Goal: Contribute content: Contribute content

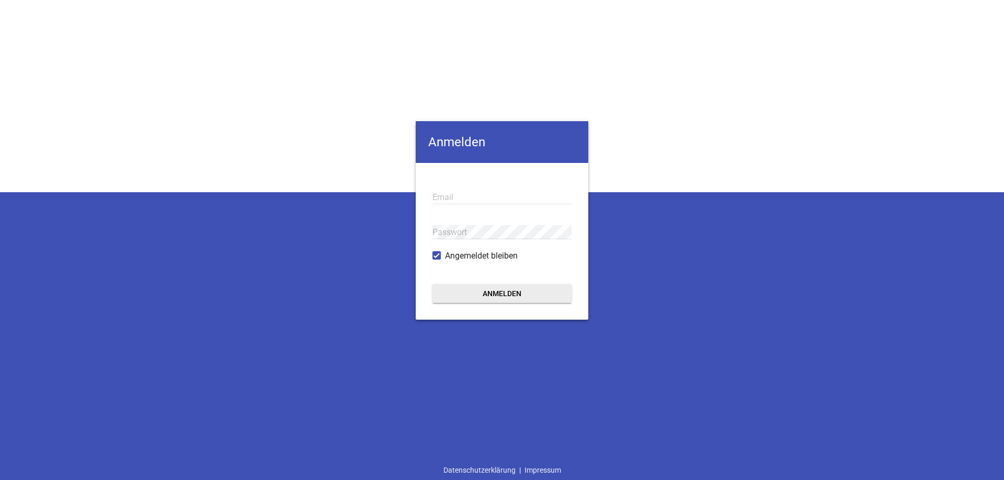
type input "[PERSON_NAME][EMAIL_ADDRESS][DOMAIN_NAME]"
click at [498, 289] on button "Anmelden" at bounding box center [501, 293] width 139 height 19
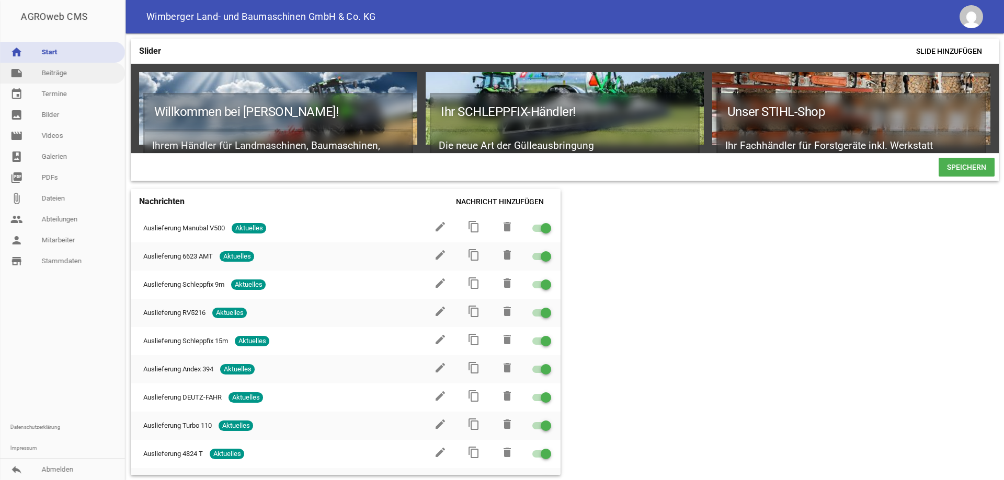
click at [67, 76] on link "note Beiträge" at bounding box center [62, 73] width 125 height 21
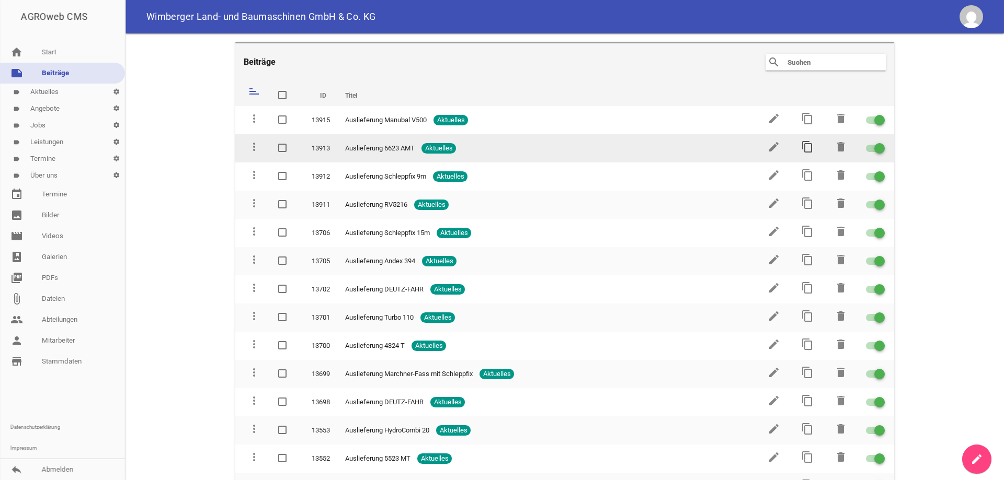
click at [801, 148] on icon "content_copy" at bounding box center [807, 147] width 13 height 13
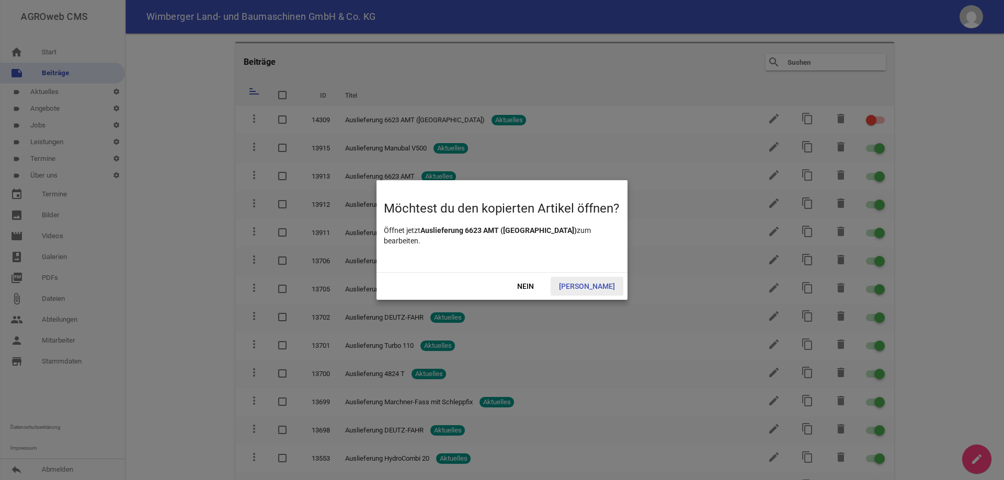
click at [592, 286] on span "[PERSON_NAME]" at bounding box center [586, 286] width 73 height 19
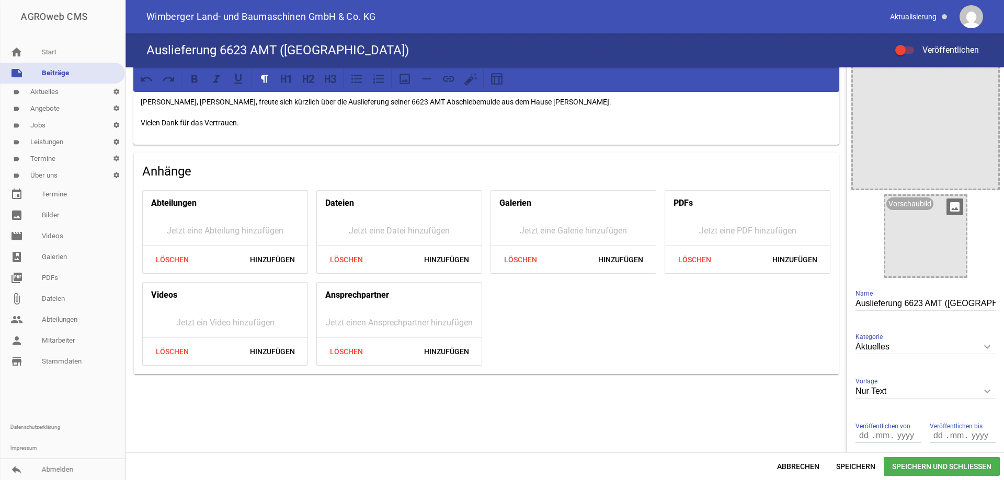
scroll to position [84, 0]
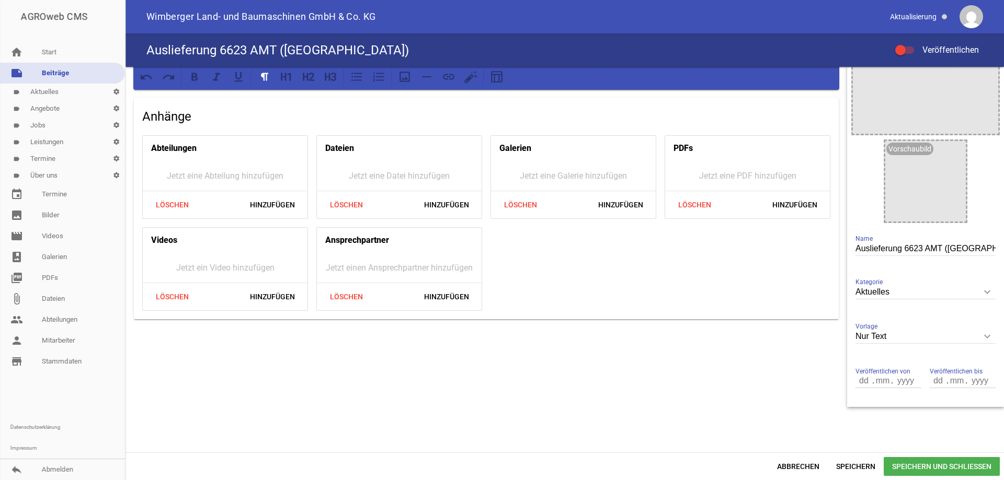
click at [964, 249] on input "Auslieferung 6623 AMT ([GEOGRAPHIC_DATA])" at bounding box center [925, 249] width 140 height 14
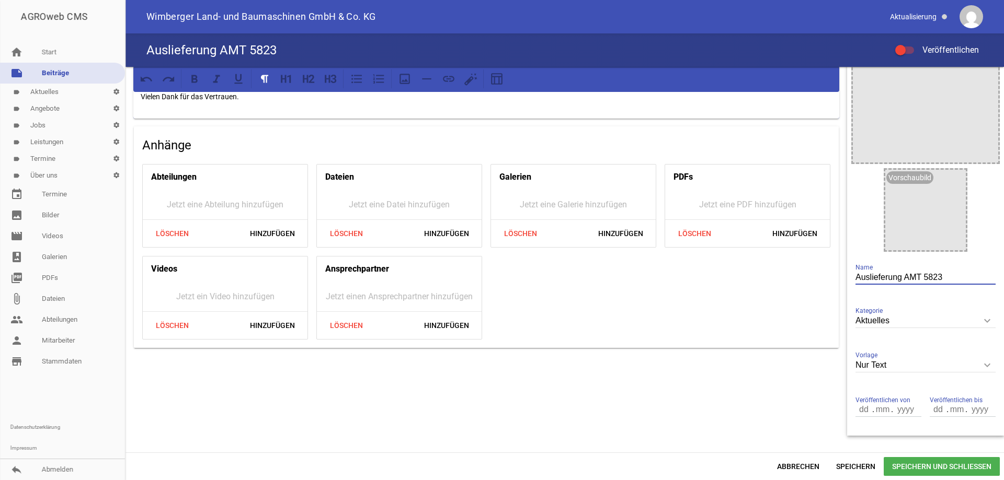
scroll to position [0, 0]
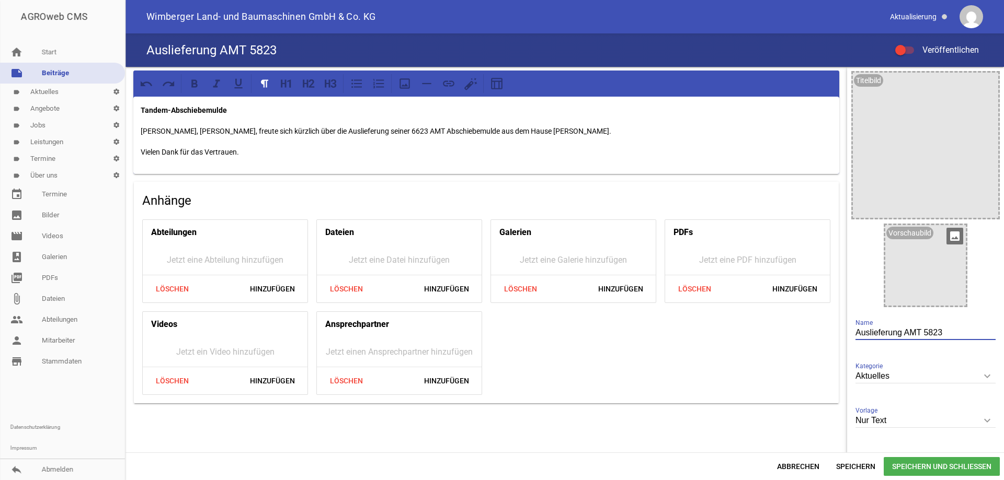
type input "Auslieferung AMT 5823"
click at [951, 236] on icon "image" at bounding box center [954, 236] width 17 height 17
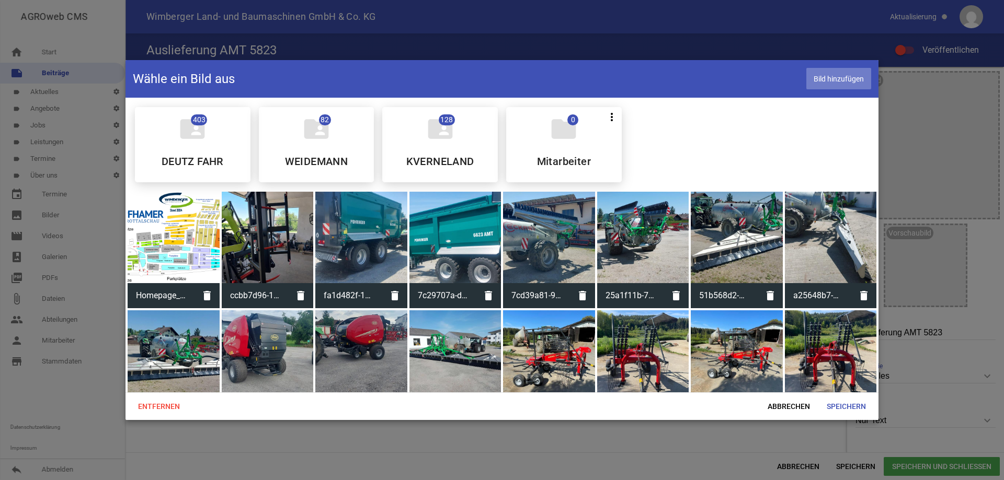
click at [841, 79] on span "Bild hinzufügen" at bounding box center [838, 78] width 65 height 21
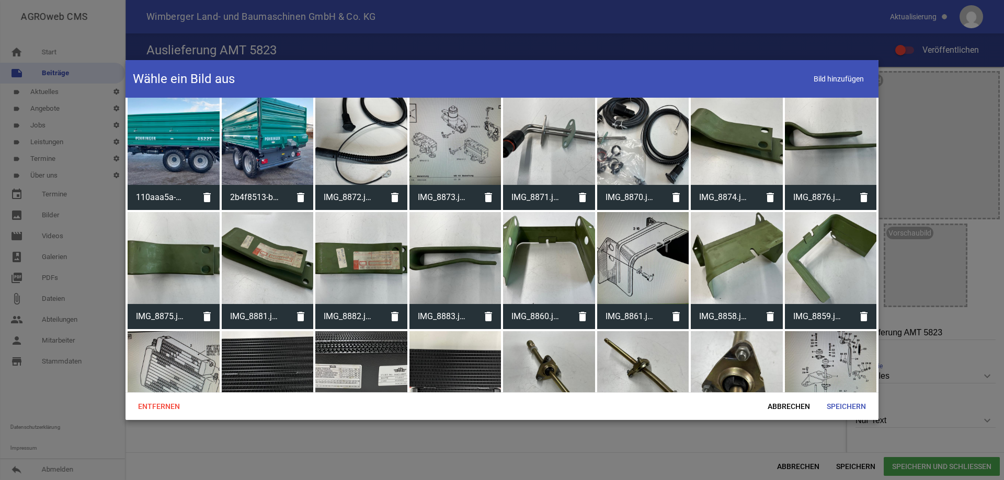
scroll to position [11270, 0]
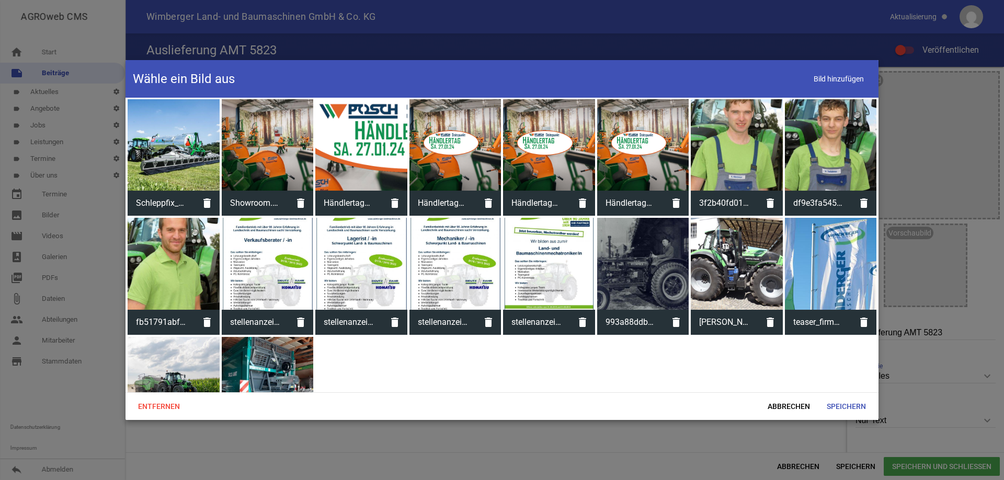
click at [271, 337] on div at bounding box center [268, 383] width 92 height 92
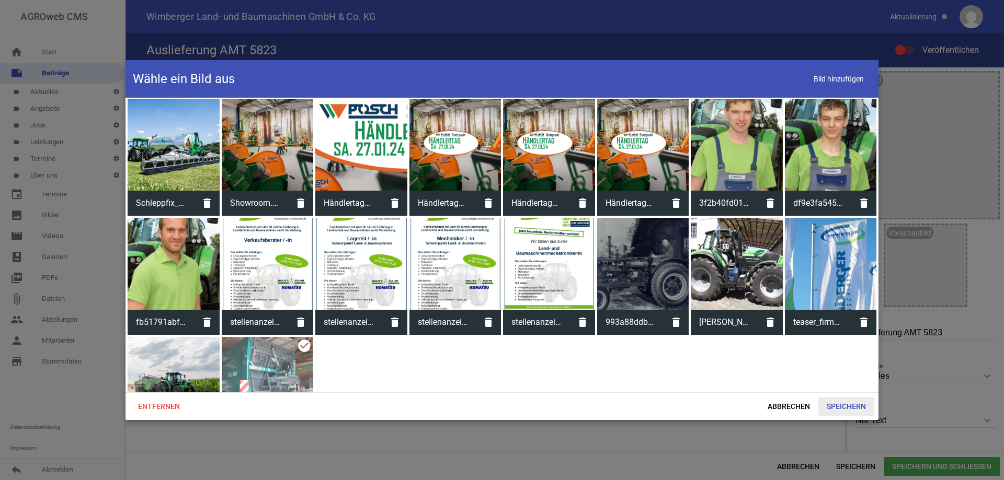
click at [852, 405] on span "Speichern" at bounding box center [846, 406] width 56 height 19
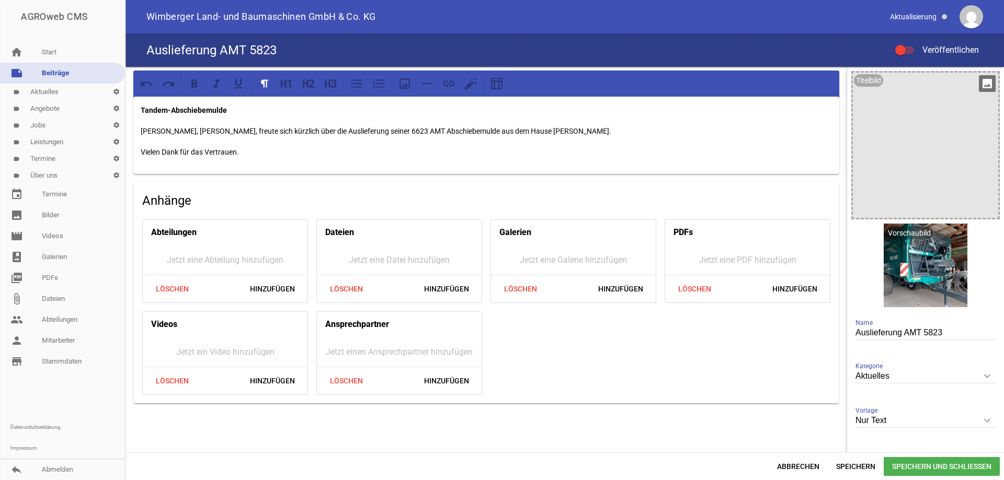
click at [980, 84] on icon "image" at bounding box center [986, 83] width 17 height 17
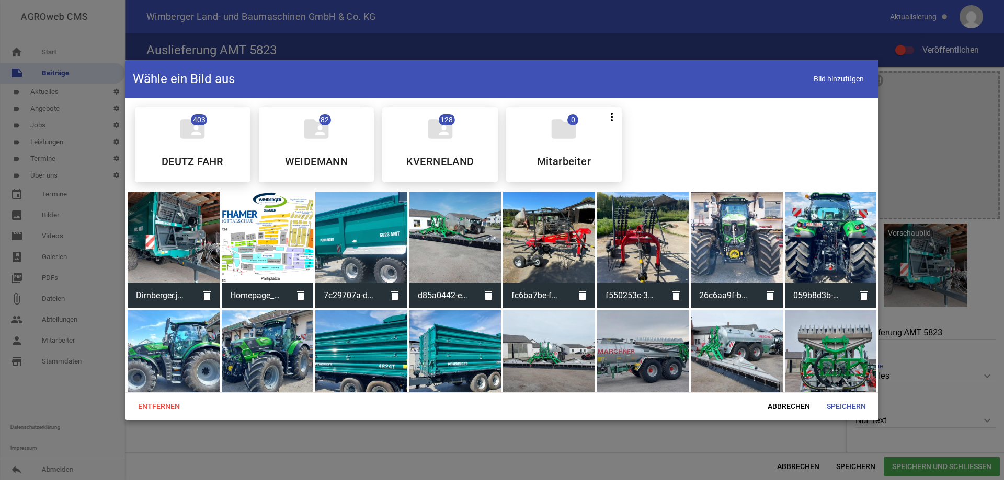
click at [169, 236] on div at bounding box center [174, 238] width 92 height 92
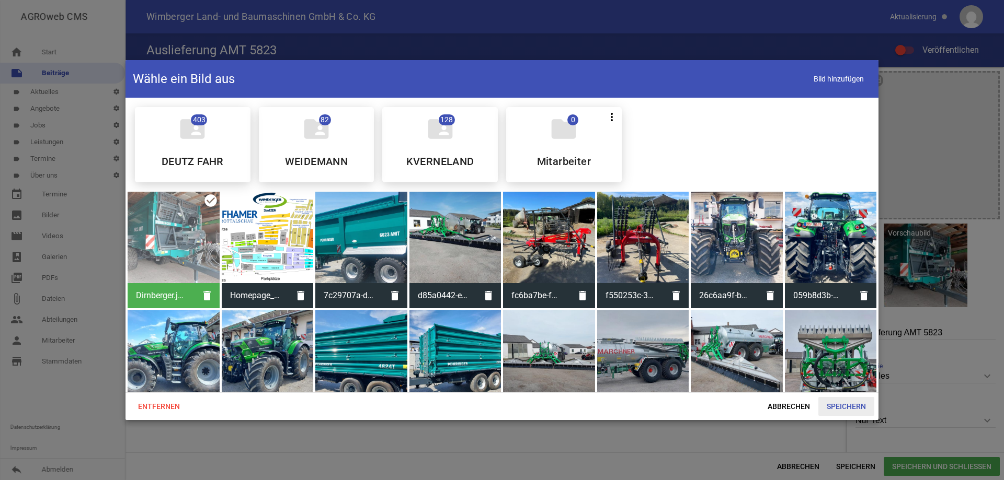
click at [839, 405] on span "Speichern" at bounding box center [846, 406] width 56 height 19
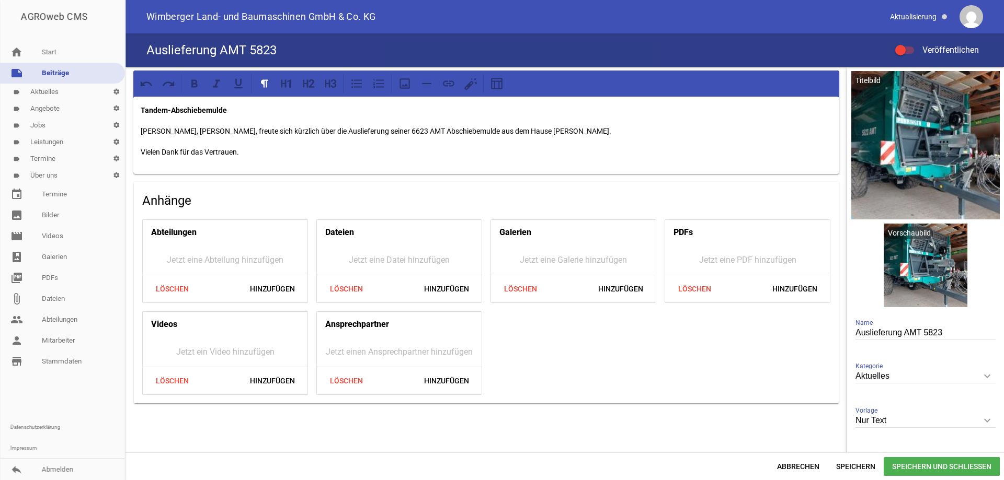
click at [180, 129] on p "[PERSON_NAME], [PERSON_NAME], freute sich kürzlich über die Auslieferung seiner…" at bounding box center [486, 131] width 691 height 13
click at [903, 48] on div at bounding box center [900, 50] width 10 height 10
click at [909, 44] on input "Veröffentlichen" at bounding box center [909, 44] width 0 height 0
click at [927, 468] on span "Speichern und Schließen" at bounding box center [941, 466] width 116 height 19
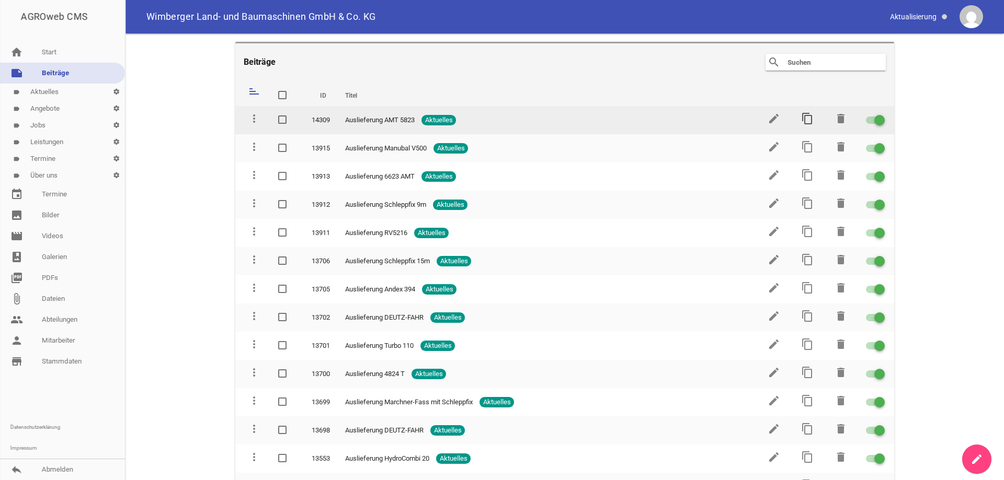
click at [804, 119] on icon "content_copy" at bounding box center [807, 118] width 13 height 13
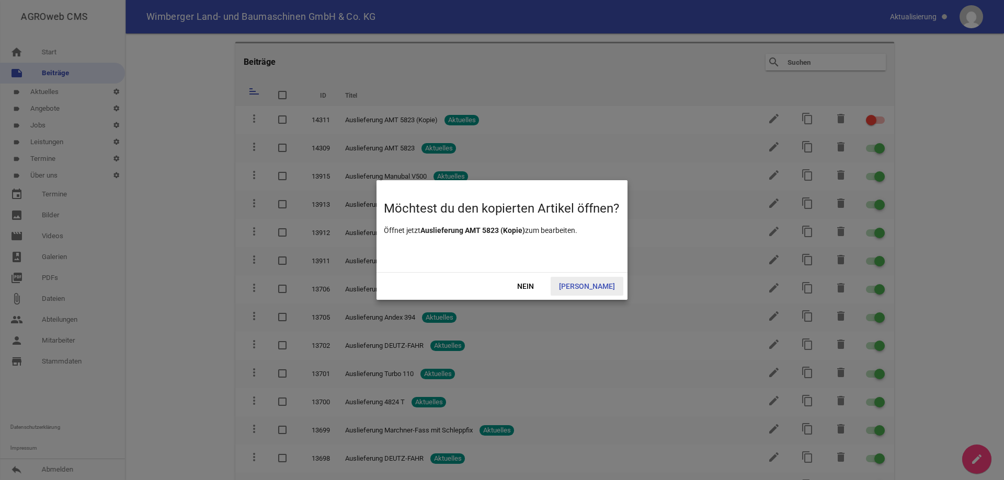
click at [596, 284] on span "[PERSON_NAME]" at bounding box center [586, 286] width 73 height 19
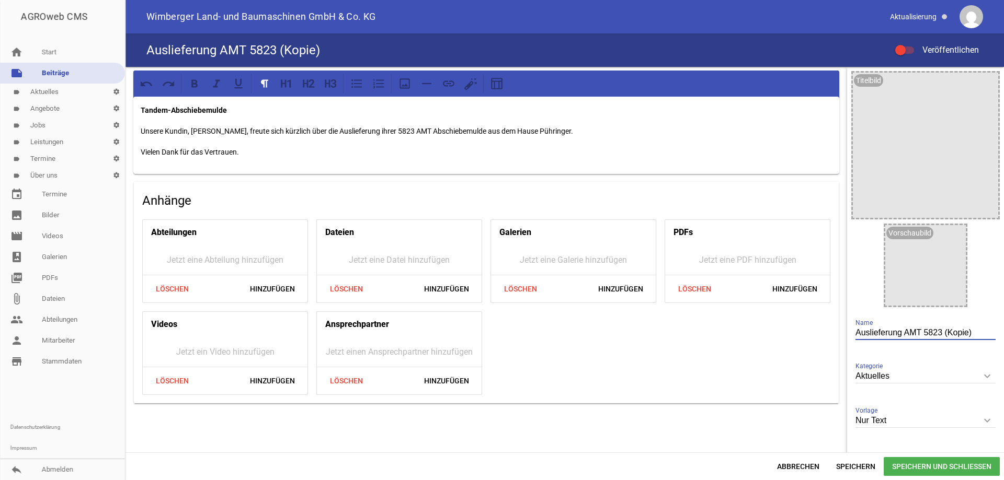
drag, startPoint x: 966, startPoint y: 332, endPoint x: 900, endPoint y: 330, distance: 66.4
click at [900, 330] on input "Auslieferung AMT 5823 (Kopie)" at bounding box center [925, 333] width 140 height 14
type input "Auslieferung 4824 T"
click at [227, 111] on p "Tandem-Abschiebemulde" at bounding box center [486, 110] width 691 height 13
click at [187, 131] on p "Unsere Kundin, [PERSON_NAME], freute sich kürzlich über die Auslieferung ihrer …" at bounding box center [486, 131] width 691 height 13
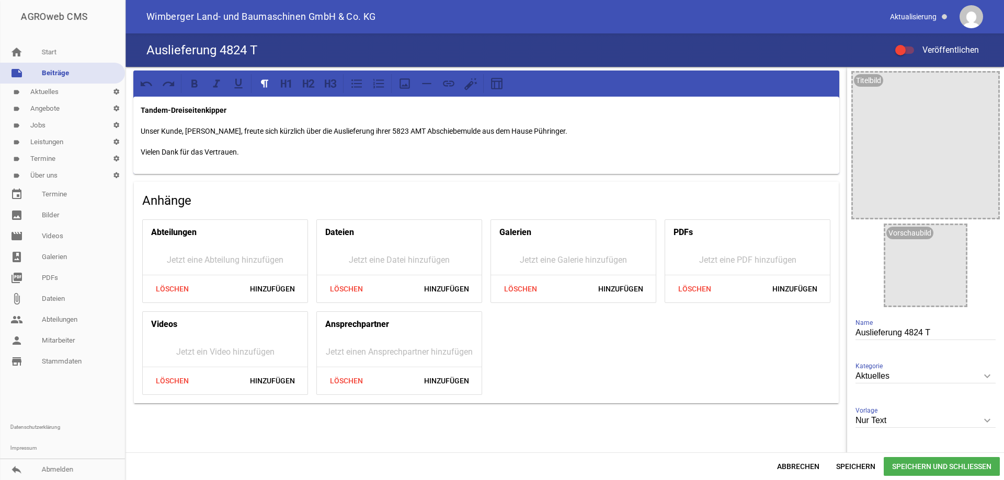
click at [235, 131] on p "Unser Kunde, [PERSON_NAME], freute sich kürzlich über die Auslieferung ihrer 58…" at bounding box center [486, 131] width 691 height 13
click at [379, 129] on p "[PERSON_NAME], freute sich kürzlich über die Auslieferung ihrer 5823 AMT Abschi…" at bounding box center [486, 131] width 691 height 13
click at [367, 130] on p "Unser [PERSON_NAME], freute sich kürzlich über die Auslieferung 4824 T Tandem-D…" at bounding box center [486, 131] width 691 height 13
click at [947, 238] on icon "image" at bounding box center [954, 236] width 17 height 17
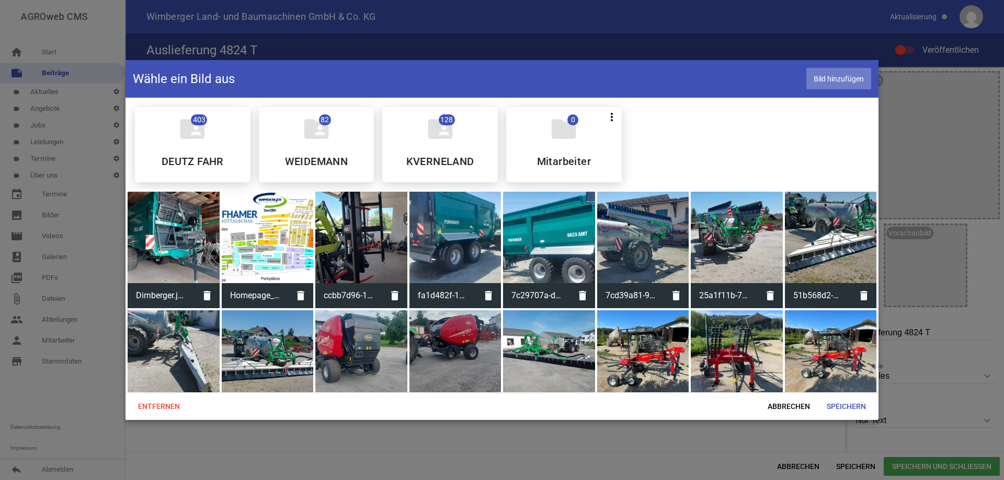
click at [833, 79] on span "Bild hinzufügen" at bounding box center [838, 78] width 65 height 21
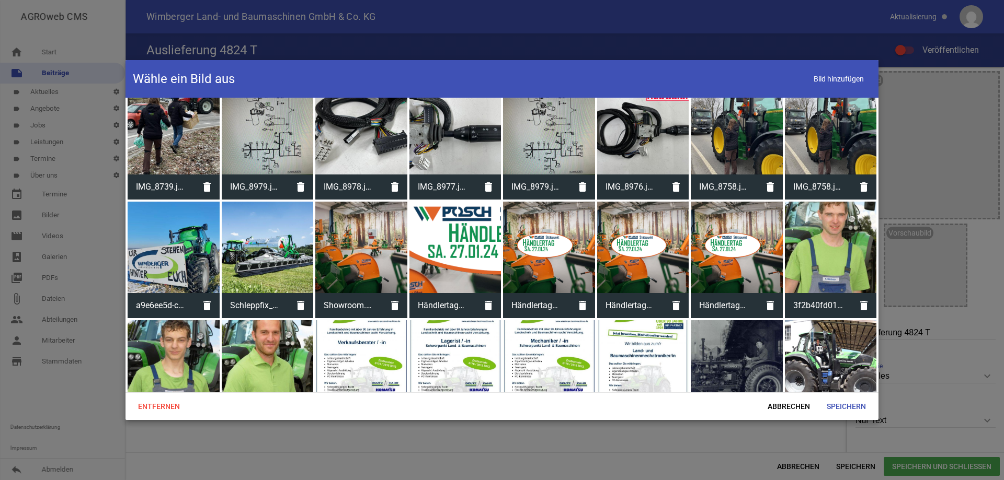
scroll to position [11270, 0]
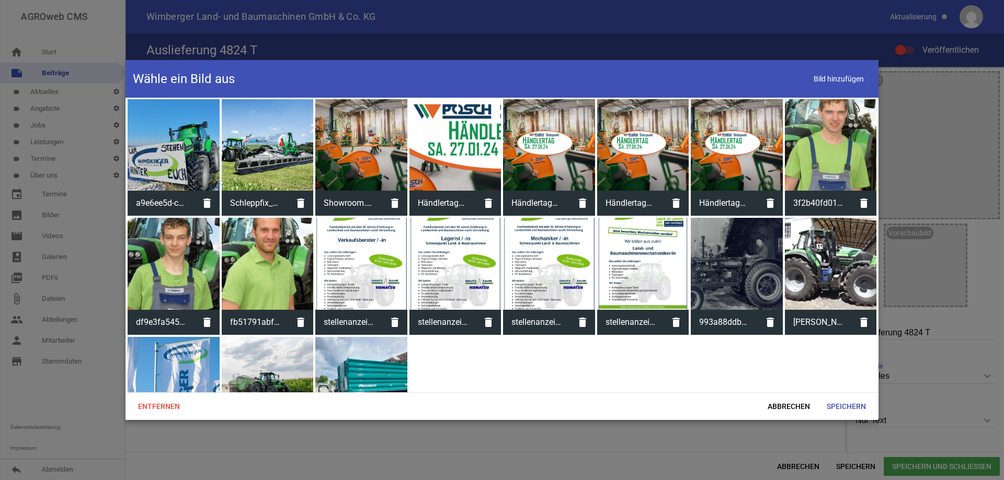
click at [349, 337] on div at bounding box center [361, 383] width 92 height 92
click at [841, 403] on span "Speichern" at bounding box center [846, 406] width 56 height 19
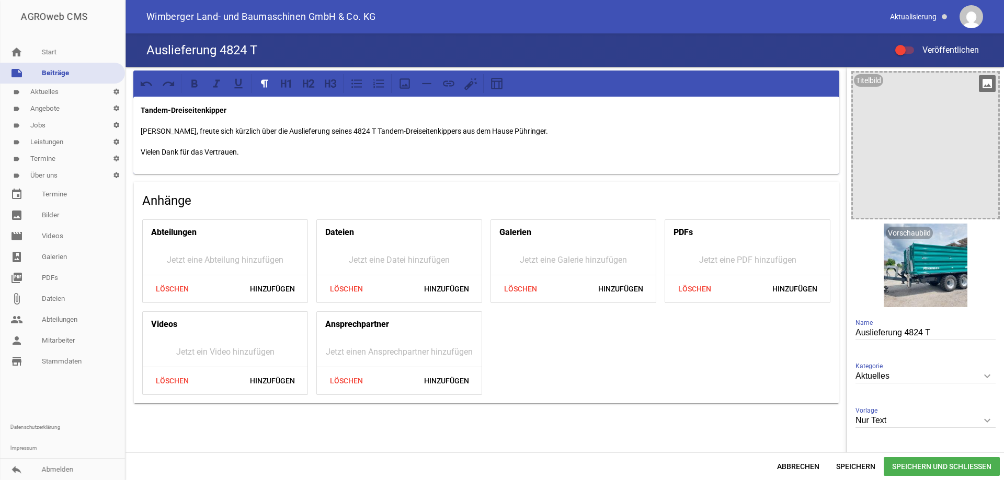
click at [986, 88] on icon "image" at bounding box center [986, 83] width 17 height 17
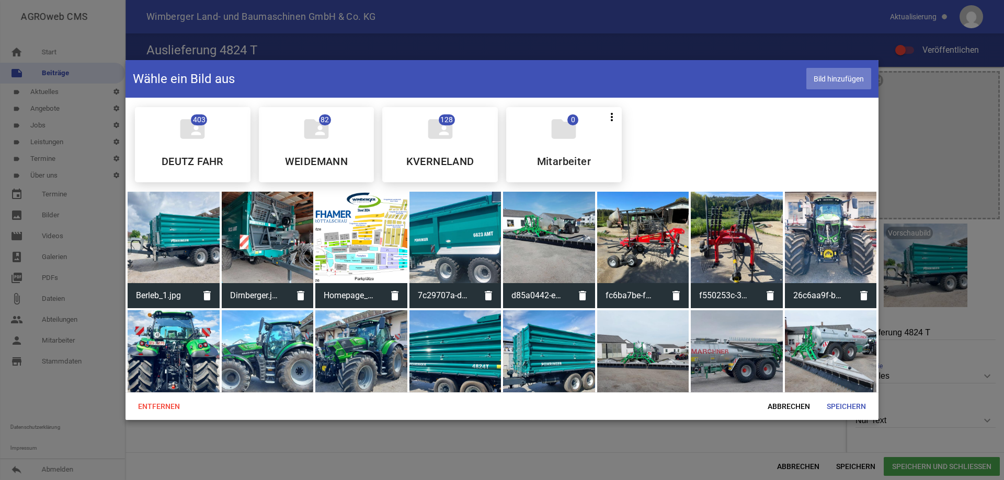
click at [821, 78] on span "Bild hinzufügen" at bounding box center [838, 78] width 65 height 21
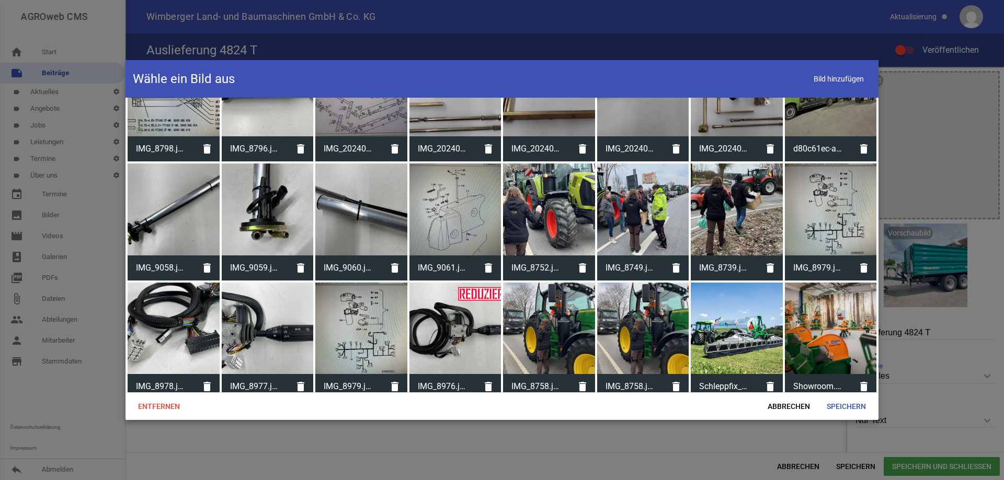
scroll to position [9999, 0]
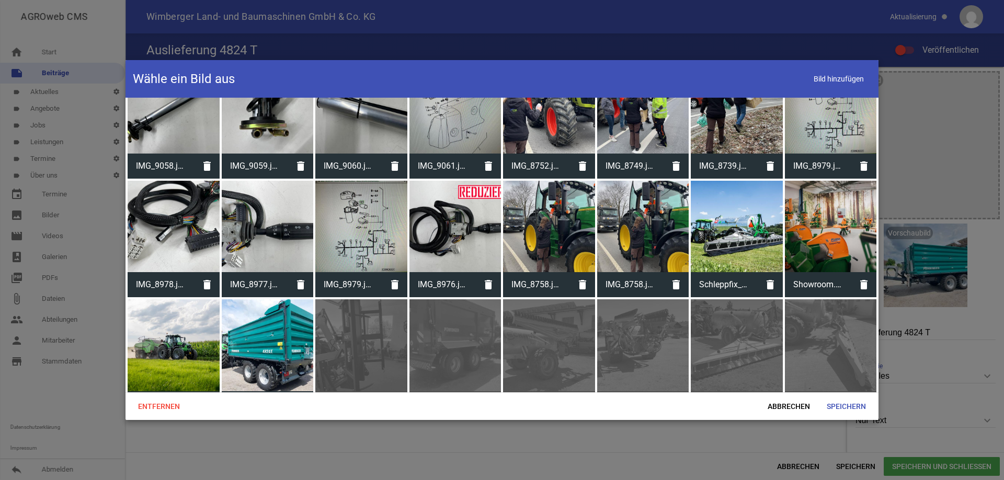
click at [291, 299] on div at bounding box center [268, 345] width 92 height 92
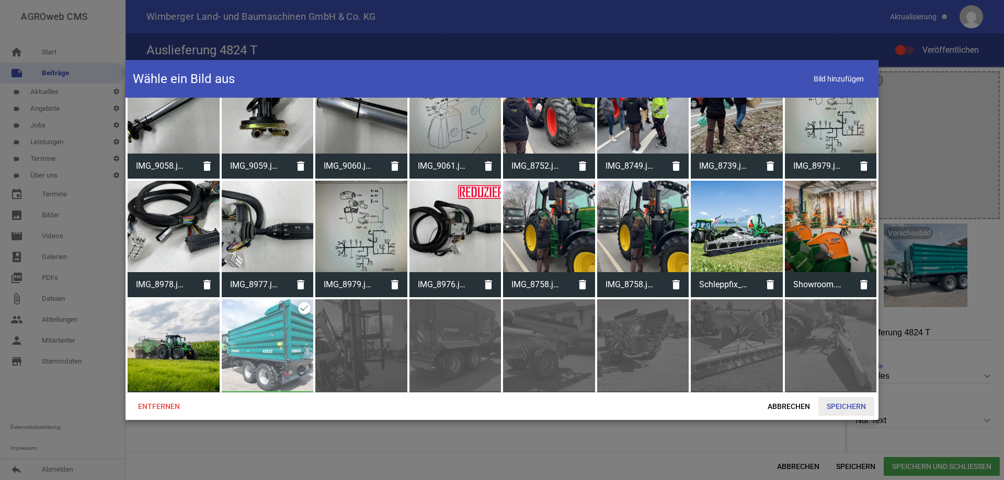
click at [852, 404] on span "Speichern" at bounding box center [846, 406] width 56 height 19
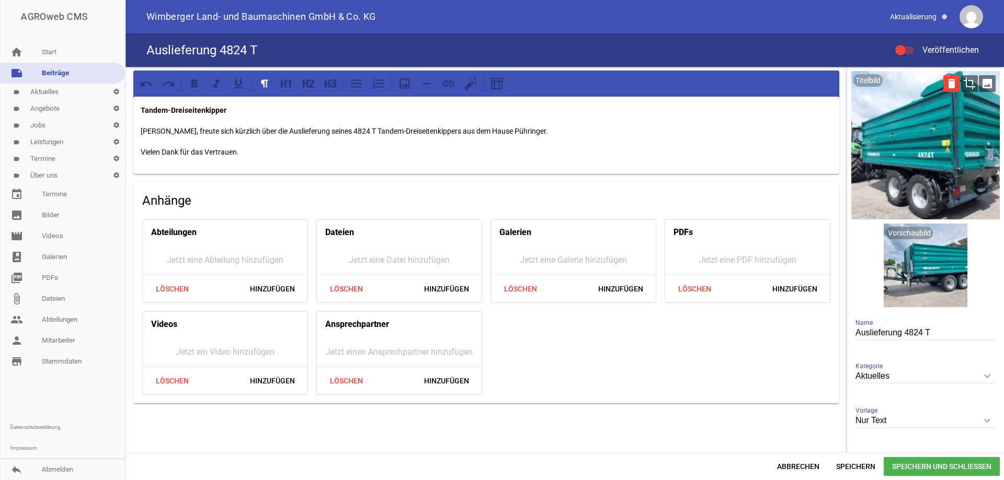
click at [949, 84] on icon "delete" at bounding box center [951, 83] width 17 height 17
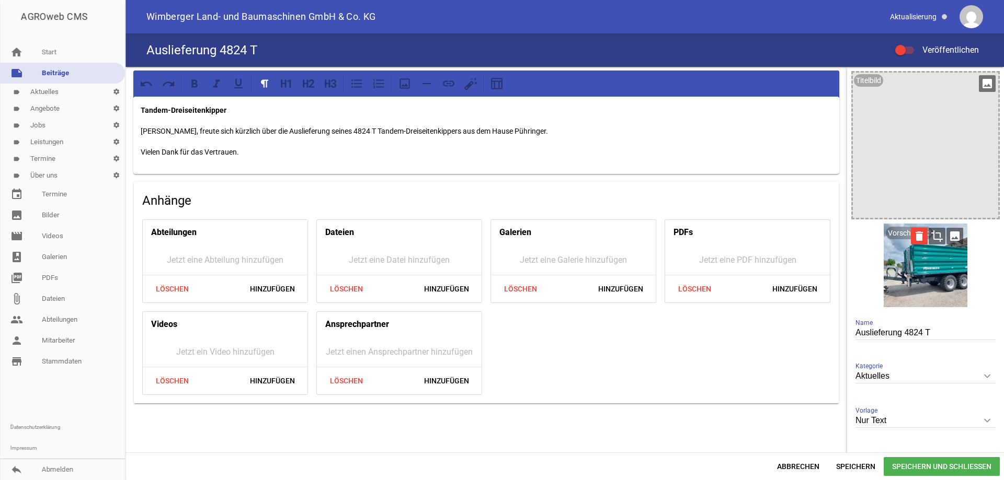
click at [911, 238] on icon "delete" at bounding box center [919, 236] width 17 height 17
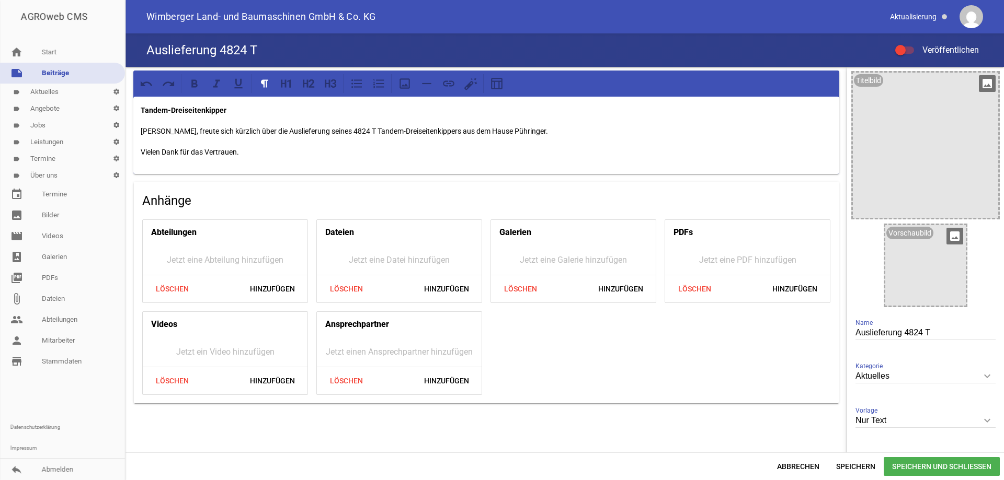
click at [980, 86] on icon "image" at bounding box center [986, 83] width 17 height 17
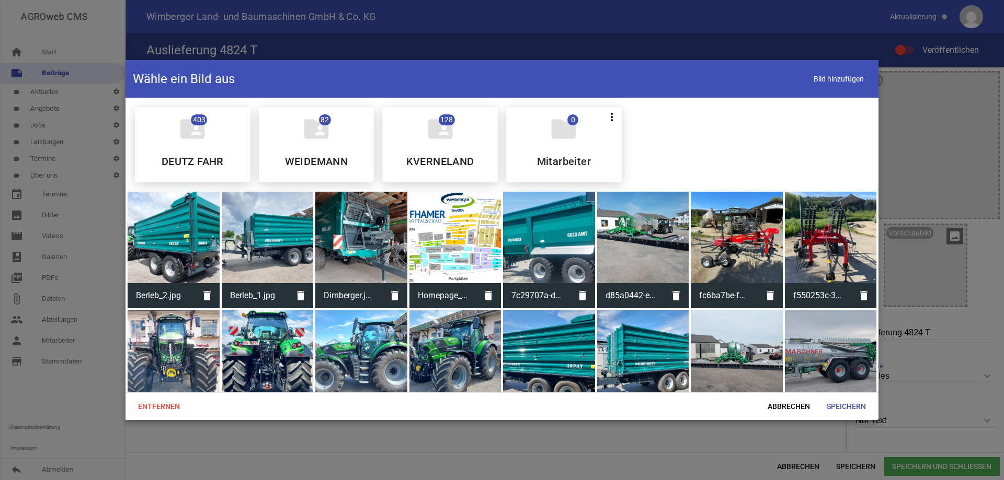
click at [260, 239] on div at bounding box center [268, 238] width 92 height 92
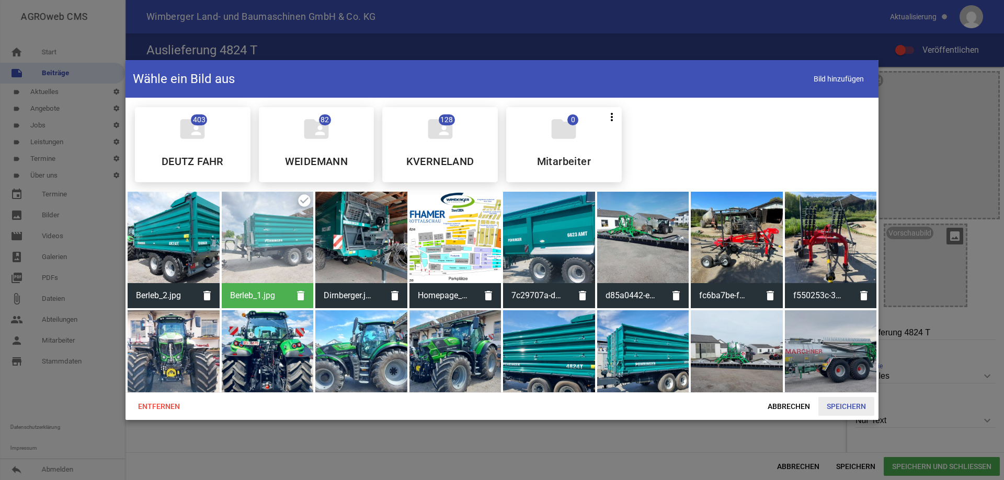
click at [835, 402] on span "Speichern" at bounding box center [846, 406] width 56 height 19
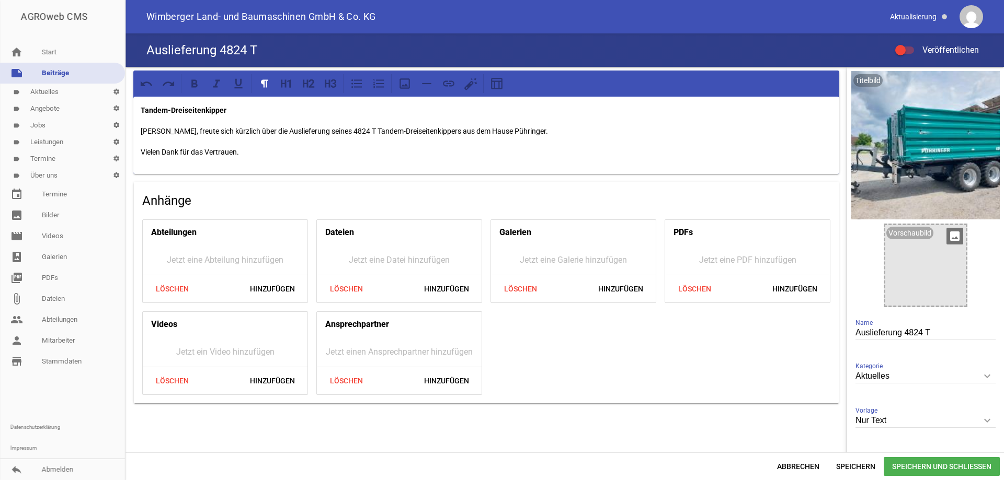
click at [946, 240] on icon "image" at bounding box center [954, 236] width 17 height 17
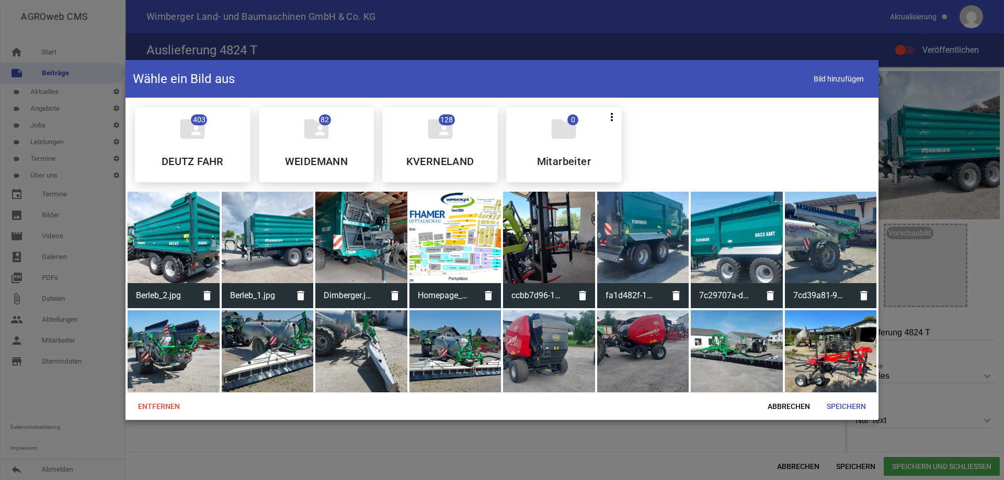
click at [151, 237] on div at bounding box center [174, 238] width 92 height 92
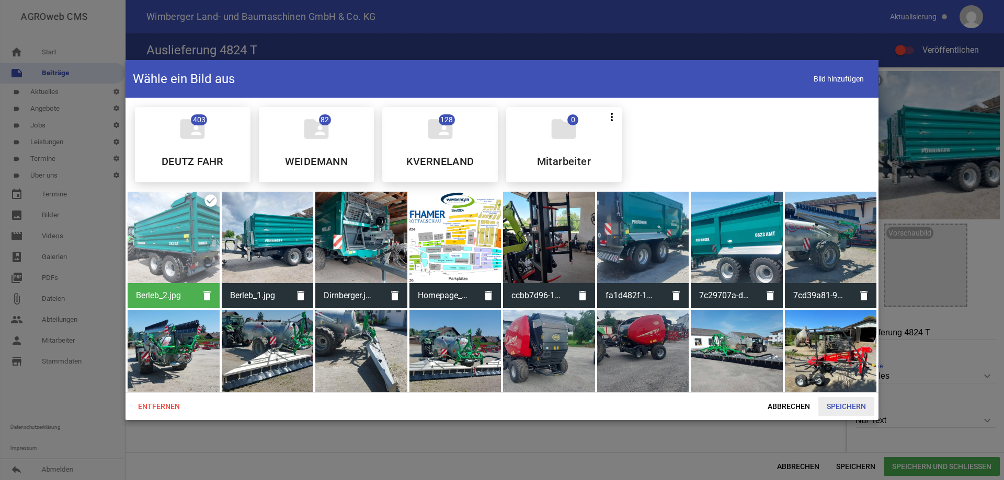
click at [845, 402] on span "Speichern" at bounding box center [846, 406] width 56 height 19
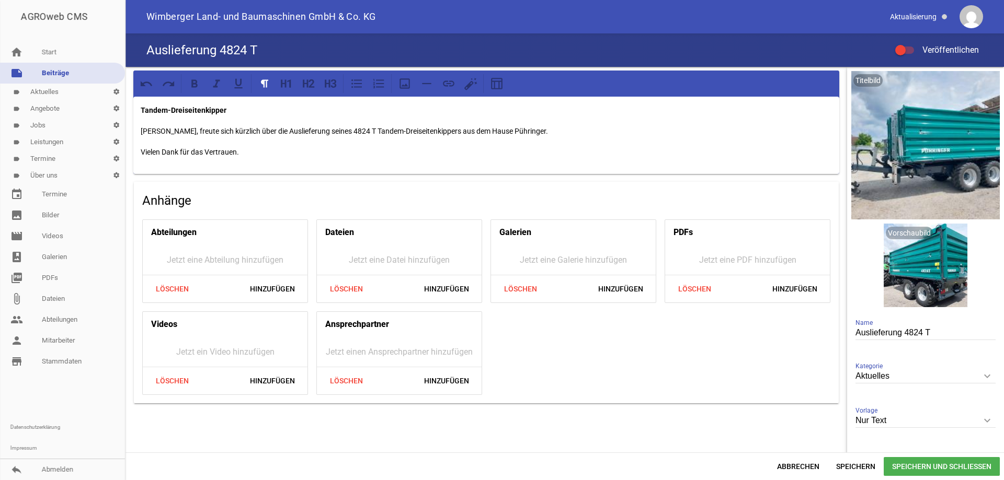
click at [905, 50] on div at bounding box center [904, 50] width 19 height 7
click at [909, 44] on input "Veröffentlichen" at bounding box center [909, 44] width 0 height 0
click at [956, 466] on span "Speichern und Schließen" at bounding box center [941, 466] width 116 height 19
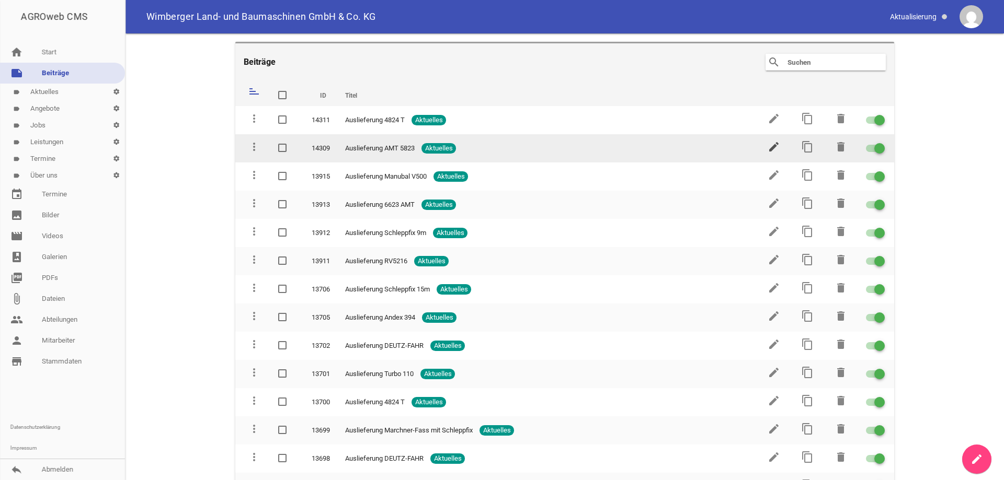
click at [767, 147] on icon "edit" at bounding box center [773, 147] width 13 height 13
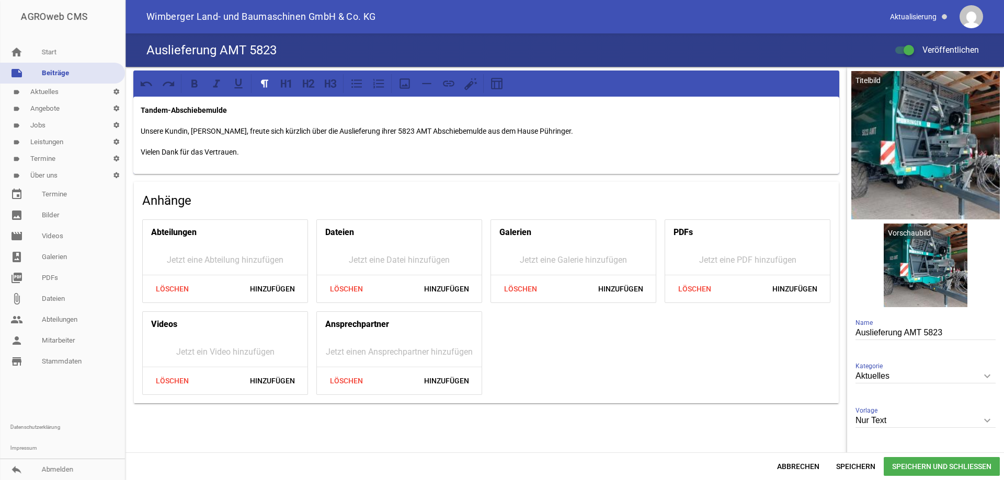
click at [939, 333] on input "Auslieferung AMT 5823" at bounding box center [925, 333] width 140 height 14
type input "Auslieferung 5823 AMT"
click at [171, 110] on strong "Tandem-Abschiebemulde" at bounding box center [184, 110] width 86 height 8
click at [908, 465] on span "Speichern und Schließen" at bounding box center [941, 466] width 116 height 19
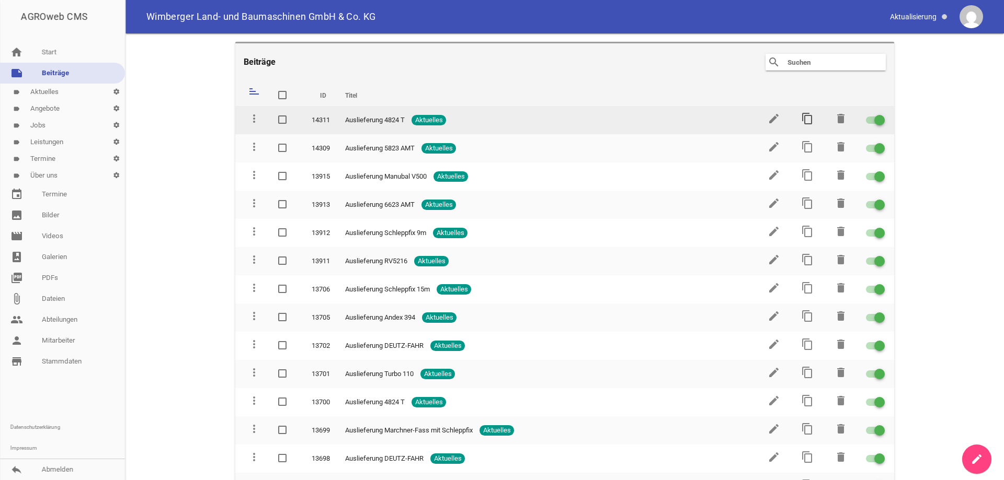
click at [802, 120] on icon "content_copy" at bounding box center [807, 118] width 13 height 13
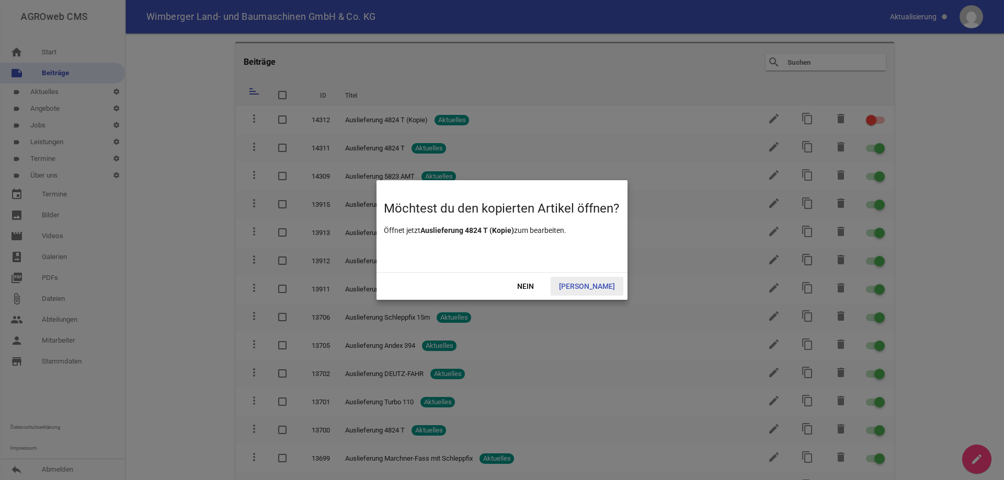
click at [596, 290] on span "[PERSON_NAME]" at bounding box center [586, 286] width 73 height 19
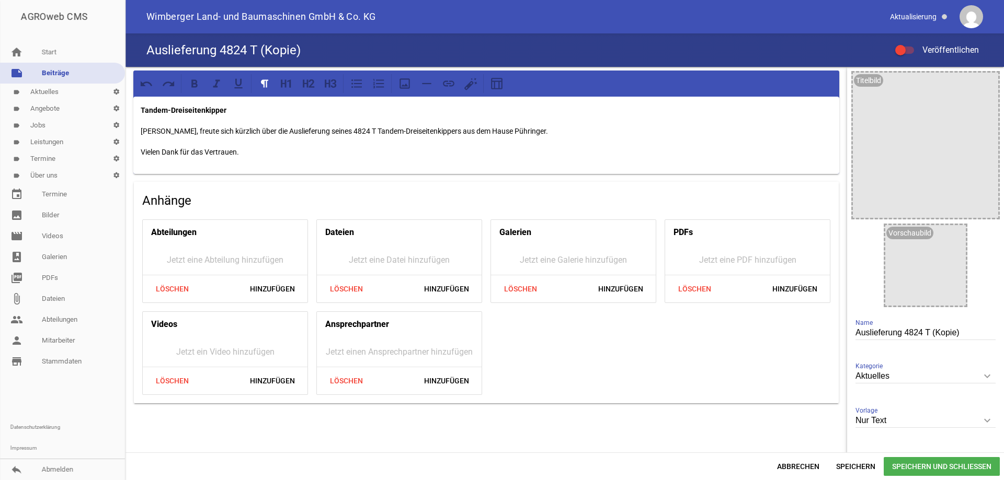
click at [955, 332] on input "Auslieferung 4824 T (Kopie)" at bounding box center [925, 333] width 140 height 14
type input "Auslieferung 3060 T"
drag, startPoint x: 236, startPoint y: 104, endPoint x: 128, endPoint y: 109, distance: 107.8
click at [128, 109] on div "Tandem-Dreiseitenkipper [PERSON_NAME], freute sich kürzlich über die Auslieferu…" at bounding box center [485, 237] width 721 height 341
click at [181, 130] on p "[PERSON_NAME], freute sich kürzlich über die Auslieferung seines 4824 T Tandem-…" at bounding box center [486, 131] width 691 height 13
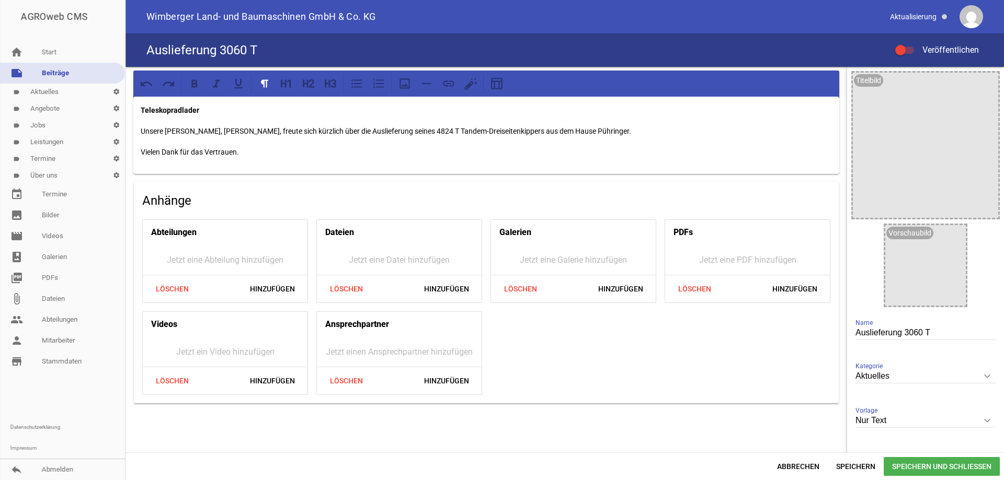
click at [233, 133] on p "Unsere [PERSON_NAME], [PERSON_NAME], freute sich kürzlich über die Auslieferung…" at bounding box center [486, 131] width 691 height 13
click at [948, 235] on icon "image" at bounding box center [954, 236] width 17 height 17
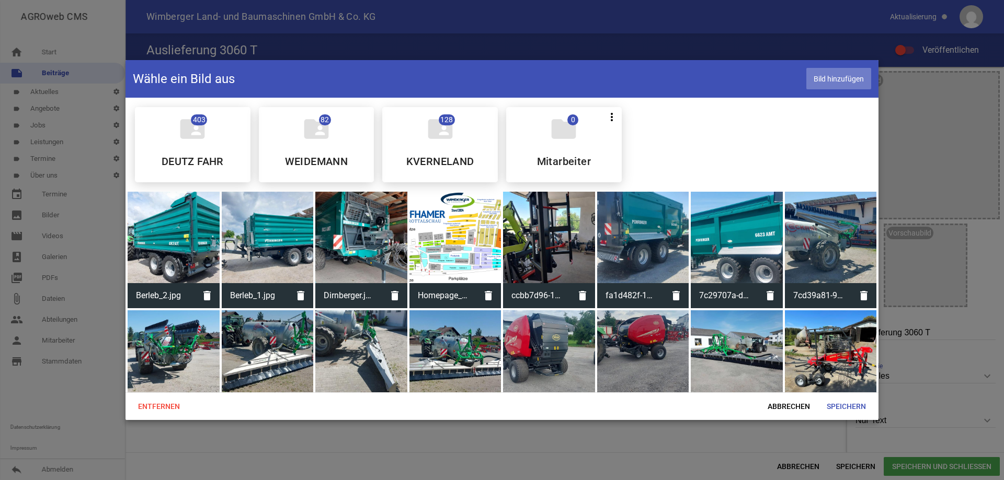
click at [831, 75] on span "Bild hinzufügen" at bounding box center [838, 78] width 65 height 21
click at [819, 78] on span "Bild hinzufügen" at bounding box center [838, 78] width 65 height 21
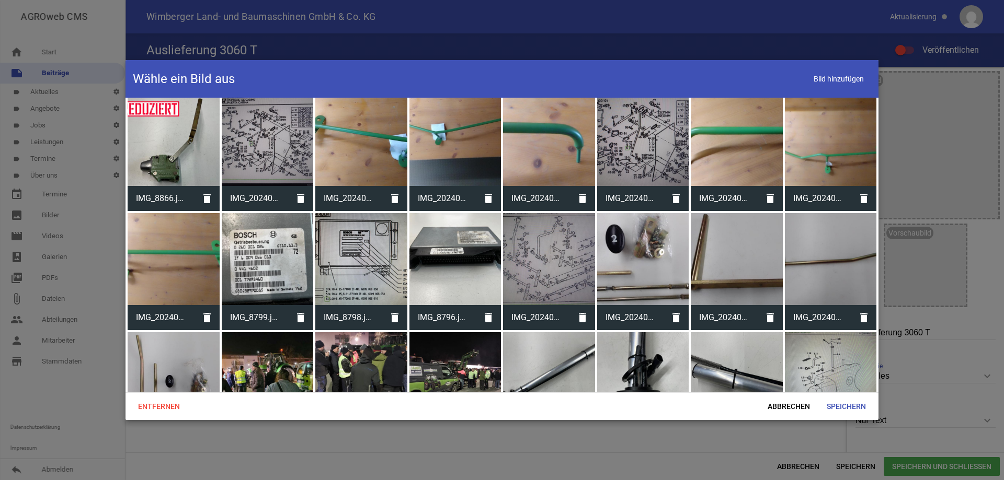
scroll to position [11270, 0]
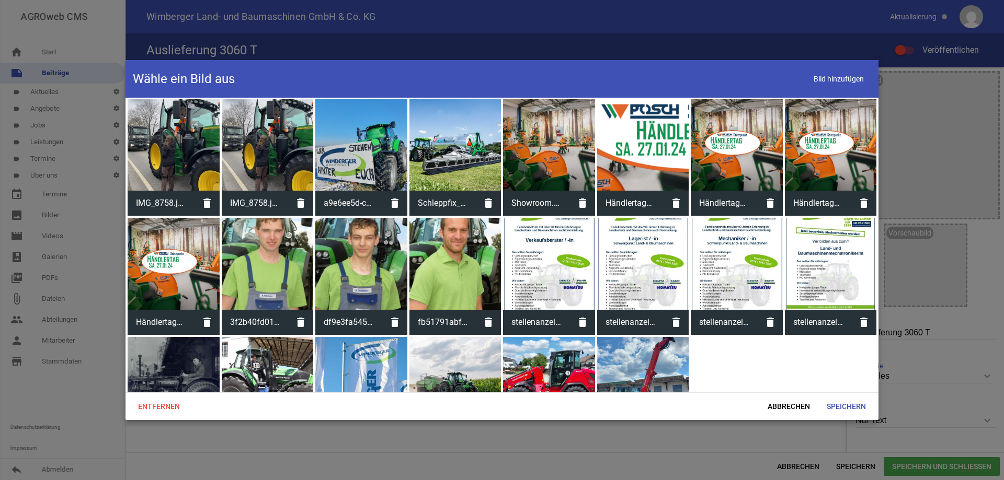
click at [626, 337] on div at bounding box center [643, 383] width 92 height 92
click at [850, 408] on span "Speichern" at bounding box center [846, 406] width 56 height 19
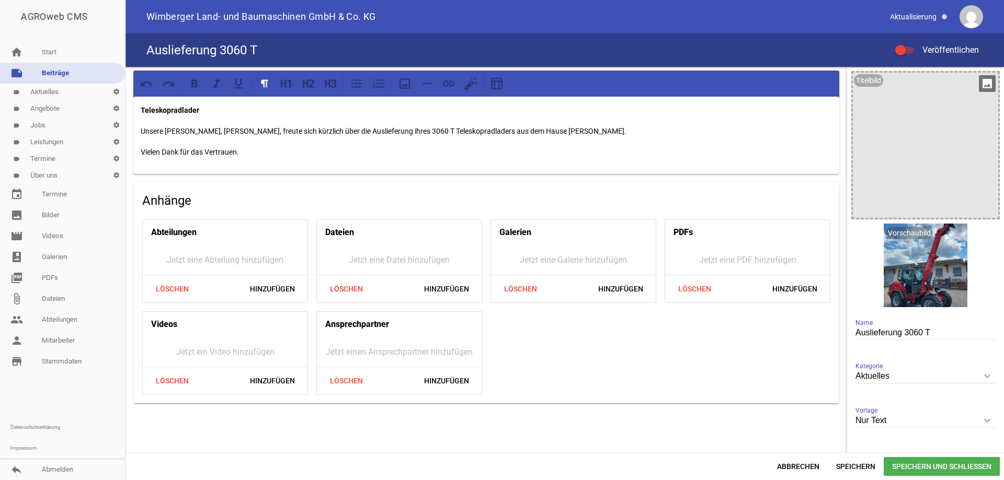
click at [983, 80] on icon "image" at bounding box center [986, 83] width 17 height 17
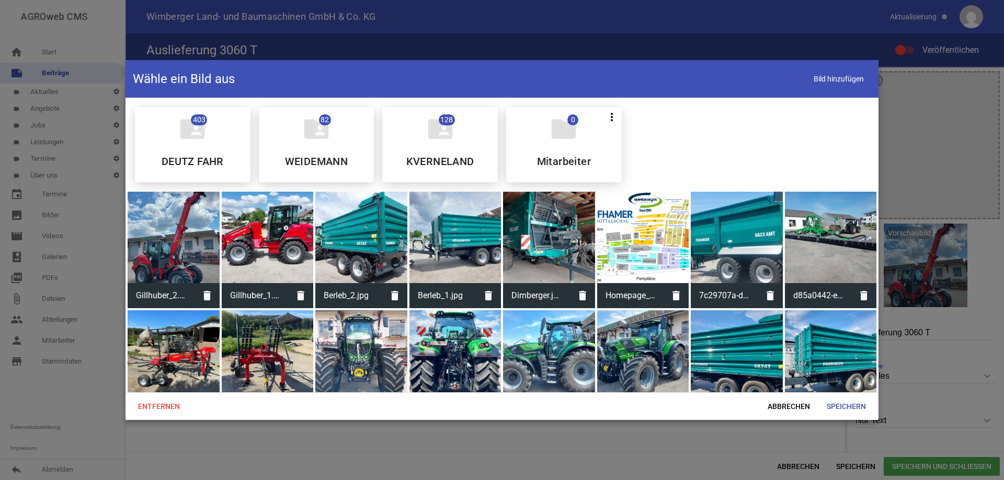
click at [271, 240] on div at bounding box center [268, 238] width 92 height 92
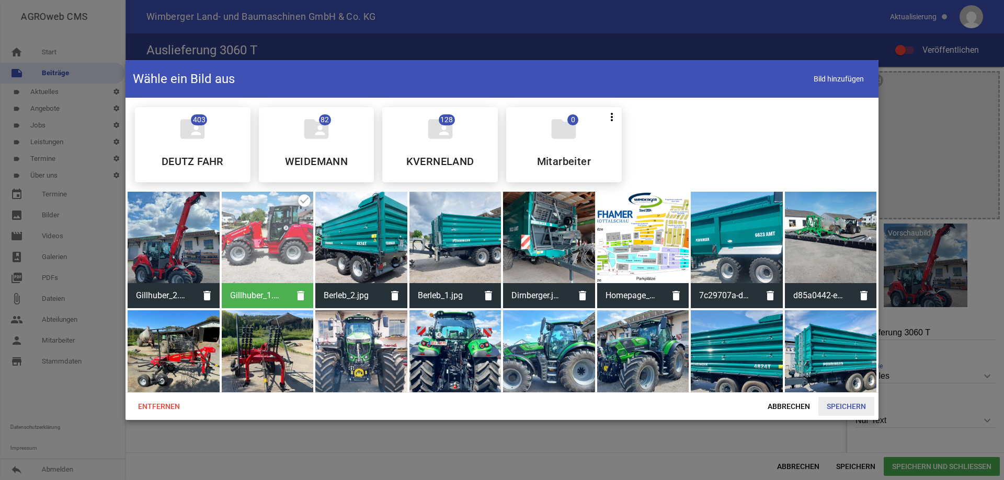
click at [844, 405] on span "Speichern" at bounding box center [846, 406] width 56 height 19
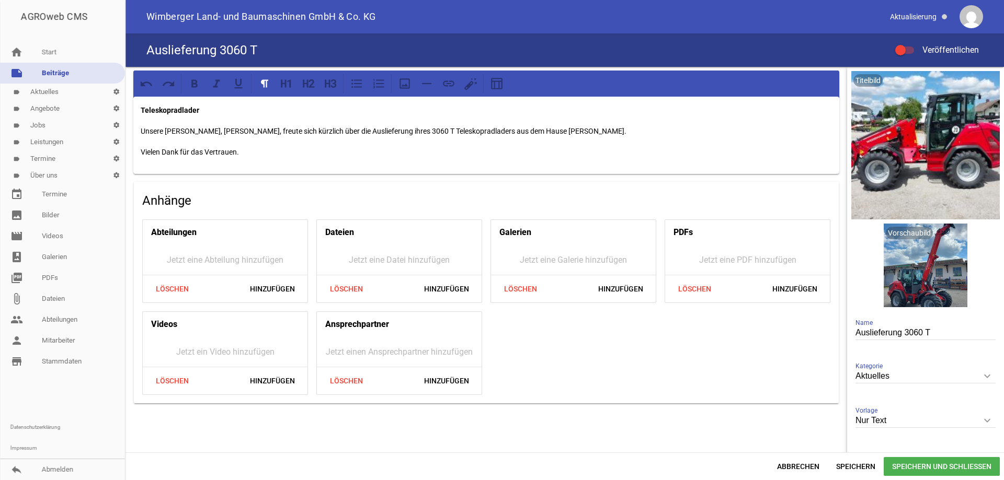
click at [901, 52] on div at bounding box center [900, 50] width 10 height 10
click at [909, 44] on input "Veröffentlichen" at bounding box center [909, 44] width 0 height 0
click at [944, 470] on span "Speichern und Schließen" at bounding box center [941, 466] width 116 height 19
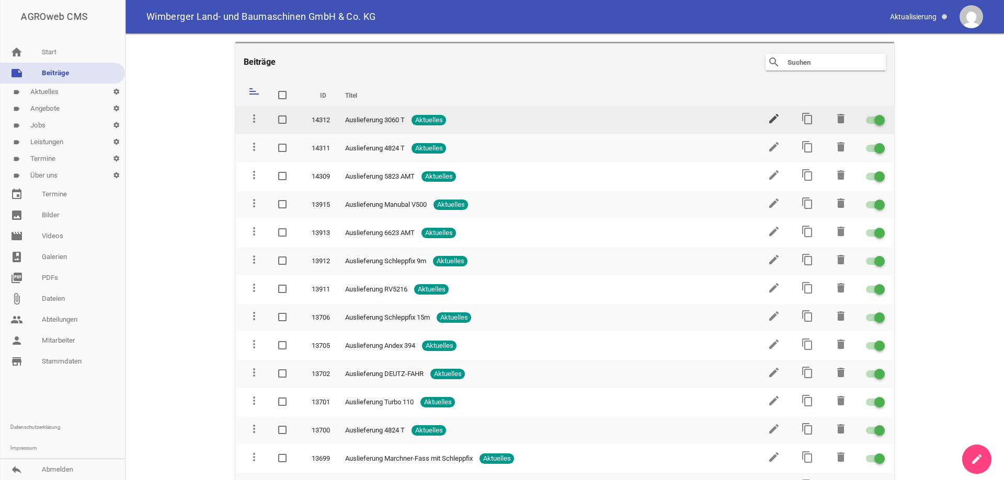
click at [770, 117] on icon "edit" at bounding box center [773, 118] width 13 height 13
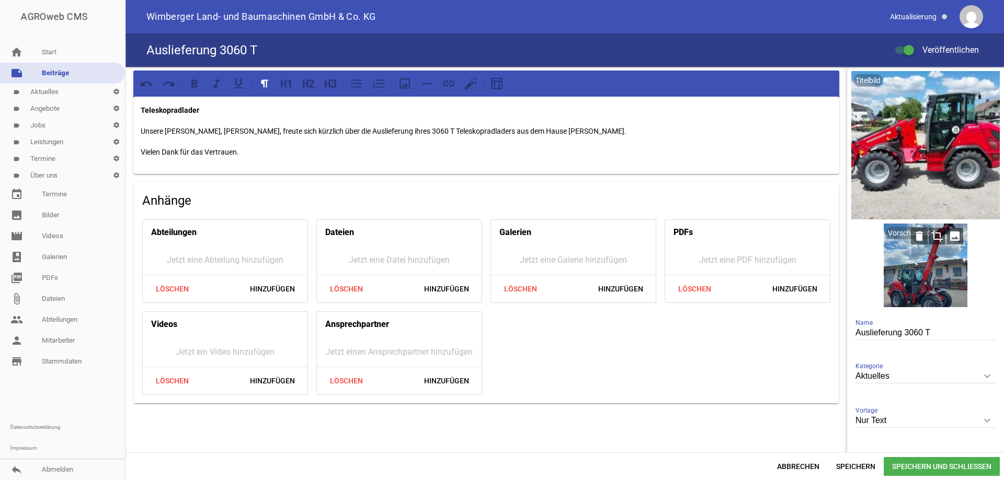
click at [934, 237] on icon "crop" at bounding box center [936, 236] width 17 height 17
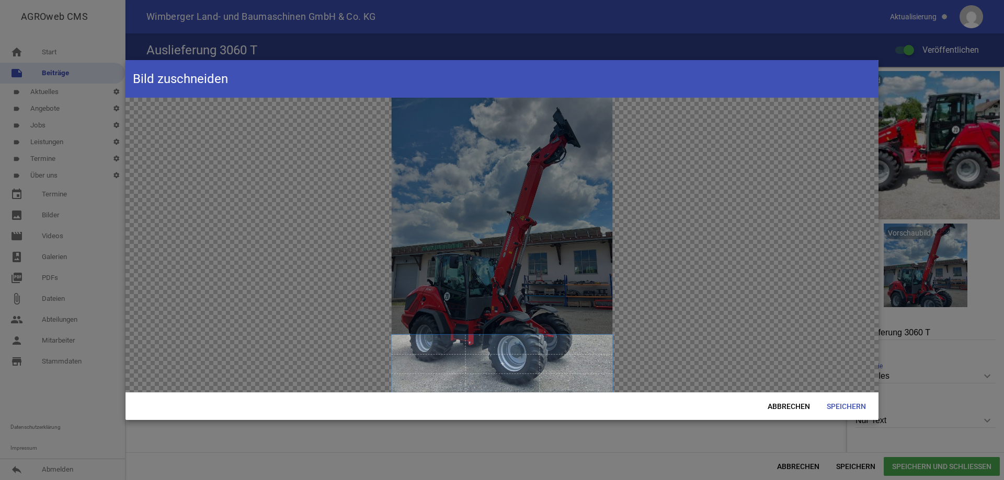
click at [535, 373] on span at bounding box center [501, 363] width 221 height 57
click at [851, 406] on span "Speichern" at bounding box center [846, 406] width 56 height 19
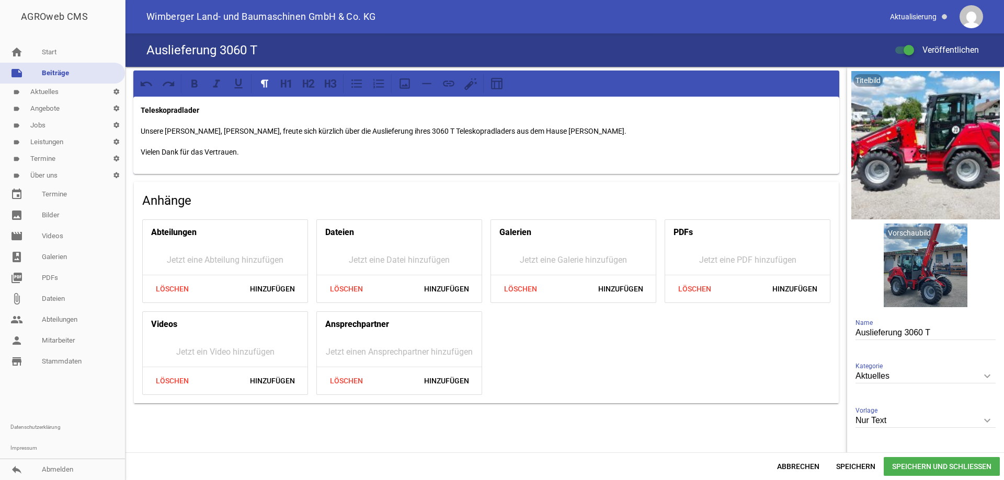
click at [921, 466] on span "Speichern und Schließen" at bounding box center [941, 466] width 116 height 19
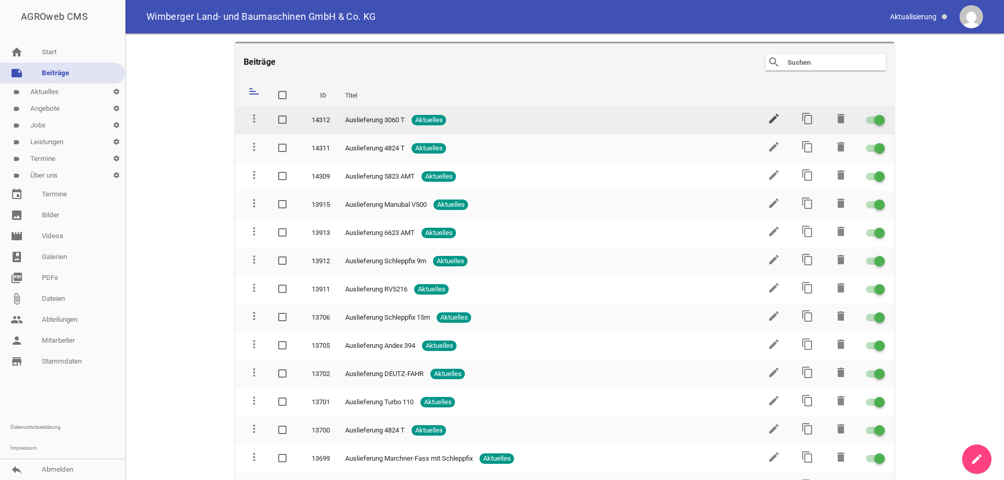
click at [769, 117] on icon "edit" at bounding box center [773, 118] width 13 height 13
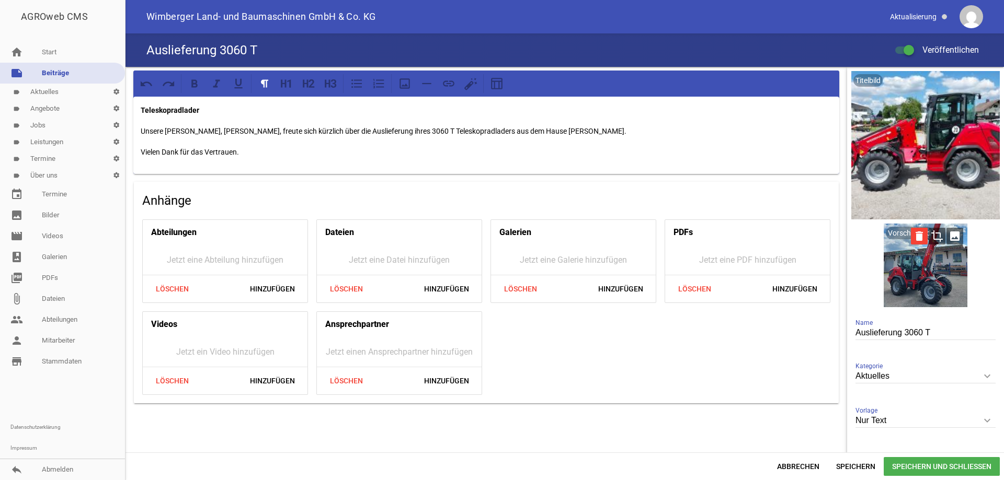
click at [916, 237] on icon "delete" at bounding box center [919, 236] width 17 height 17
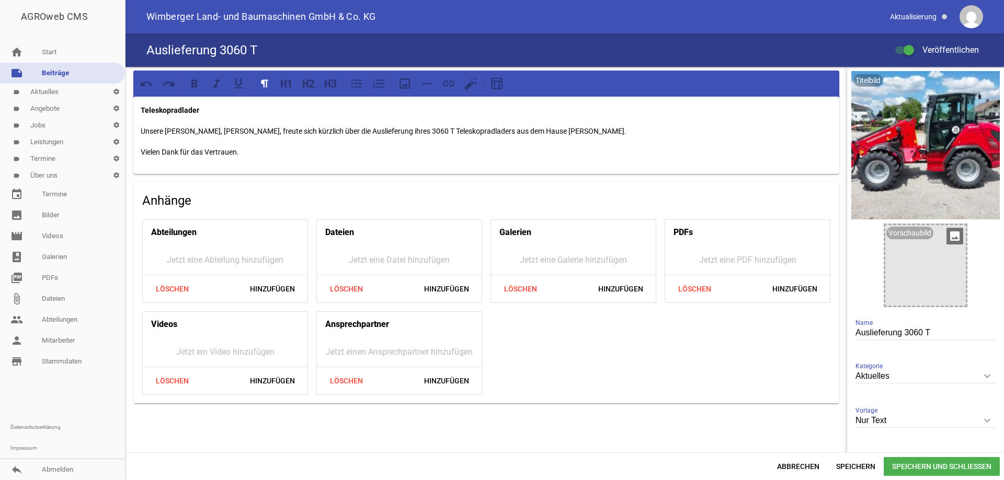
click at [946, 237] on icon "image" at bounding box center [954, 236] width 17 height 17
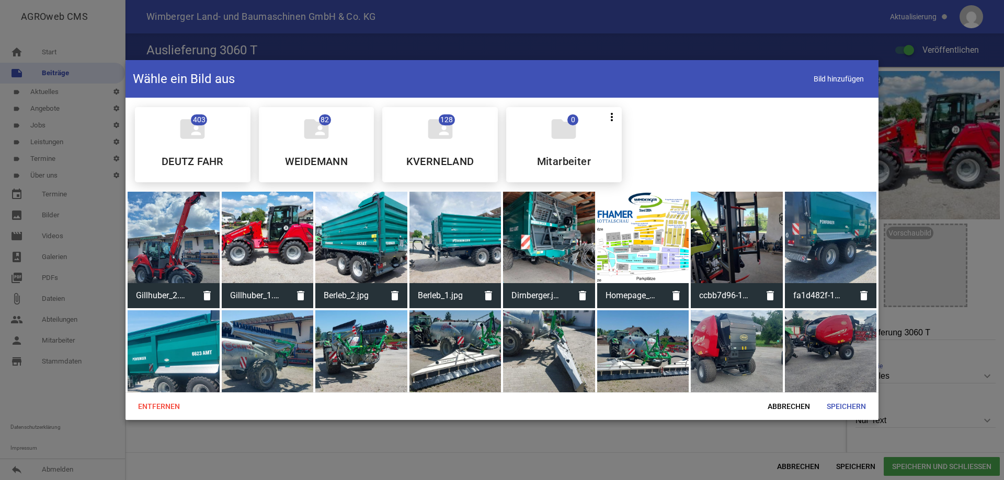
click at [285, 215] on div at bounding box center [268, 238] width 92 height 92
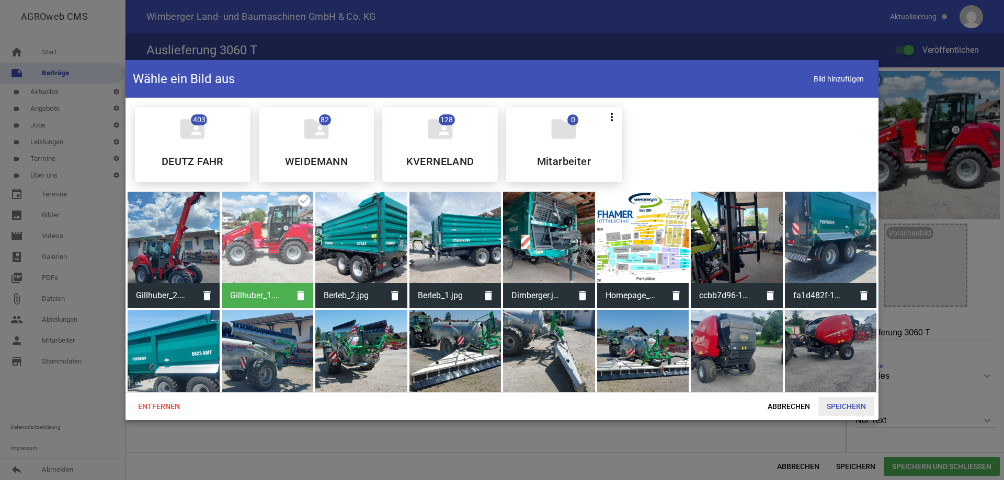
click at [839, 401] on span "Speichern" at bounding box center [846, 406] width 56 height 19
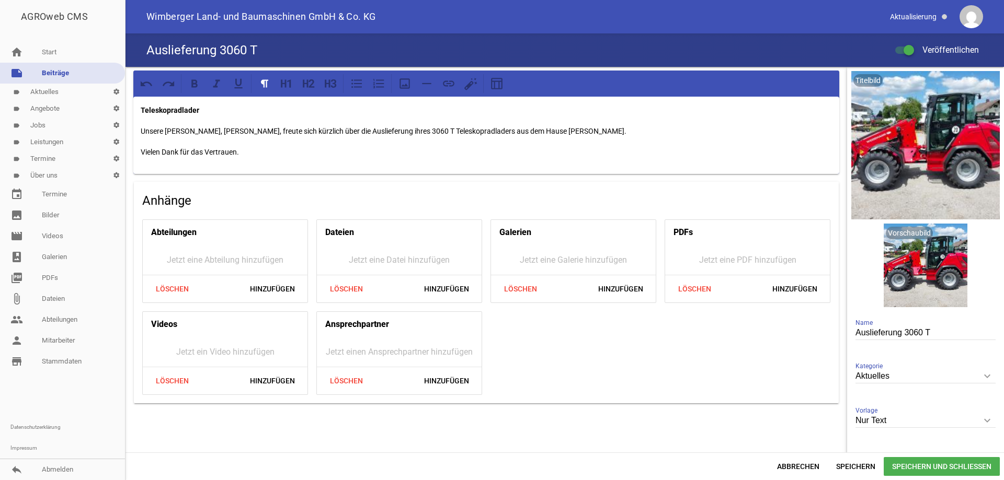
click at [909, 464] on span "Speichern und Schließen" at bounding box center [941, 466] width 116 height 19
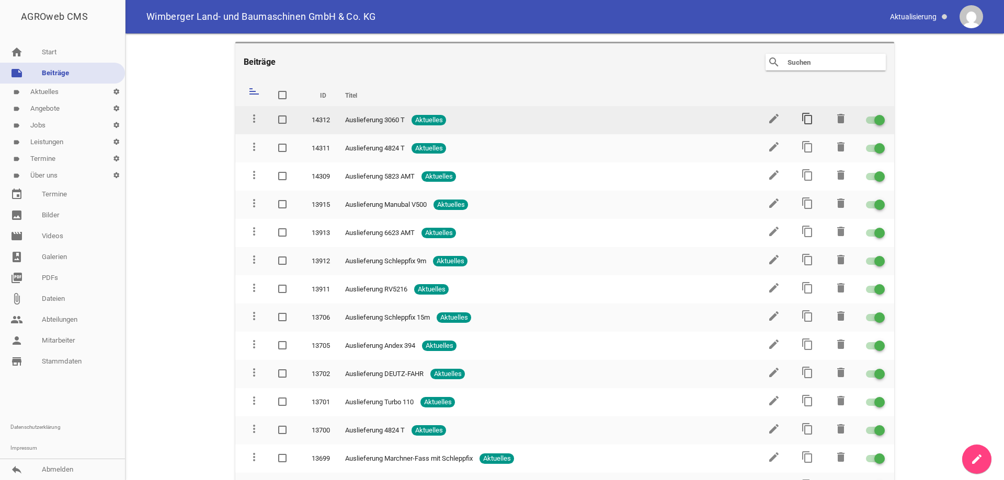
click at [801, 118] on icon "content_copy" at bounding box center [807, 118] width 13 height 13
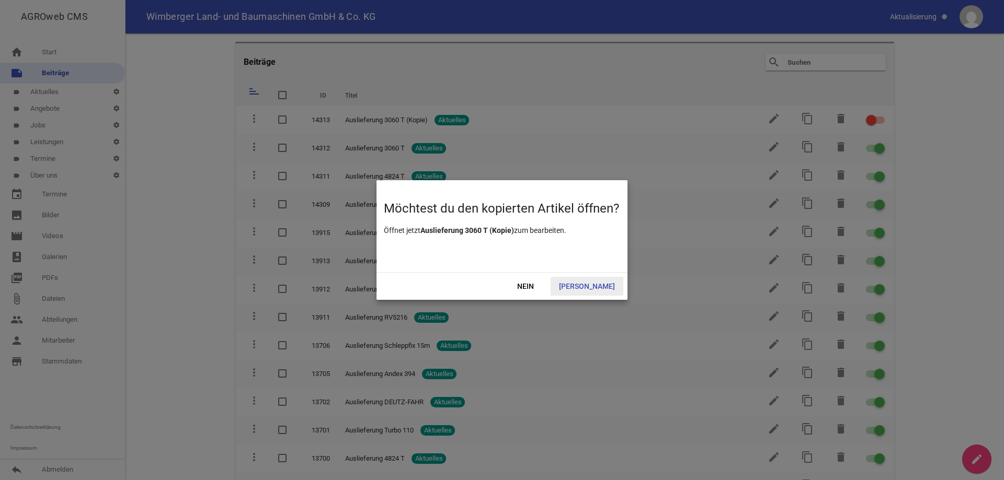
click at [588, 289] on span "[PERSON_NAME]" at bounding box center [586, 286] width 73 height 19
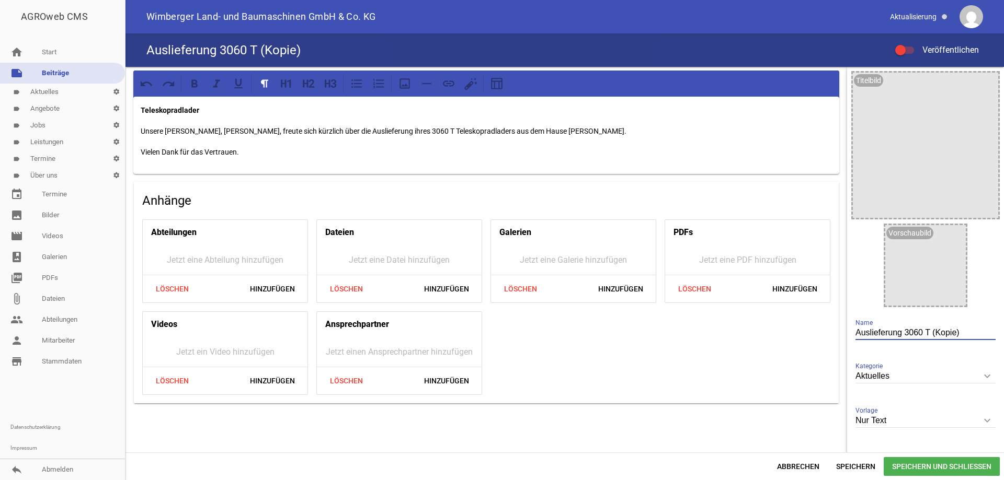
drag, startPoint x: 958, startPoint y: 335, endPoint x: 773, endPoint y: 325, distance: 185.8
click at [773, 325] on div "Teleskopradlader Unsere [PERSON_NAME], [PERSON_NAME], freute sich kürzlich über…" at bounding box center [564, 260] width 878 height 386
click at [962, 331] on input "Auslieferung 3060 T (Kopie)" at bounding box center [925, 333] width 140 height 14
type input "Auslieferung Splitmaster 26"
drag, startPoint x: 210, startPoint y: 110, endPoint x: 28, endPoint y: 102, distance: 182.6
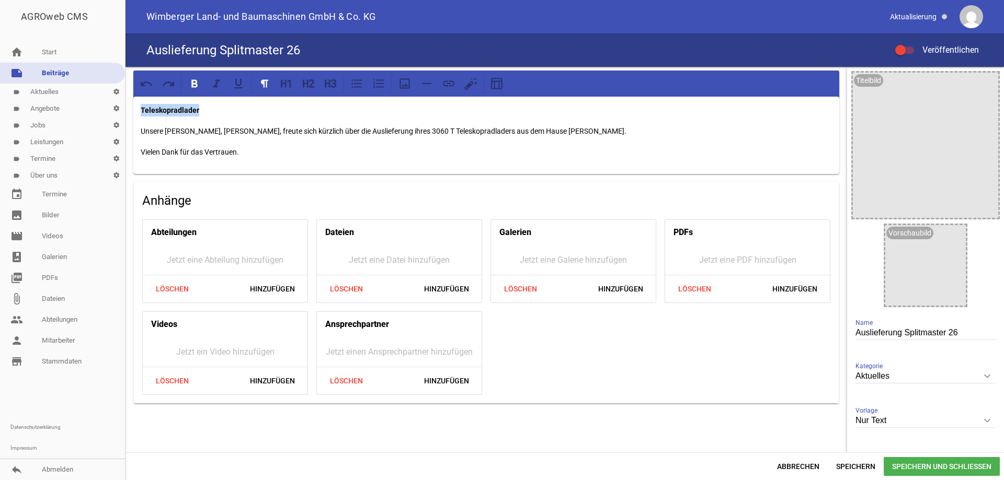
click at [28, 102] on div "AGROweb CMS home Start note Beiträge label Aktuelles settings label Angebote se…" at bounding box center [502, 240] width 1004 height 480
click at [187, 128] on p "Unsere [PERSON_NAME], [PERSON_NAME], freute sich kürzlich über die Auslieferung…" at bounding box center [486, 131] width 691 height 13
click at [249, 130] on p "Unsere [PERSON_NAME], [PERSON_NAME], freute sich kürzlich über die Auslieferung…" at bounding box center [486, 131] width 691 height 13
click at [324, 132] on p "Unsere Kunden, die Jagdgenossenschaft Ruhstorf, freute sich kürzlich über die A…" at bounding box center [486, 131] width 691 height 13
click at [948, 235] on icon "image" at bounding box center [954, 236] width 17 height 17
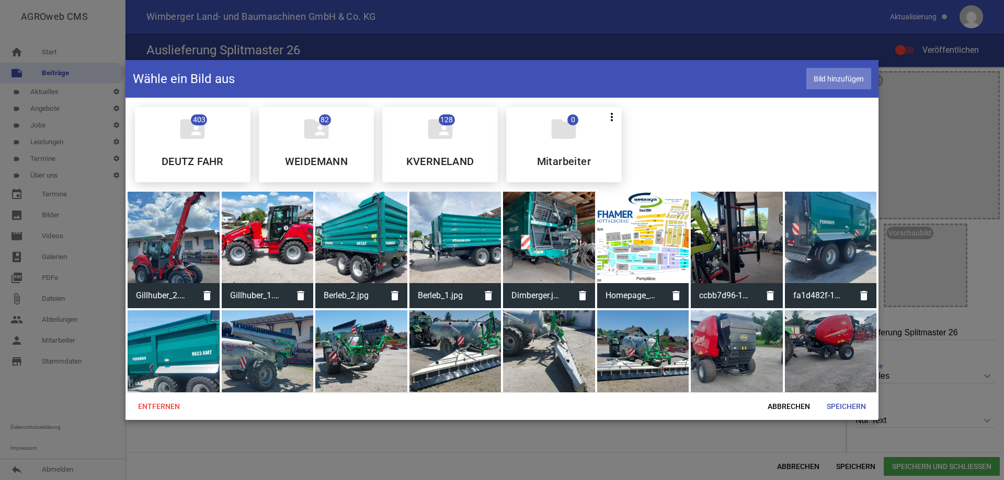
click at [834, 78] on span "Bild hinzufügen" at bounding box center [838, 78] width 65 height 21
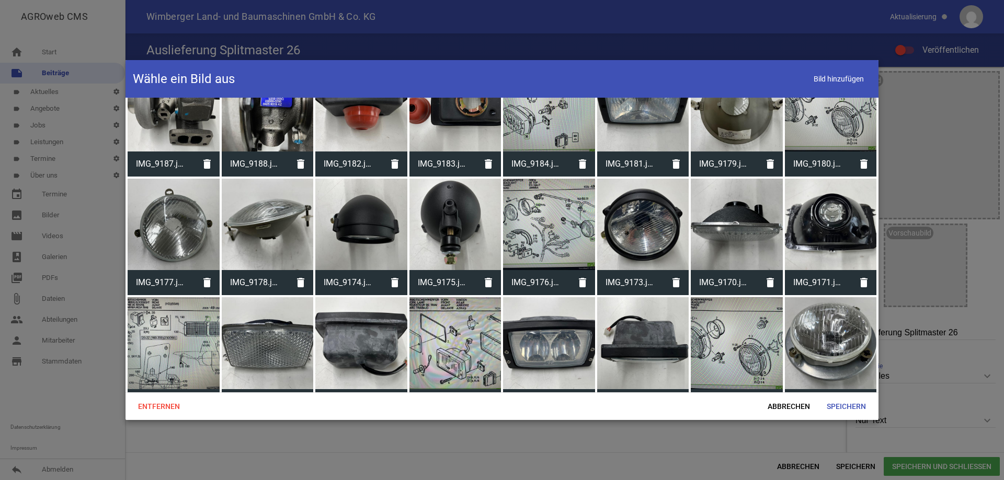
scroll to position [11270, 0]
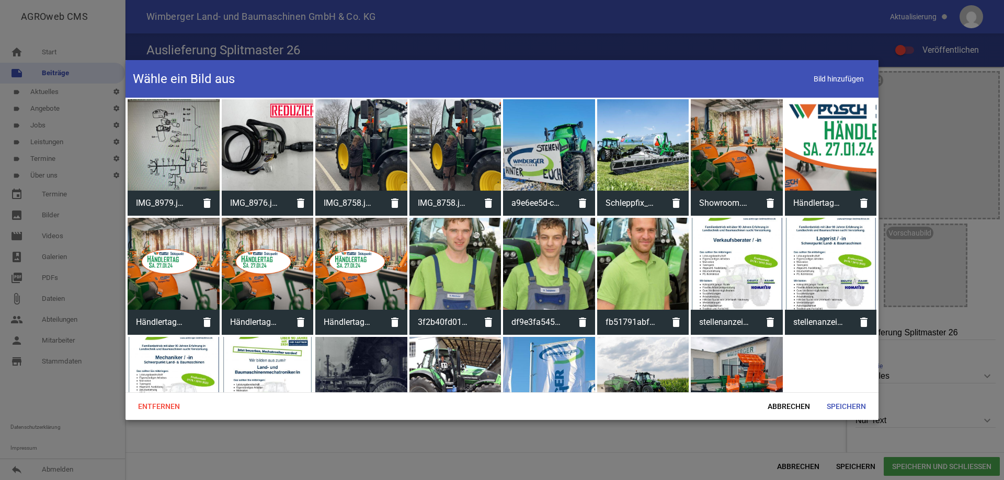
click at [758, 337] on div at bounding box center [736, 383] width 92 height 92
click at [840, 407] on span "Speichern" at bounding box center [846, 406] width 56 height 19
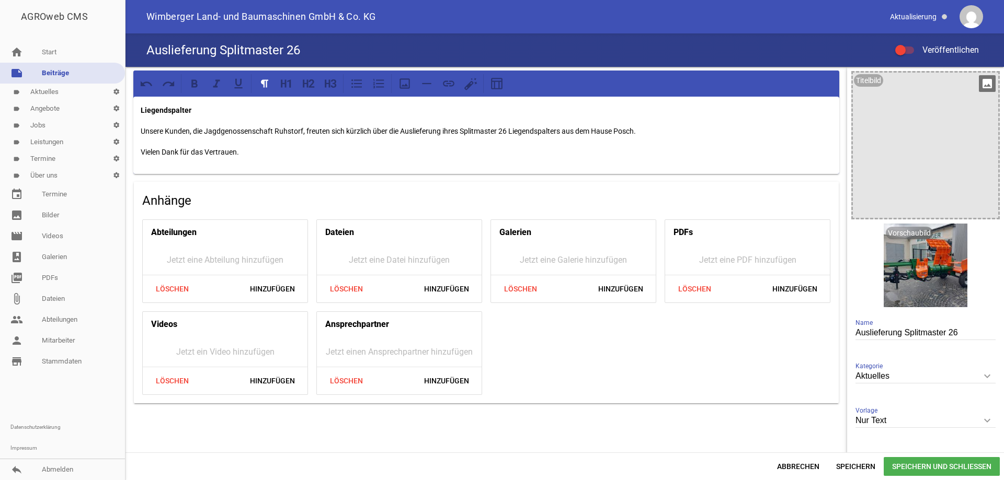
click at [980, 82] on icon "image" at bounding box center [986, 83] width 17 height 17
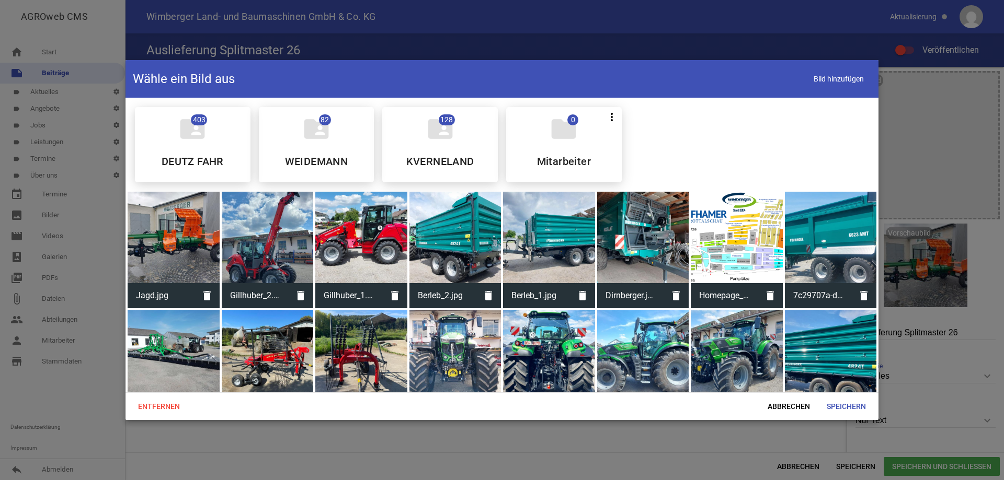
click at [188, 222] on div at bounding box center [174, 238] width 92 height 92
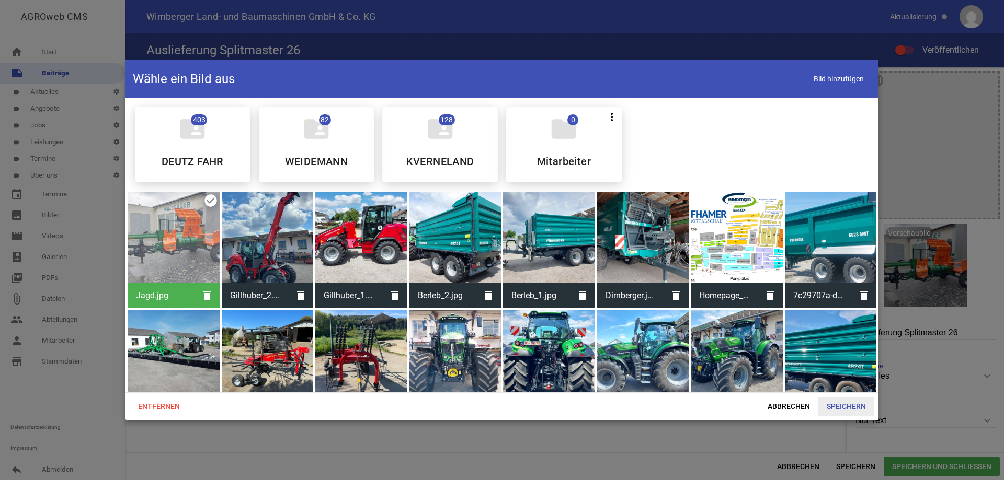
click at [851, 405] on span "Speichern" at bounding box center [846, 406] width 56 height 19
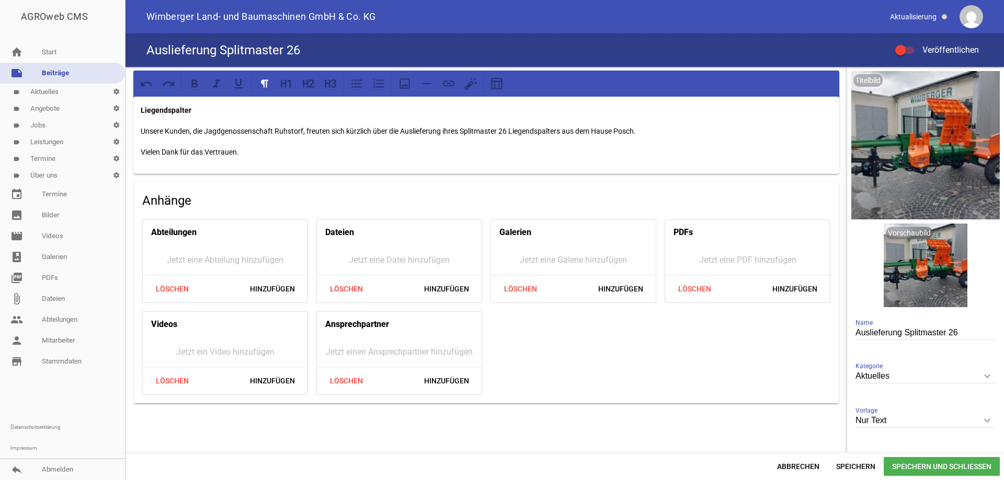
click at [905, 51] on div at bounding box center [904, 50] width 19 height 7
click at [909, 44] on input "Veröffentlichen" at bounding box center [909, 44] width 0 height 0
click at [918, 466] on span "Speichern und Schließen" at bounding box center [941, 466] width 116 height 19
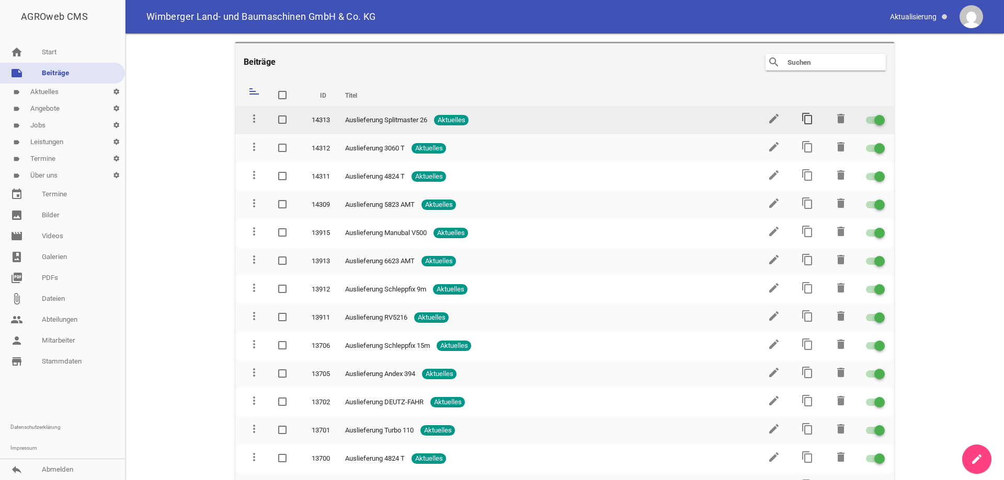
click at [801, 121] on icon "content_copy" at bounding box center [807, 118] width 13 height 13
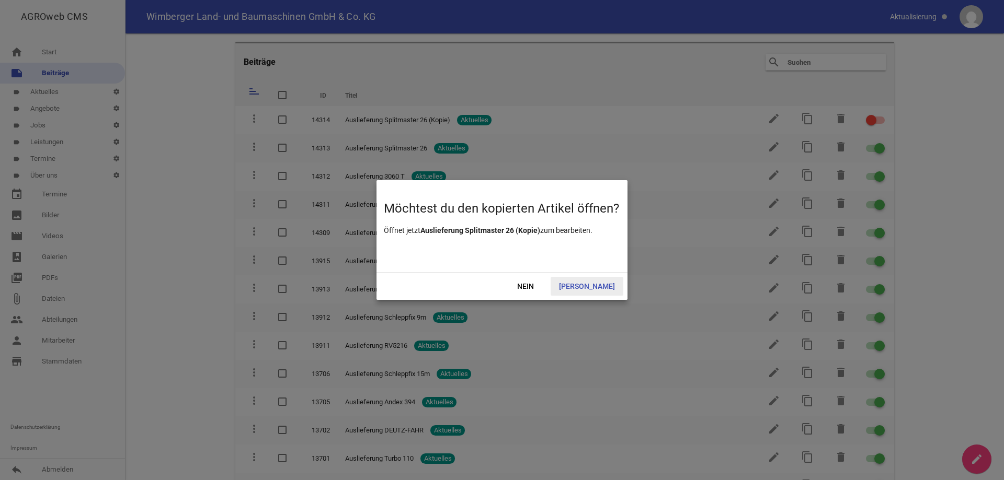
click at [596, 287] on span "[PERSON_NAME]" at bounding box center [586, 286] width 73 height 19
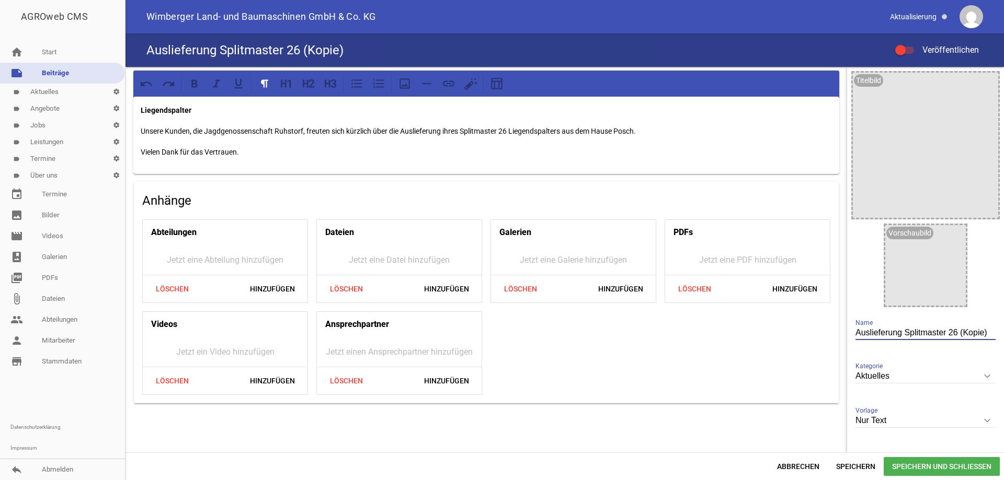
click at [981, 336] on input "Auslieferung Splitmaster 26 (Kopie)" at bounding box center [925, 333] width 140 height 14
type input "Auslieferung Typ180"
drag, startPoint x: 193, startPoint y: 114, endPoint x: 114, endPoint y: 113, distance: 78.9
click at [114, 113] on div "AGROweb CMS home Start note Beiträge label Aktuelles settings label Angebote se…" at bounding box center [502, 240] width 1004 height 480
click at [188, 132] on p "Unsere Kunden, die Jagdgenossenschaft Ruhstorf, freuten sich kürzlich über die …" at bounding box center [486, 131] width 691 height 13
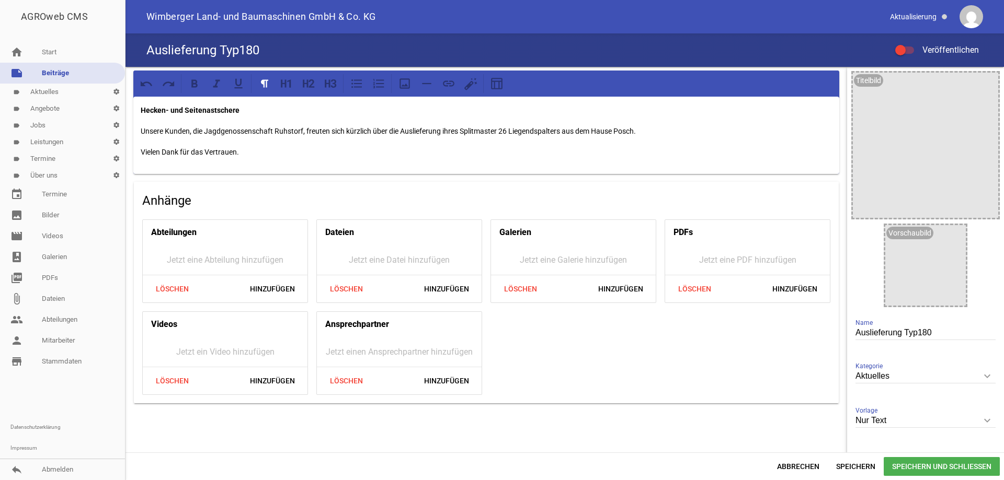
click at [190, 133] on p "Unsere Kunden, die Jagdgenossenschaft Ruhstorf, freuten sich kürzlich über die …" at bounding box center [486, 131] width 691 height 13
click at [295, 129] on p "Unser Kunde, die Jagdgenossenschaft Ruhstorf, freuten sich kürzlich über die Au…" at bounding box center [486, 131] width 691 height 13
click at [426, 131] on p "Unser Kunde, der Ammerhof in [GEOGRAPHIC_DATA], freute sich kürzlich über die A…" at bounding box center [486, 131] width 691 height 13
click at [946, 238] on icon "image" at bounding box center [954, 236] width 17 height 17
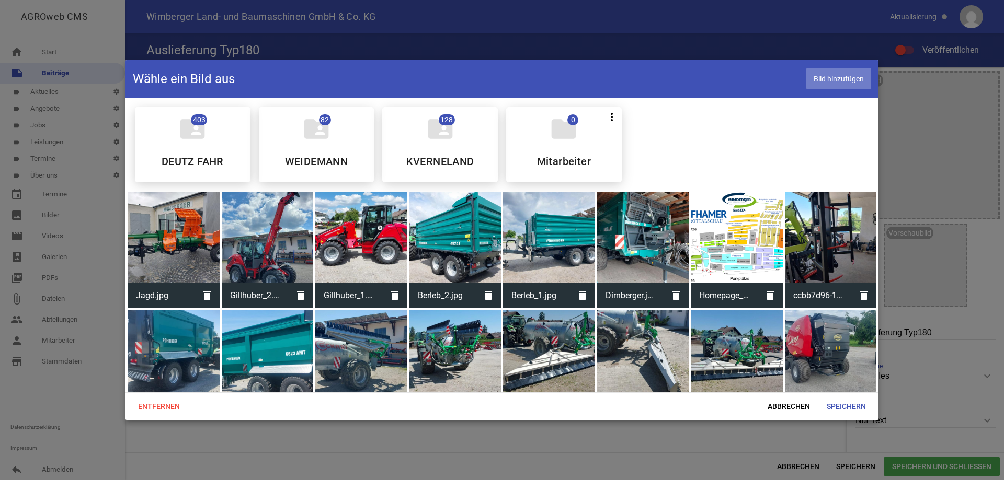
click at [824, 74] on span "Bild hinzufügen" at bounding box center [838, 78] width 65 height 21
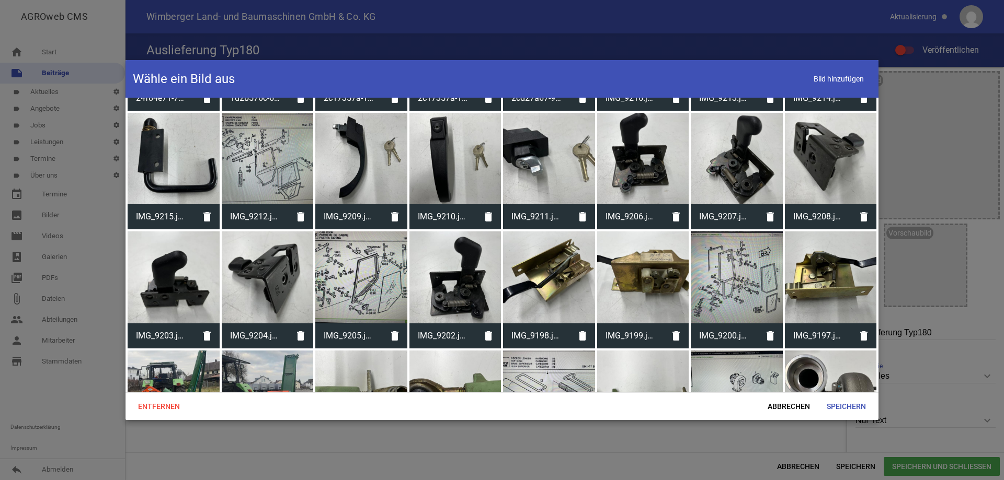
scroll to position [11270, 0]
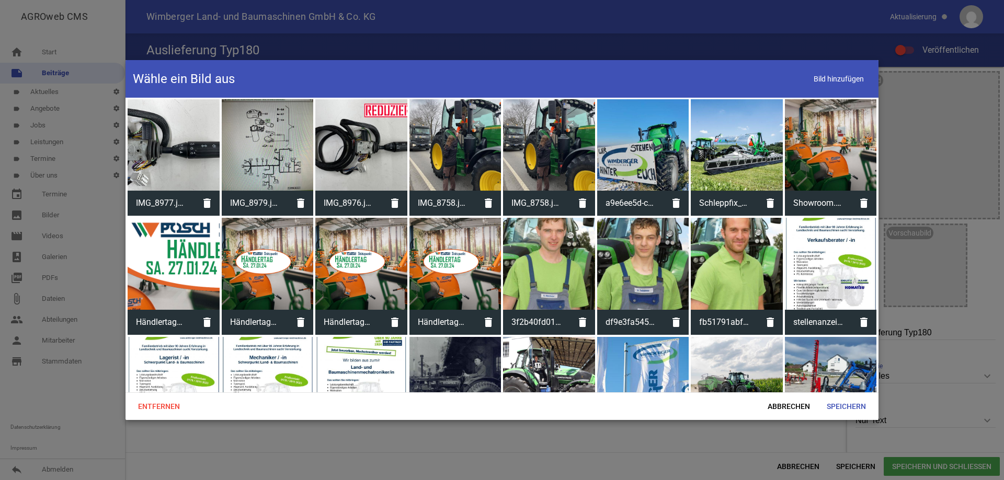
click at [842, 347] on div at bounding box center [831, 383] width 92 height 92
click at [849, 405] on span "Speichern" at bounding box center [846, 406] width 56 height 19
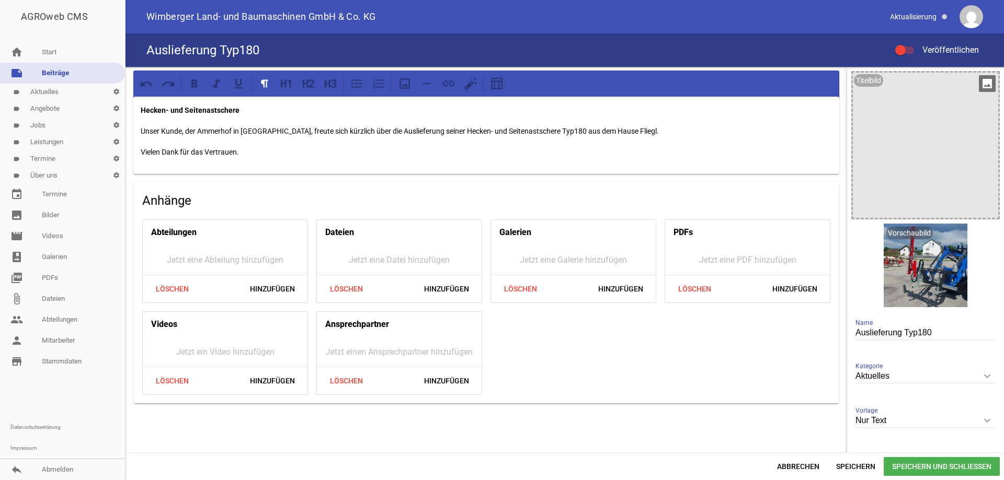
click at [981, 80] on icon "image" at bounding box center [986, 83] width 17 height 17
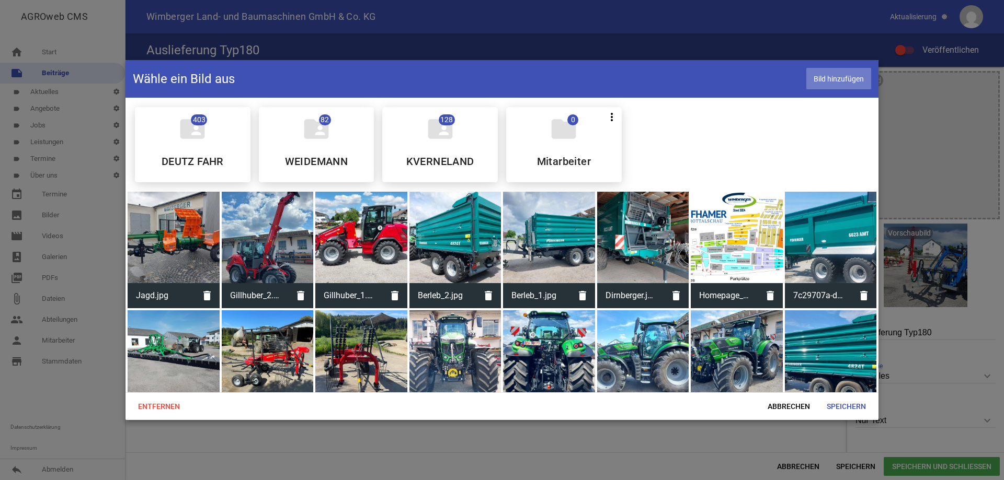
click at [821, 78] on span "Bild hinzufügen" at bounding box center [838, 78] width 65 height 21
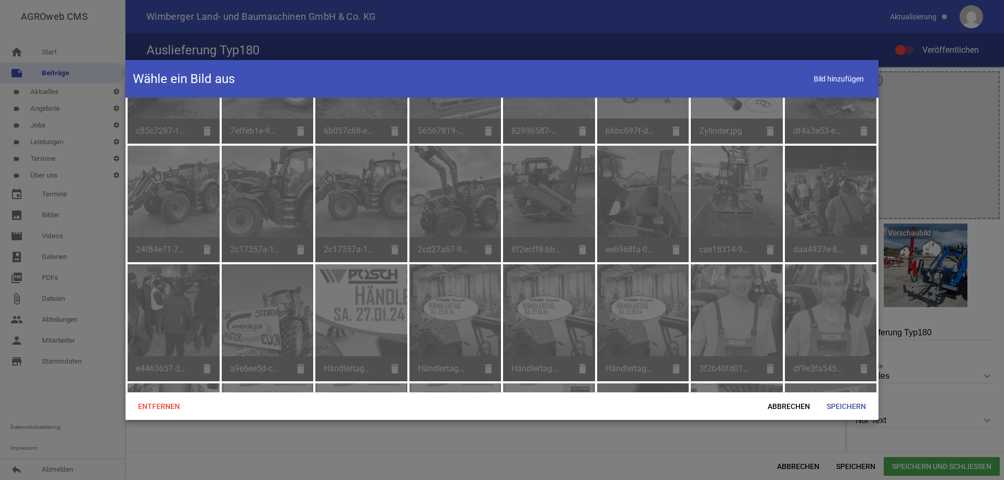
scroll to position [11388, 0]
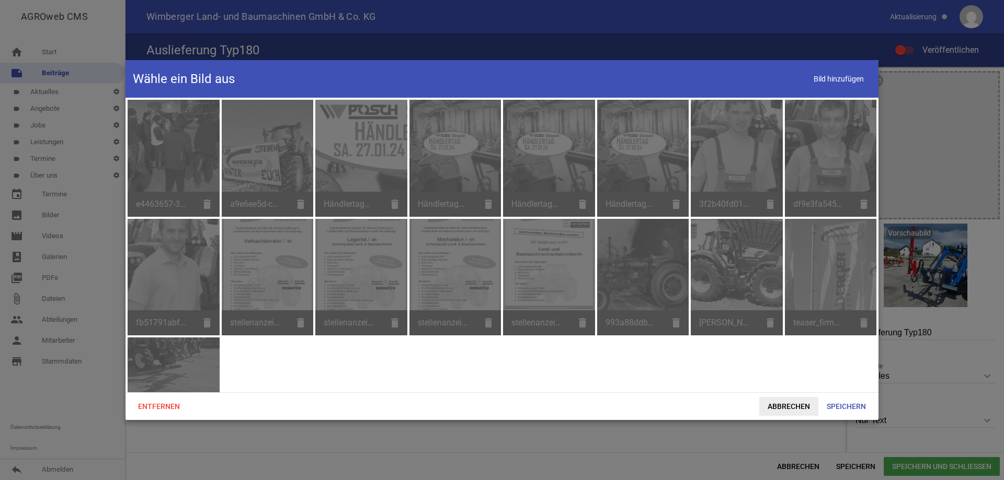
click at [797, 407] on span "Abbrechen" at bounding box center [788, 406] width 59 height 19
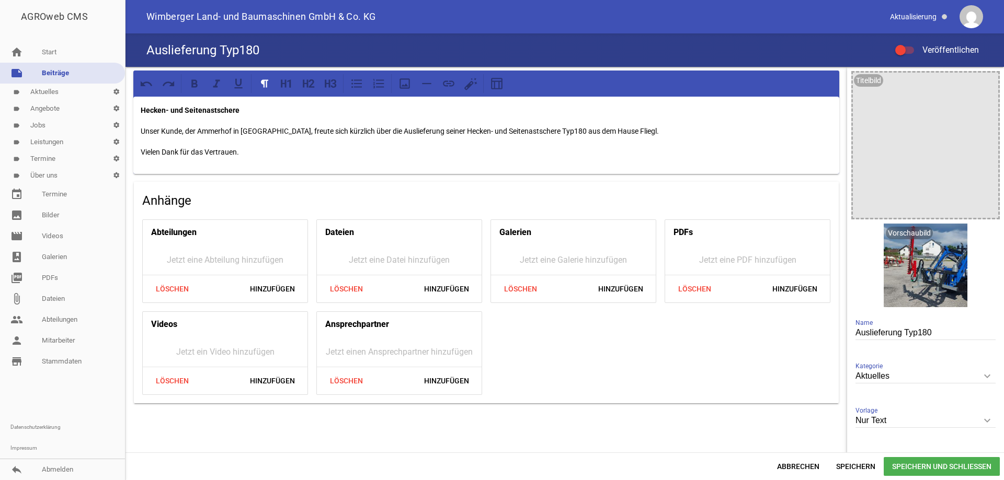
click at [903, 47] on div at bounding box center [900, 50] width 10 height 10
click at [909, 44] on input "Veröffentlichen" at bounding box center [909, 44] width 0 height 0
click at [932, 467] on span "Speichern und Schließen" at bounding box center [941, 466] width 116 height 19
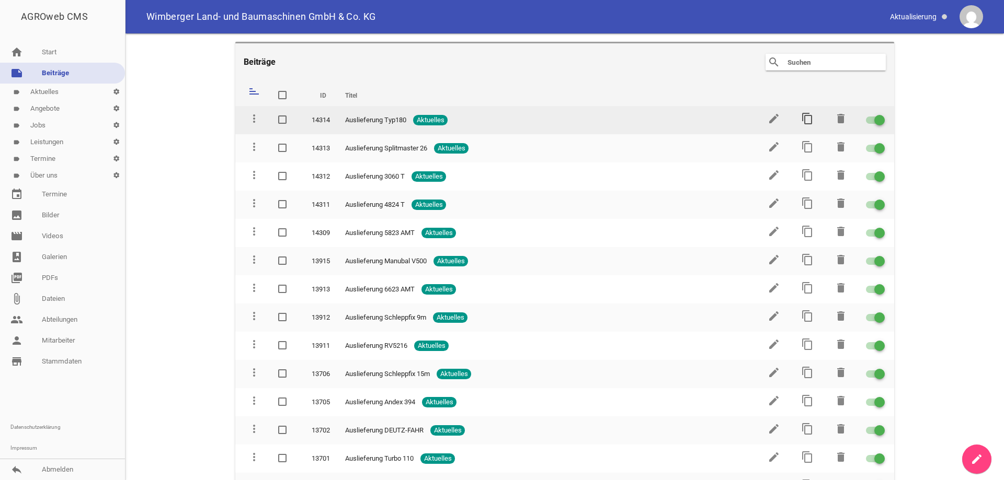
click at [801, 117] on icon "content_copy" at bounding box center [807, 118] width 13 height 13
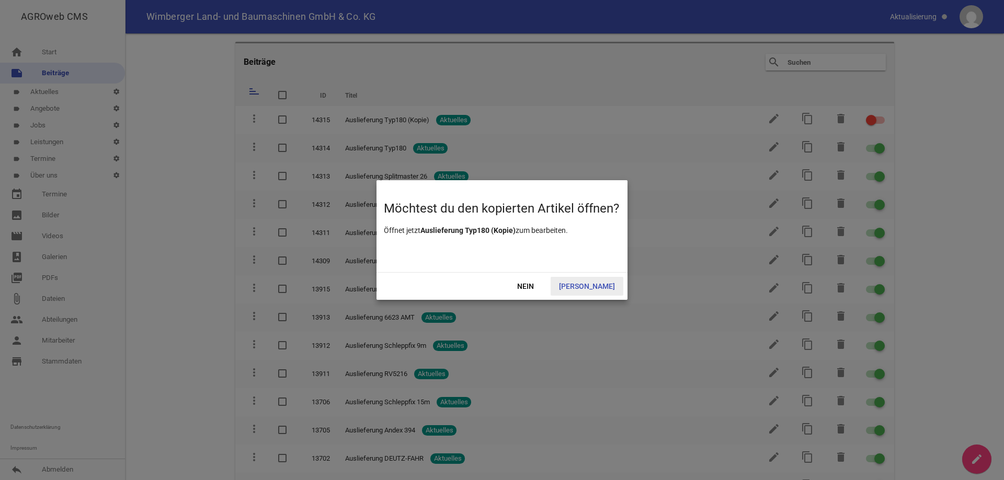
click at [598, 282] on span "[PERSON_NAME]" at bounding box center [586, 286] width 73 height 19
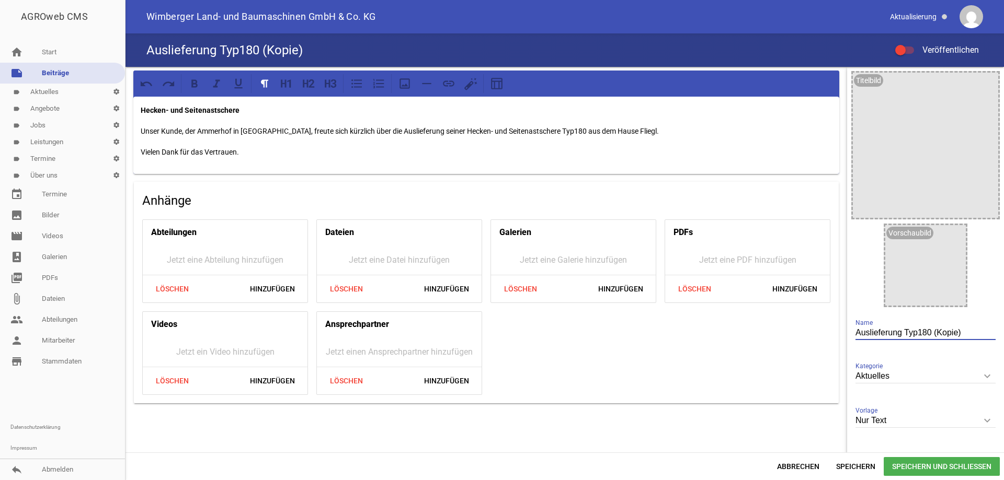
drag, startPoint x: 961, startPoint y: 336, endPoint x: 901, endPoint y: 336, distance: 59.6
click at [901, 336] on input "Auslieferung Typ180 (Kopie)" at bounding box center [925, 333] width 140 height 14
type input "Auslieferung 55 H-pro"
drag, startPoint x: 239, startPoint y: 114, endPoint x: 135, endPoint y: 108, distance: 104.2
click at [135, 108] on div "Hecken- und Seitenastschere Unser Kunde, der Ammerhof in [GEOGRAPHIC_DATA], fre…" at bounding box center [486, 135] width 706 height 77
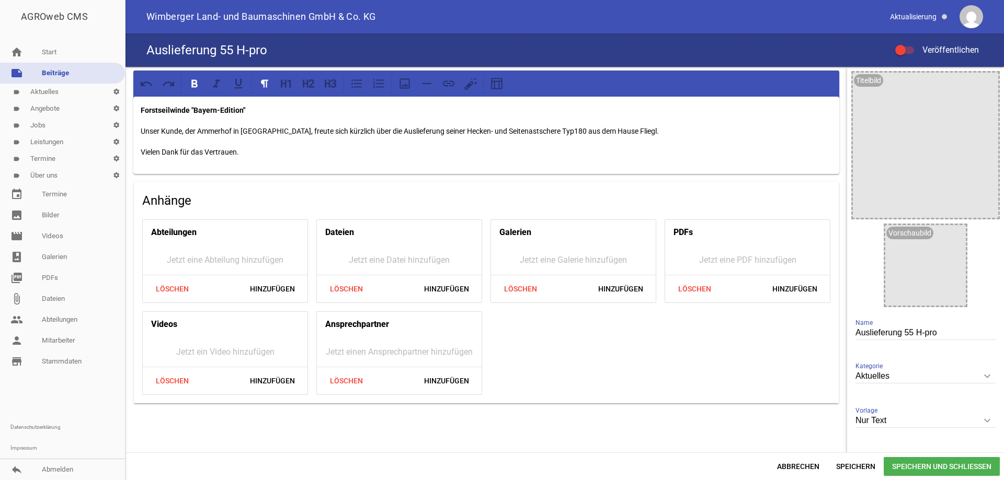
click at [271, 130] on p "Unser Kunde, der Ammerhof in [GEOGRAPHIC_DATA], freute sich kürzlich über die A…" at bounding box center [486, 131] width 691 height 13
click at [946, 235] on icon "image" at bounding box center [954, 236] width 17 height 17
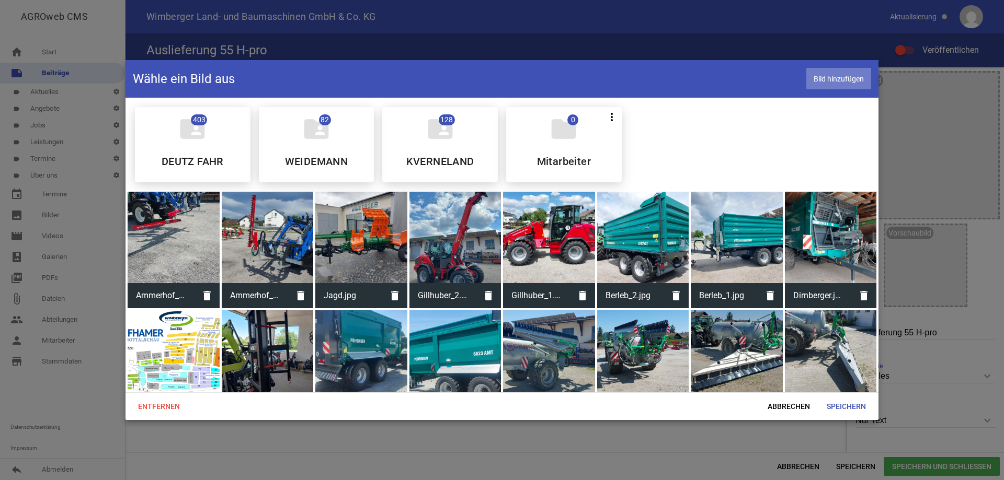
click at [839, 76] on span "Bild hinzufügen" at bounding box center [838, 78] width 65 height 21
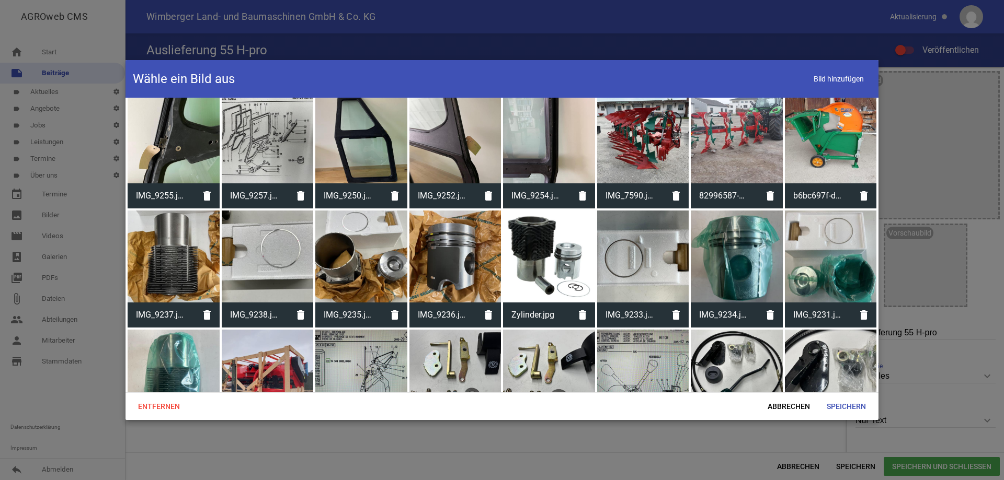
scroll to position [11388, 0]
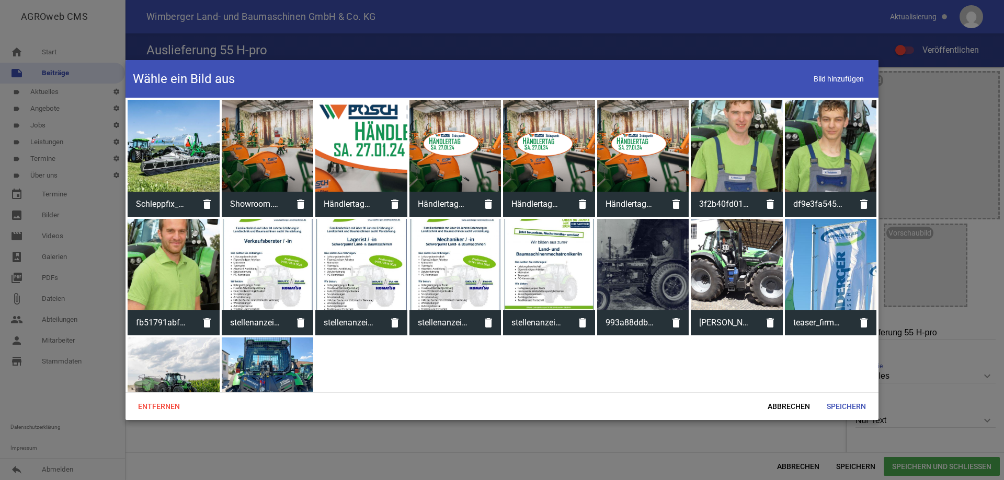
click at [278, 338] on div at bounding box center [268, 384] width 92 height 92
click at [839, 407] on span "Speichern" at bounding box center [846, 406] width 56 height 19
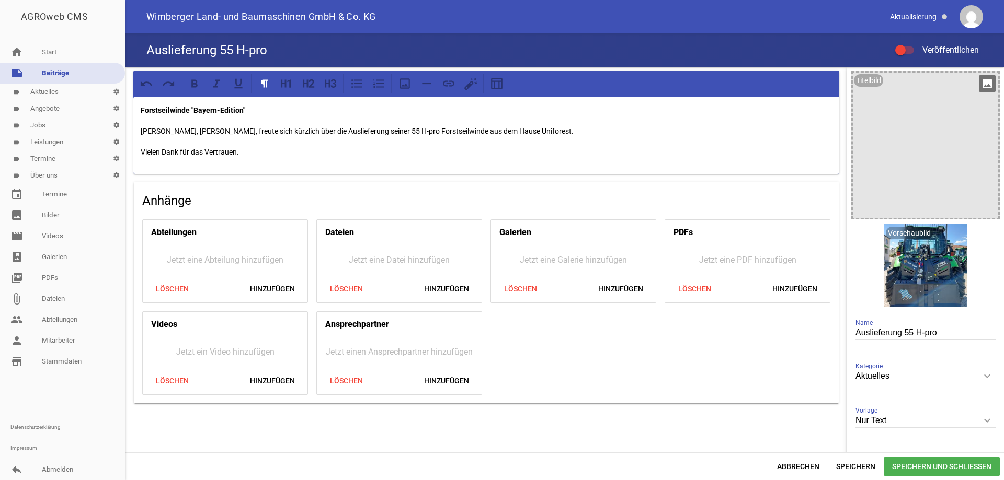
click at [984, 89] on icon "image" at bounding box center [986, 83] width 17 height 17
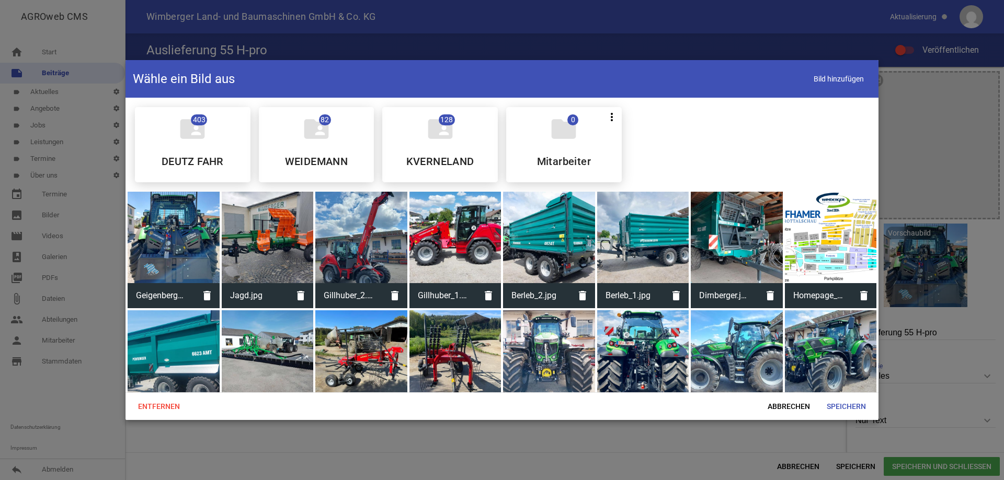
click at [187, 231] on div at bounding box center [174, 238] width 92 height 92
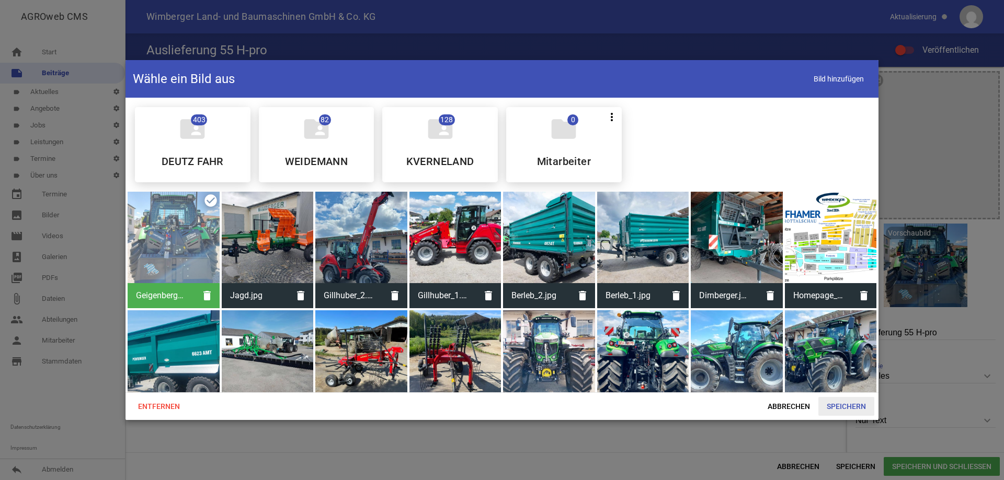
click at [844, 404] on span "Speichern" at bounding box center [846, 406] width 56 height 19
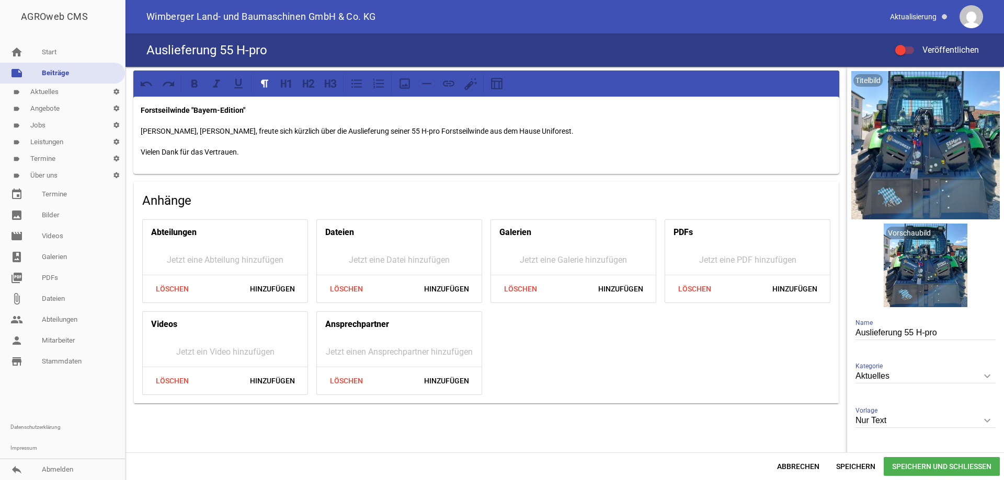
click at [902, 51] on div at bounding box center [900, 50] width 10 height 10
click at [909, 44] on input "Veröffentlichen" at bounding box center [909, 44] width 0 height 0
click at [906, 467] on span "Speichern und Schließen" at bounding box center [941, 466] width 116 height 19
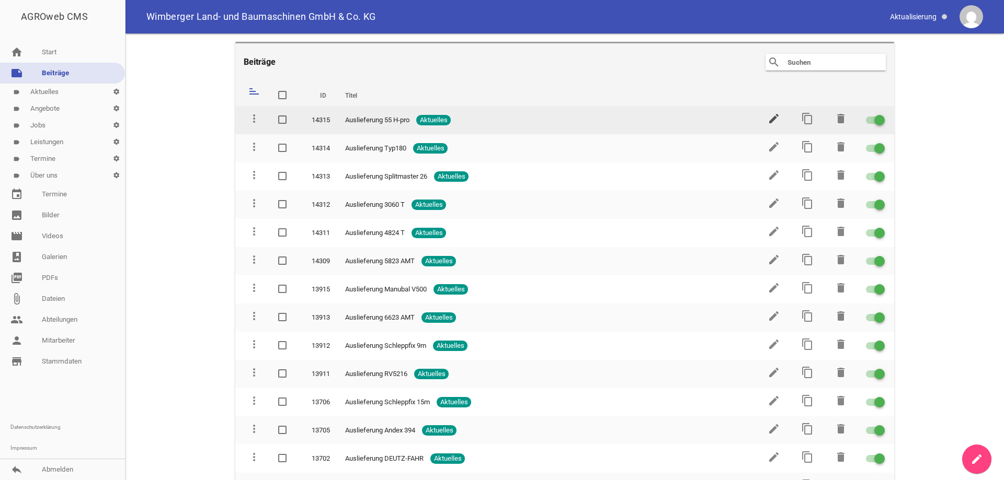
click at [769, 116] on icon "edit" at bounding box center [773, 118] width 13 height 13
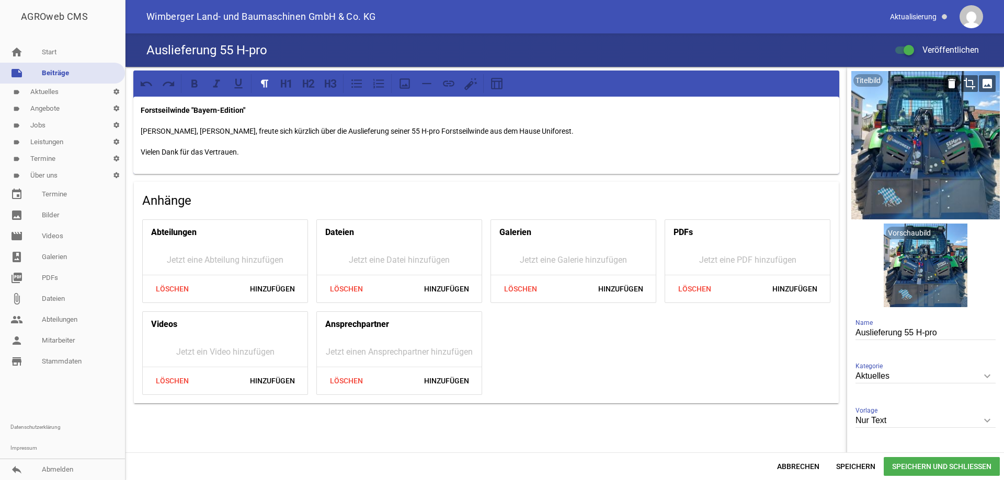
click at [962, 83] on icon "crop" at bounding box center [969, 83] width 17 height 17
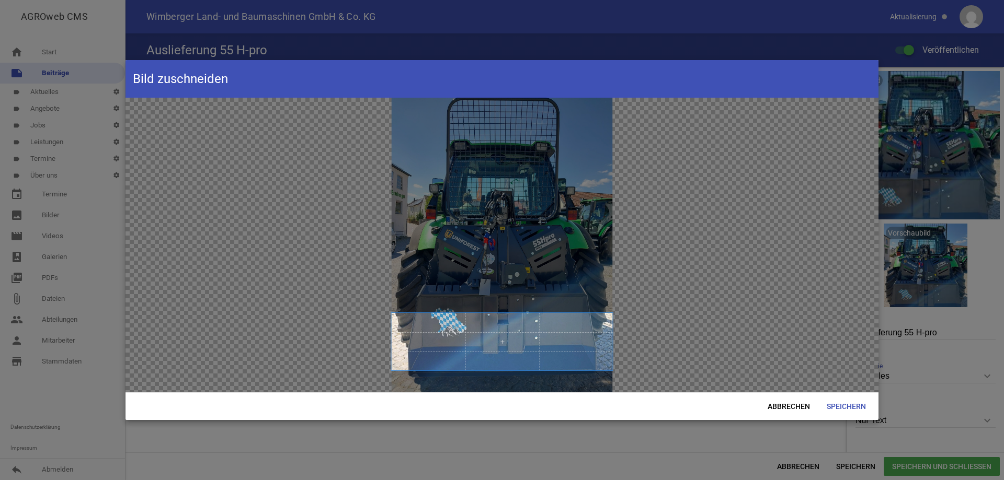
click at [564, 358] on span at bounding box center [501, 341] width 221 height 57
click at [854, 408] on span "Speichern" at bounding box center [846, 406] width 56 height 19
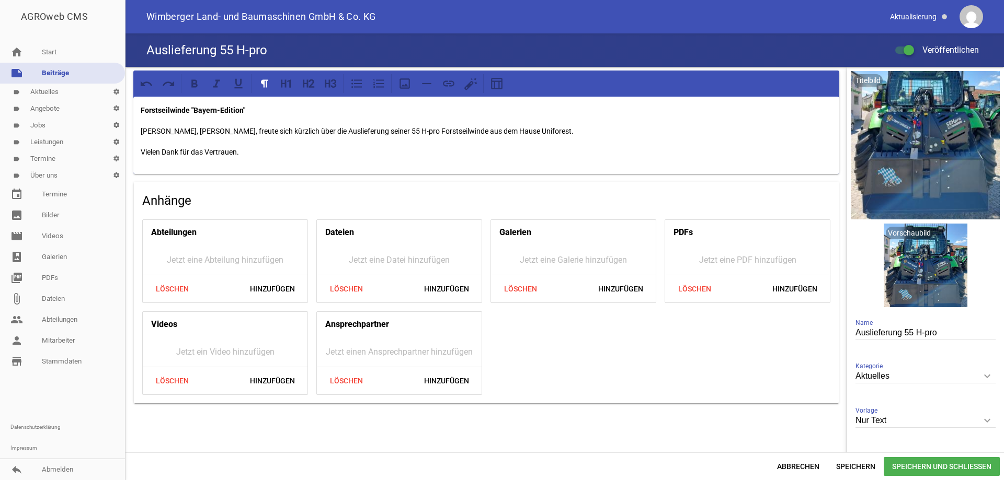
click at [919, 464] on span "Speichern und Schließen" at bounding box center [941, 466] width 116 height 19
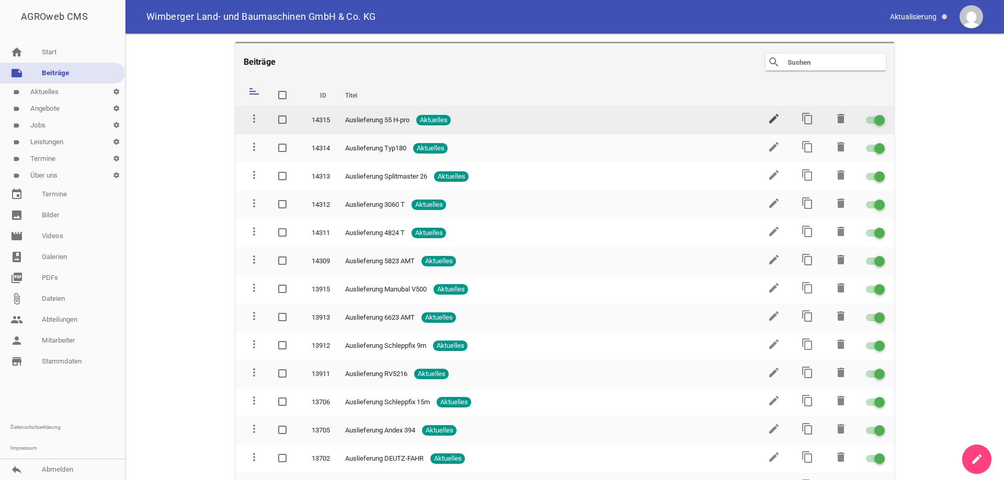
click at [769, 120] on icon "edit" at bounding box center [773, 118] width 13 height 13
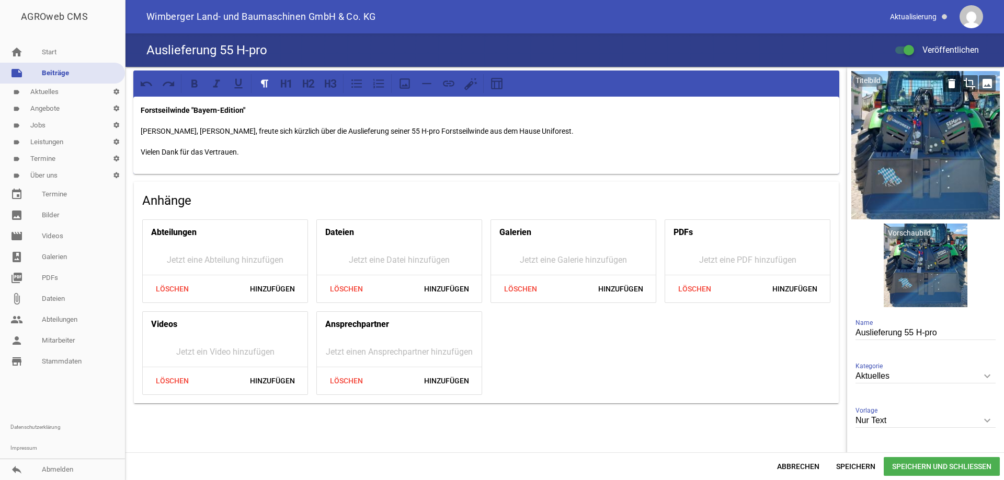
click at [965, 82] on icon "crop" at bounding box center [969, 83] width 17 height 17
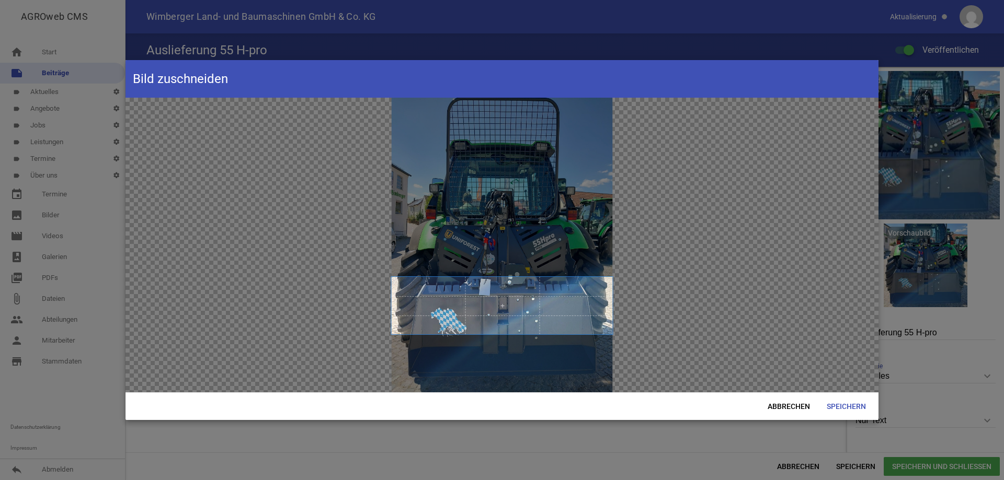
click at [560, 324] on span at bounding box center [501, 305] width 221 height 57
click at [571, 300] on span at bounding box center [501, 302] width 221 height 57
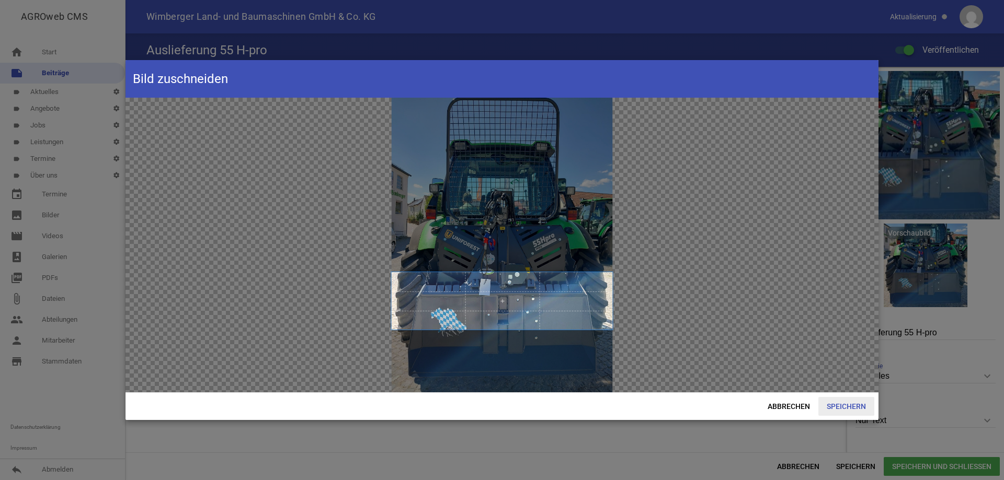
click at [833, 403] on span "Speichern" at bounding box center [846, 406] width 56 height 19
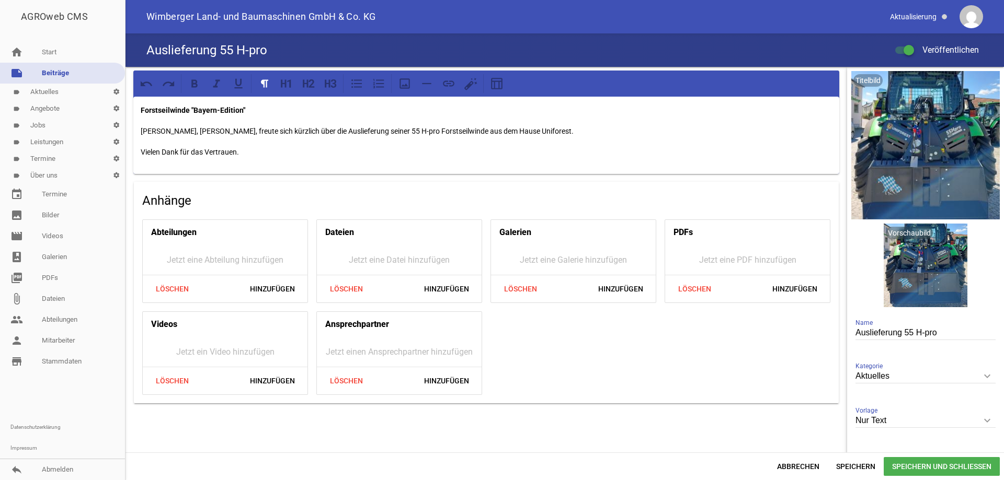
click at [927, 466] on span "Speichern und Schließen" at bounding box center [941, 466] width 116 height 19
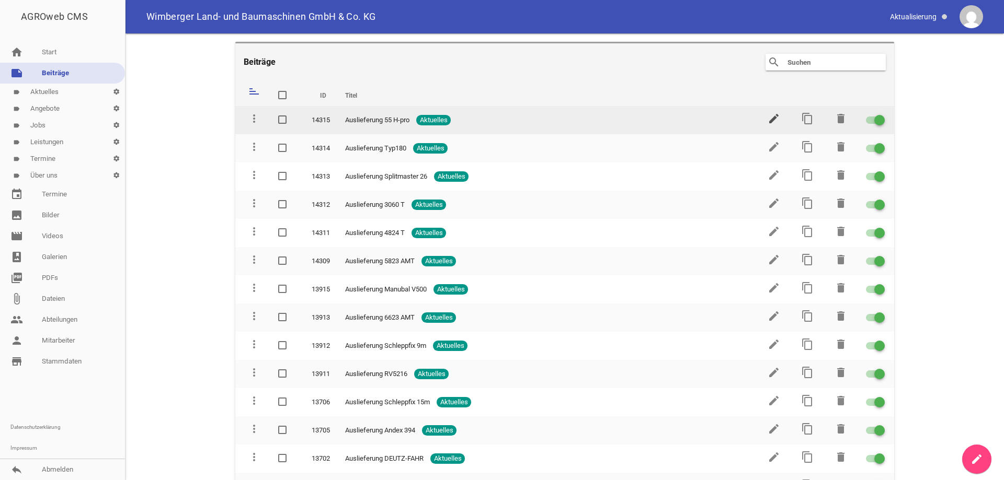
click at [767, 117] on icon "edit" at bounding box center [773, 118] width 13 height 13
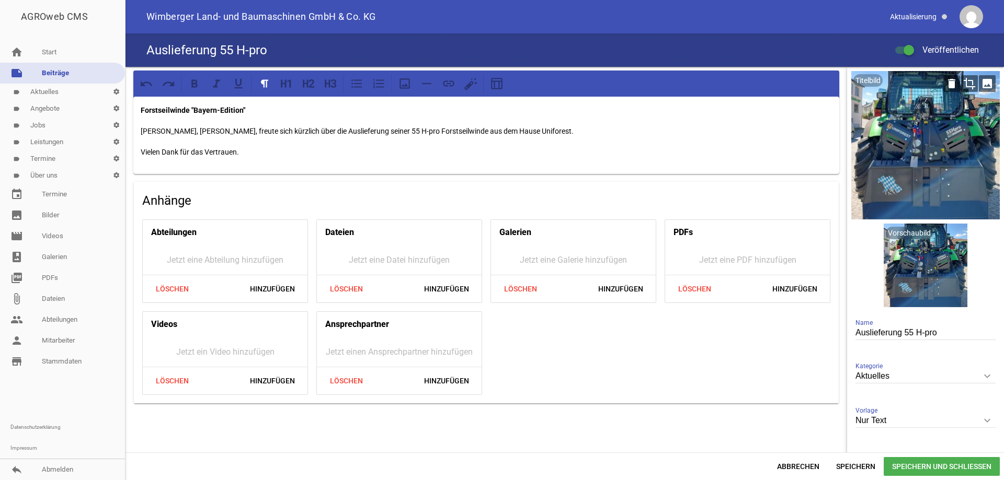
click at [966, 83] on icon "crop" at bounding box center [969, 83] width 17 height 17
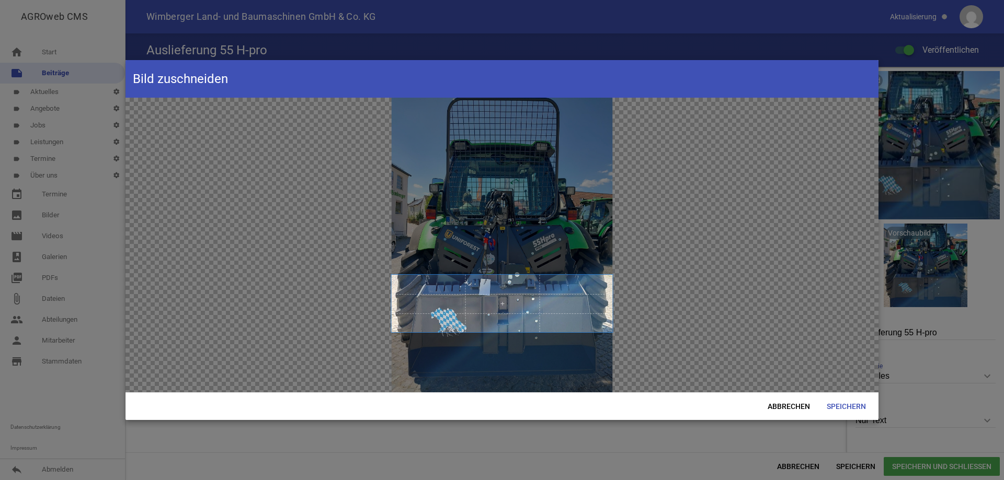
click at [455, 309] on span at bounding box center [501, 303] width 221 height 57
click at [832, 402] on span "Speichern" at bounding box center [846, 406] width 56 height 19
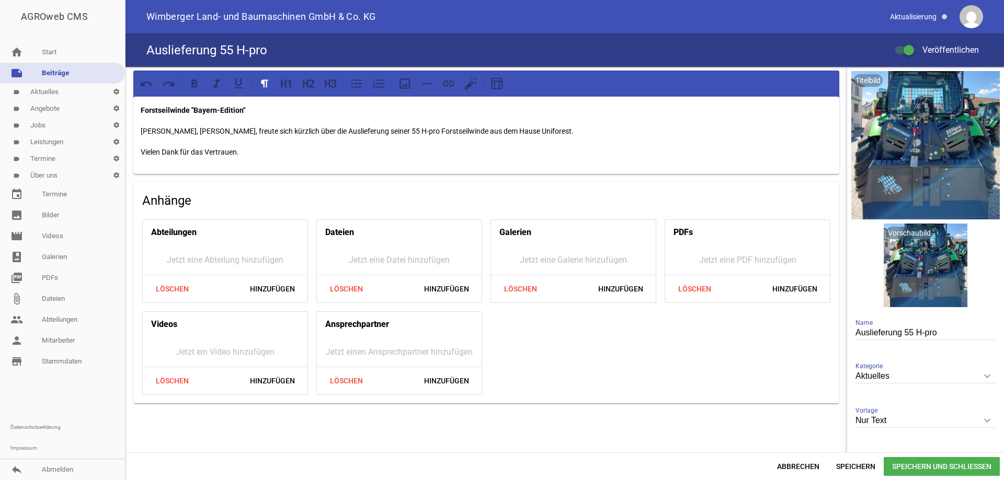
click at [923, 464] on span "Speichern und Schließen" at bounding box center [941, 466] width 116 height 19
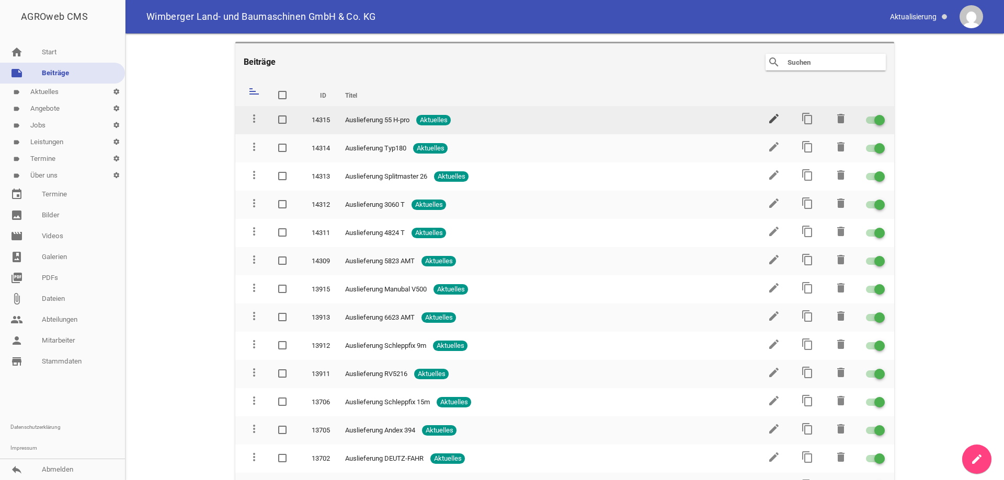
click at [771, 113] on icon "edit" at bounding box center [773, 118] width 13 height 13
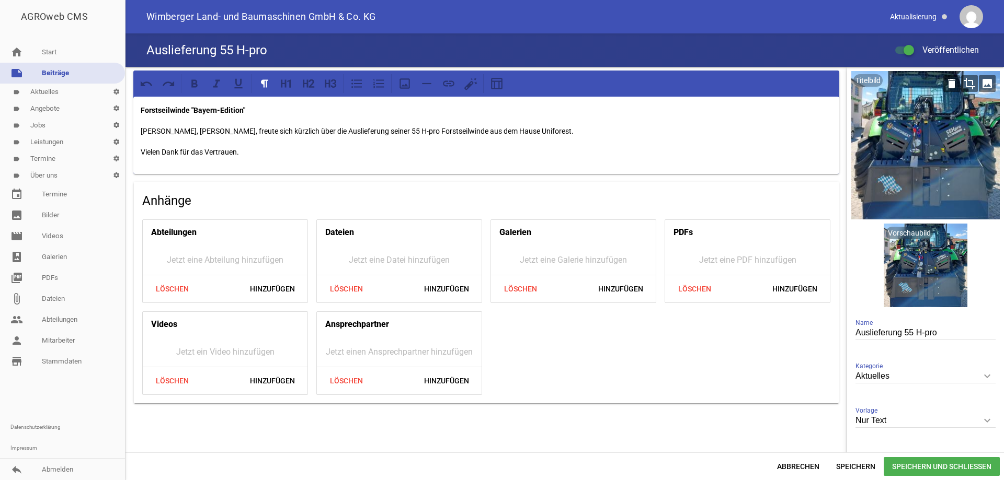
click at [961, 80] on icon "crop" at bounding box center [969, 83] width 17 height 17
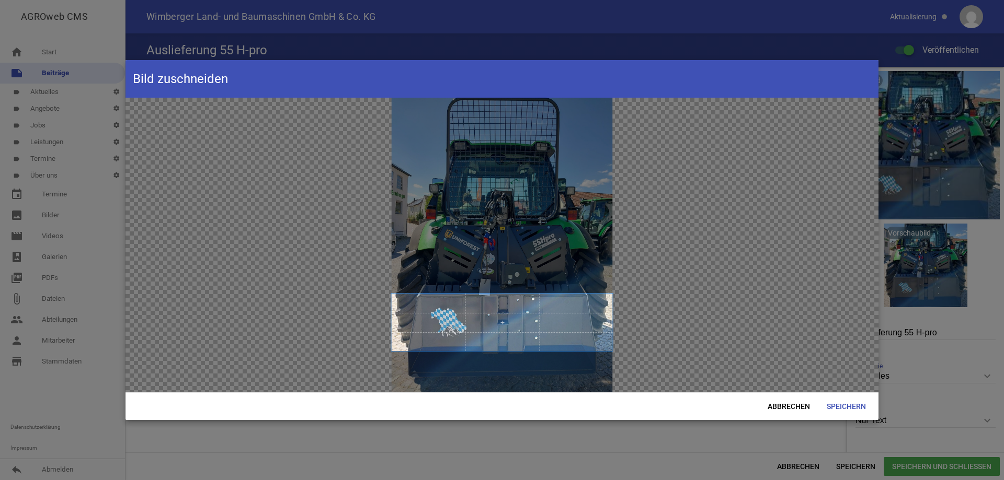
click at [537, 335] on span at bounding box center [501, 322] width 221 height 57
click at [865, 412] on span "Speichern" at bounding box center [846, 406] width 56 height 19
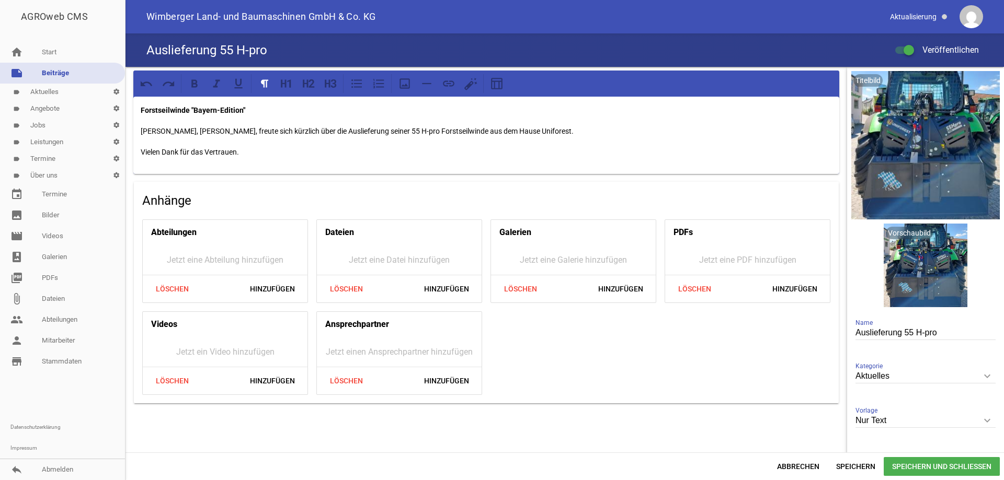
click at [930, 470] on span "Speichern und Schließen" at bounding box center [941, 466] width 116 height 19
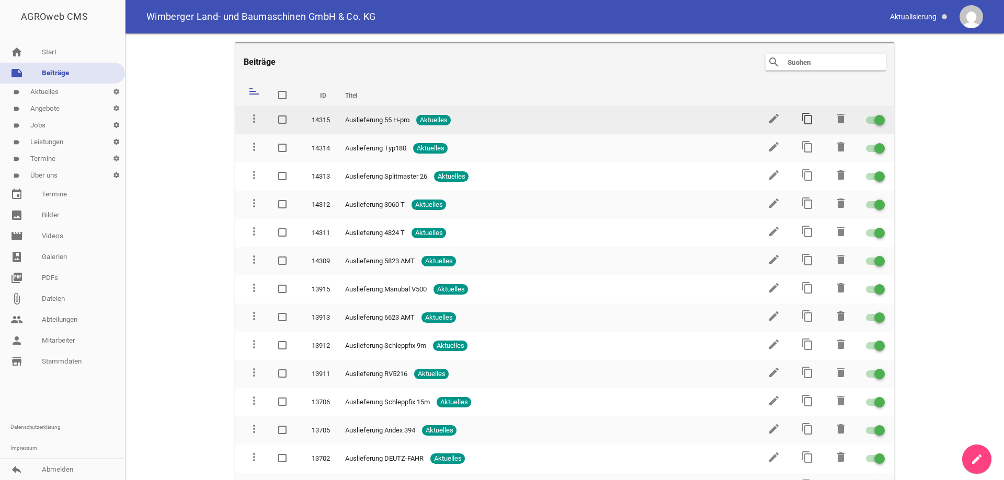
click at [804, 119] on icon "content_copy" at bounding box center [807, 118] width 13 height 13
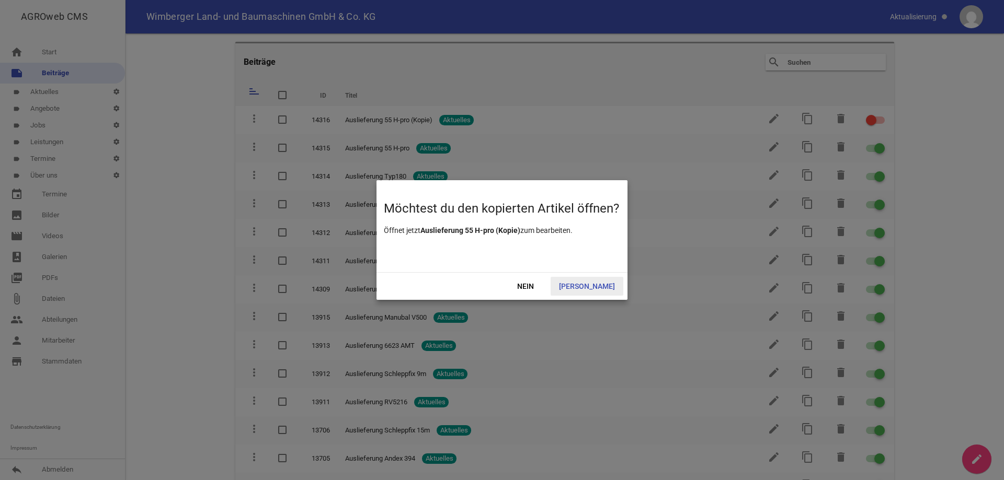
click at [601, 289] on span "[PERSON_NAME]" at bounding box center [586, 286] width 73 height 19
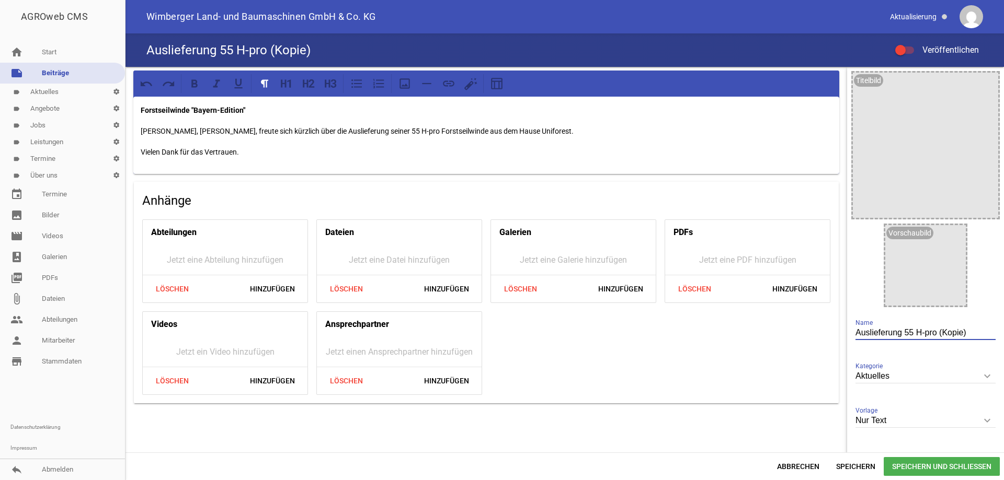
drag, startPoint x: 962, startPoint y: 333, endPoint x: 901, endPoint y: 332, distance: 61.2
click at [901, 332] on input "Auslieferung 55 H-pro (Kopie)" at bounding box center [925, 333] width 140 height 14
type input "Auslieferung 505XLM"
drag, startPoint x: 254, startPoint y: 109, endPoint x: 137, endPoint y: 107, distance: 117.1
click at [137, 107] on div "Forstseilwinde "Bayern-Edition" Unser Kunde, [PERSON_NAME], freute sich kürzlic…" at bounding box center [486, 135] width 706 height 77
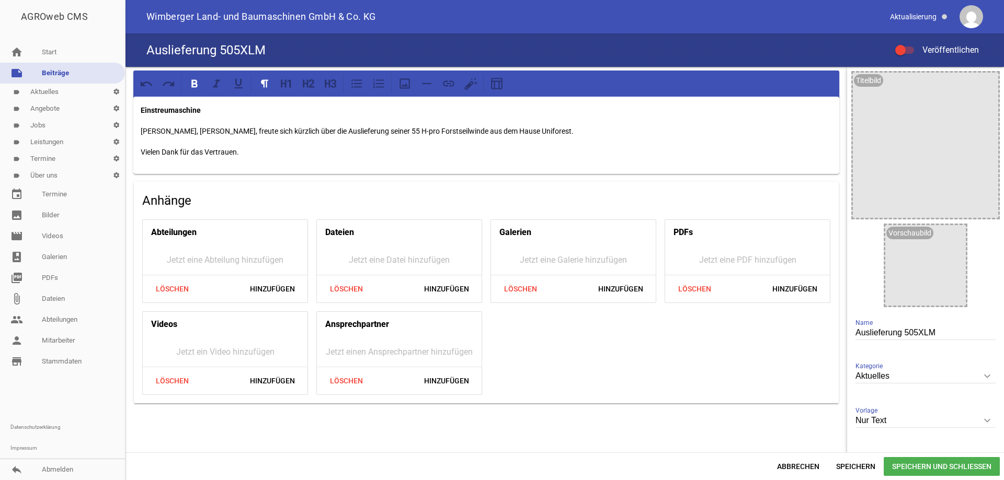
click at [158, 131] on p "[PERSON_NAME], [PERSON_NAME], freute sich kürzlich über die Auslieferung seiner…" at bounding box center [486, 131] width 691 height 13
click at [948, 237] on icon "image" at bounding box center [954, 236] width 17 height 17
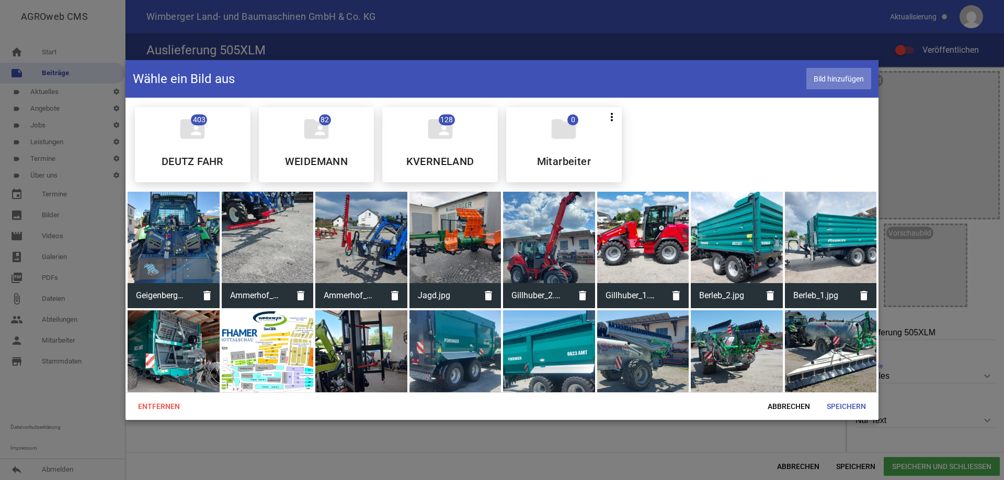
click at [829, 76] on span "Bild hinzufügen" at bounding box center [838, 78] width 65 height 21
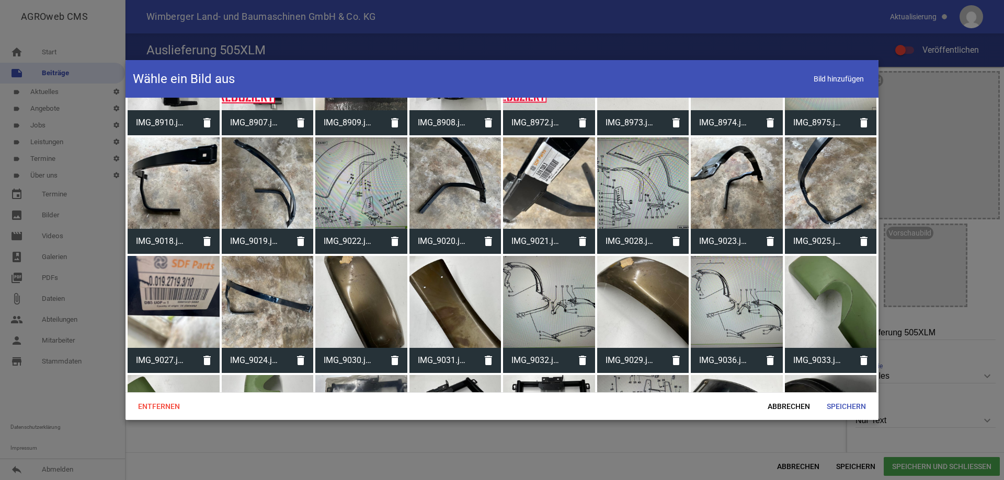
scroll to position [11388, 0]
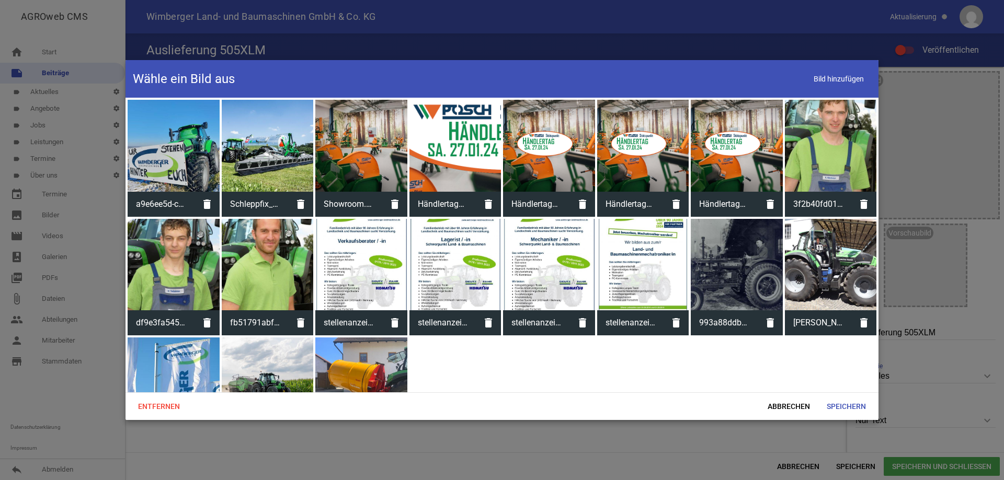
click at [378, 351] on div at bounding box center [361, 384] width 92 height 92
click at [842, 407] on span "Speichern" at bounding box center [846, 406] width 56 height 19
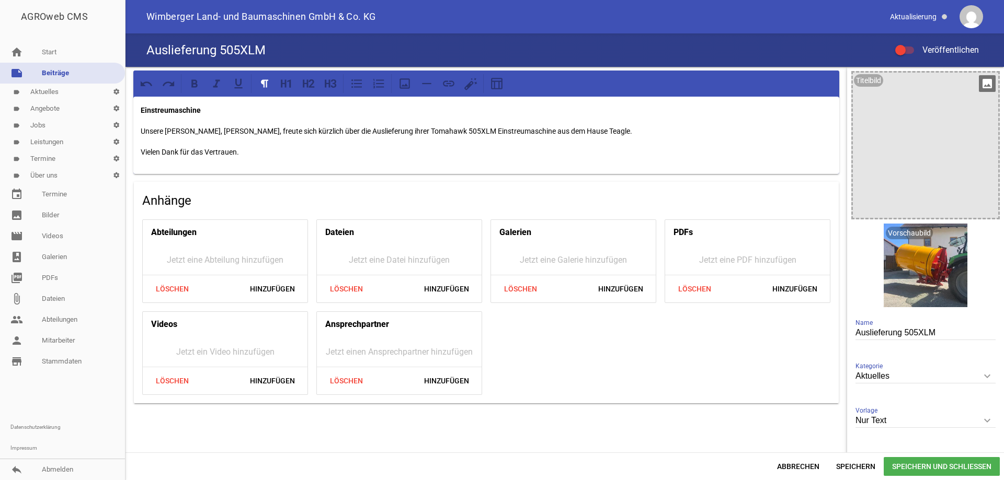
click at [983, 84] on icon "image" at bounding box center [986, 83] width 17 height 17
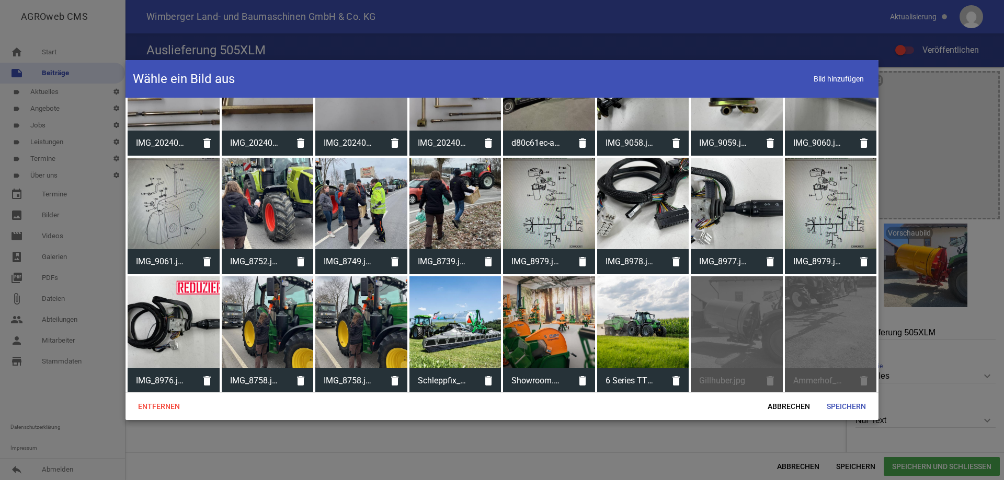
scroll to position [10043, 0]
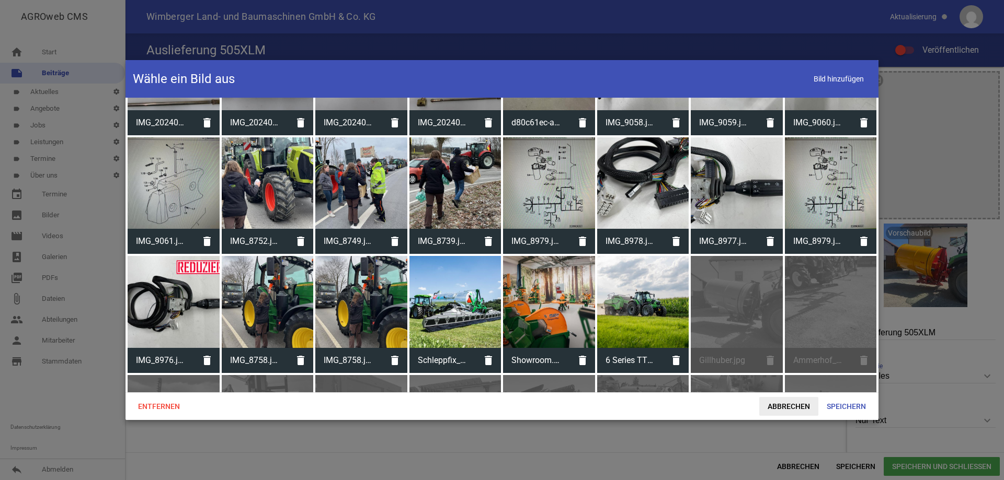
click at [791, 409] on span "Abbrechen" at bounding box center [788, 406] width 59 height 19
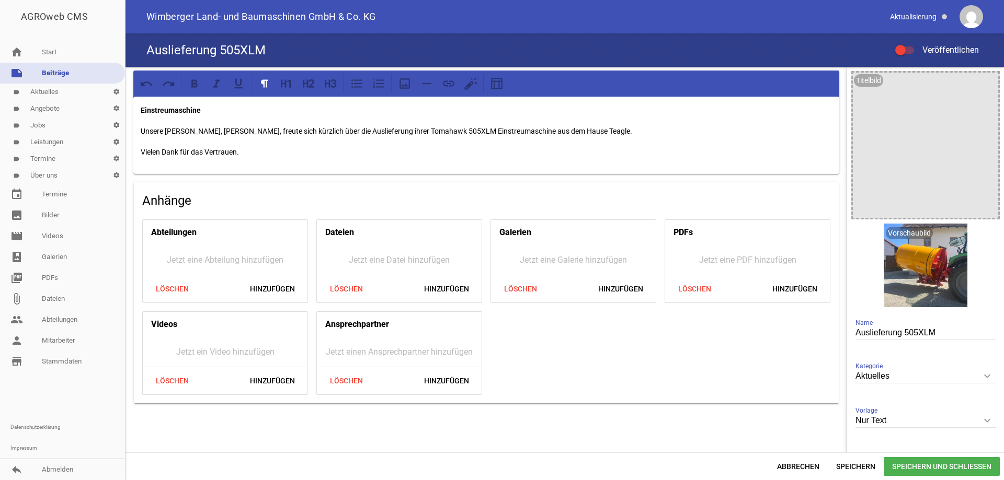
click at [903, 49] on div at bounding box center [900, 50] width 10 height 10
click at [909, 44] on input "Veröffentlichen" at bounding box center [909, 44] width 0 height 0
click at [924, 470] on span "Speichern und Schließen" at bounding box center [941, 466] width 116 height 19
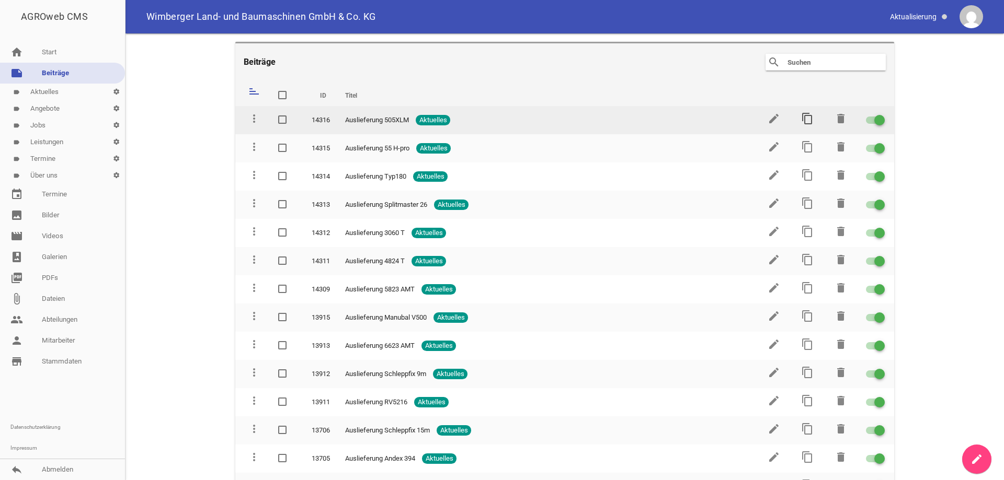
click at [801, 117] on icon "content_copy" at bounding box center [807, 118] width 13 height 13
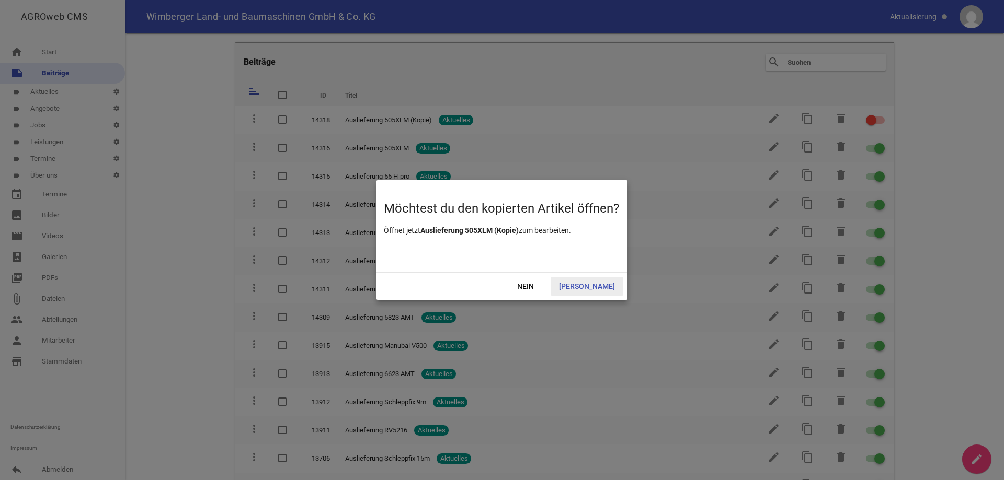
click at [599, 288] on span "[PERSON_NAME]" at bounding box center [586, 286] width 73 height 19
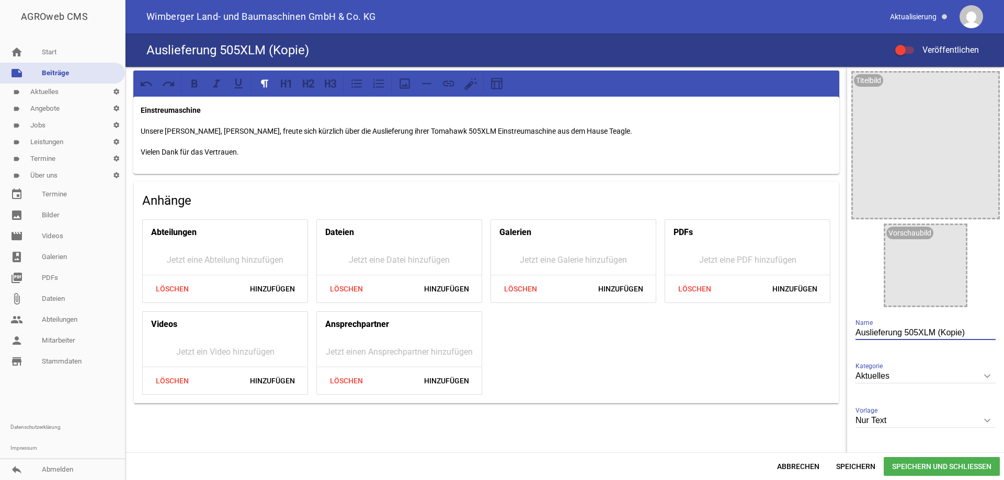
drag, startPoint x: 960, startPoint y: 333, endPoint x: 900, endPoint y: 328, distance: 60.3
click at [900, 328] on input "Auslieferung 505XLM (Kopie)" at bounding box center [925, 333] width 140 height 14
type input "Auslieferung Cleanmeleon II PRO"
drag, startPoint x: 202, startPoint y: 110, endPoint x: 142, endPoint y: 106, distance: 60.2
click at [142, 106] on p "Einstreumaschine" at bounding box center [486, 110] width 691 height 13
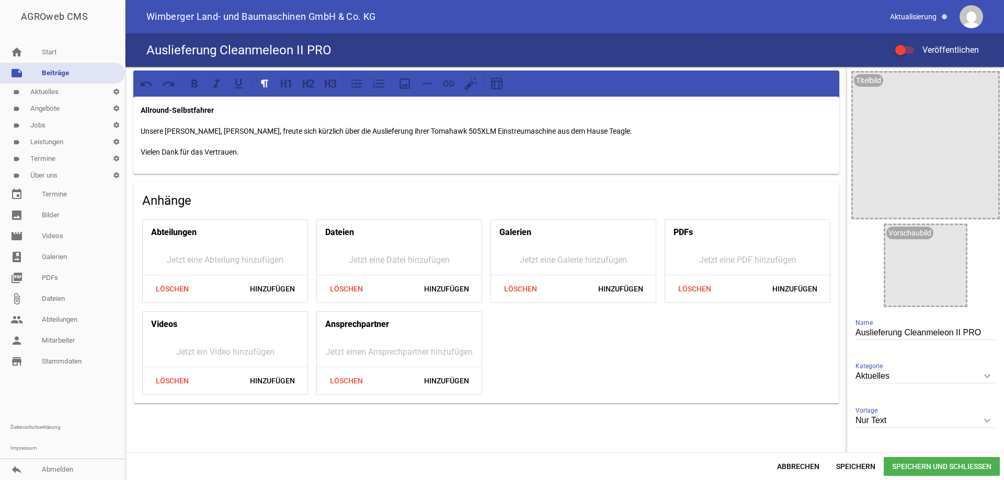
click at [165, 129] on p "Unsere [PERSON_NAME], [PERSON_NAME], freute sich kürzlich über die Auslieferung…" at bounding box center [486, 131] width 691 height 13
click at [183, 130] on p "[PERSON_NAME], [PERSON_NAME], freute sich kürzlich über die Auslieferung ihrer …" at bounding box center [486, 131] width 691 height 13
click at [395, 133] on p "[PERSON_NAME], [PERSON_NAME], freute sich kürzlich über die Auslieferung seines…" at bounding box center [486, 131] width 691 height 13
click at [947, 234] on icon "image" at bounding box center [954, 236] width 17 height 17
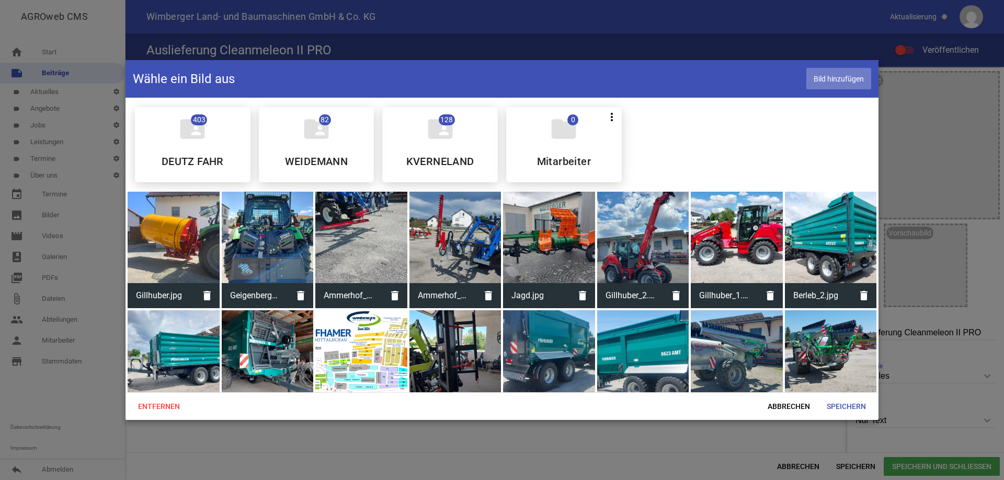
click at [845, 73] on span "Bild hinzufügen" at bounding box center [838, 78] width 65 height 21
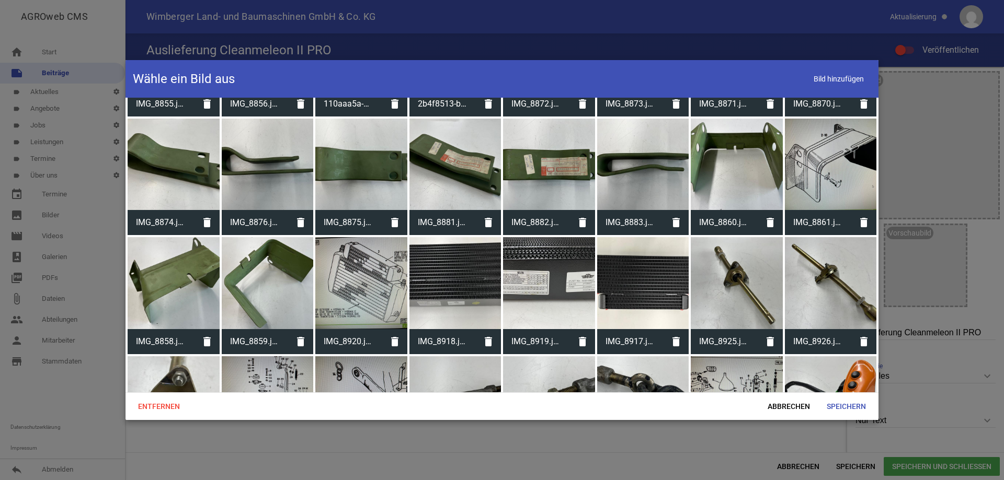
scroll to position [11388, 0]
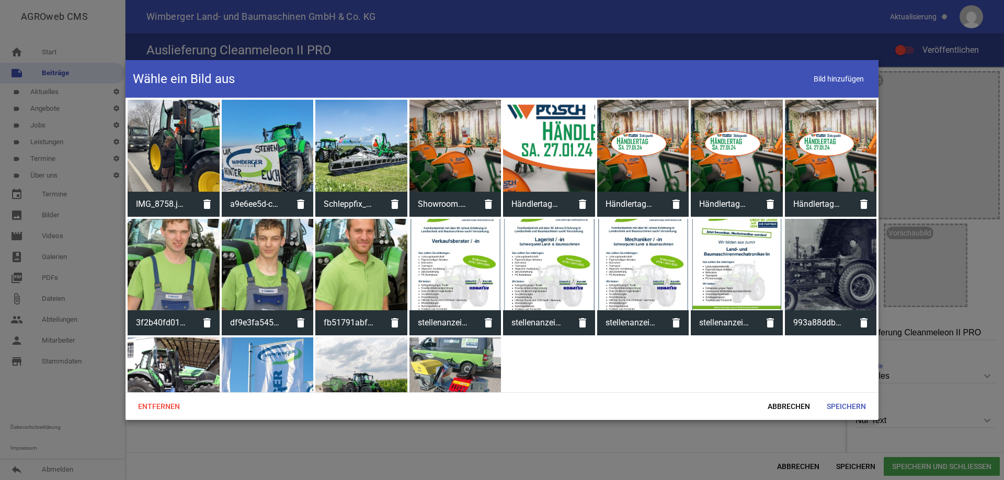
click at [468, 338] on div at bounding box center [455, 384] width 92 height 92
click at [840, 405] on span "Speichern" at bounding box center [846, 406] width 56 height 19
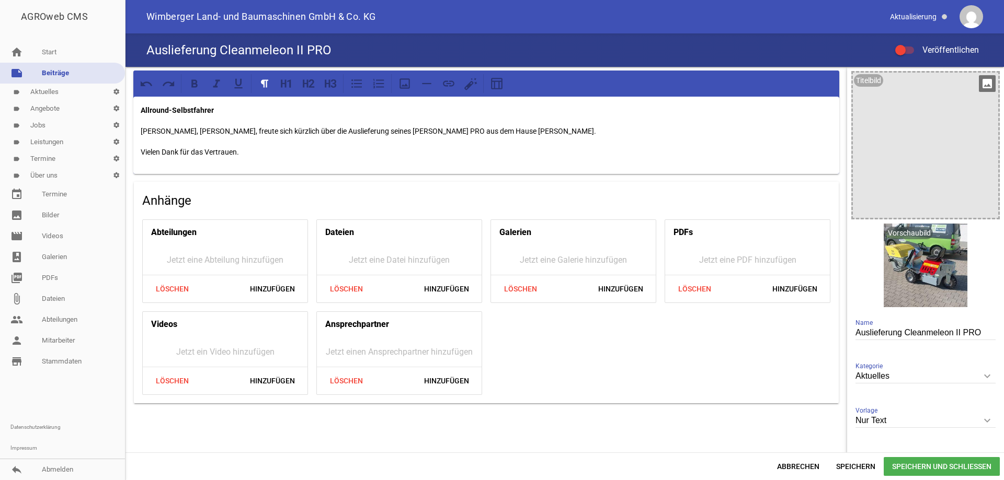
click at [987, 84] on icon "image" at bounding box center [986, 83] width 17 height 17
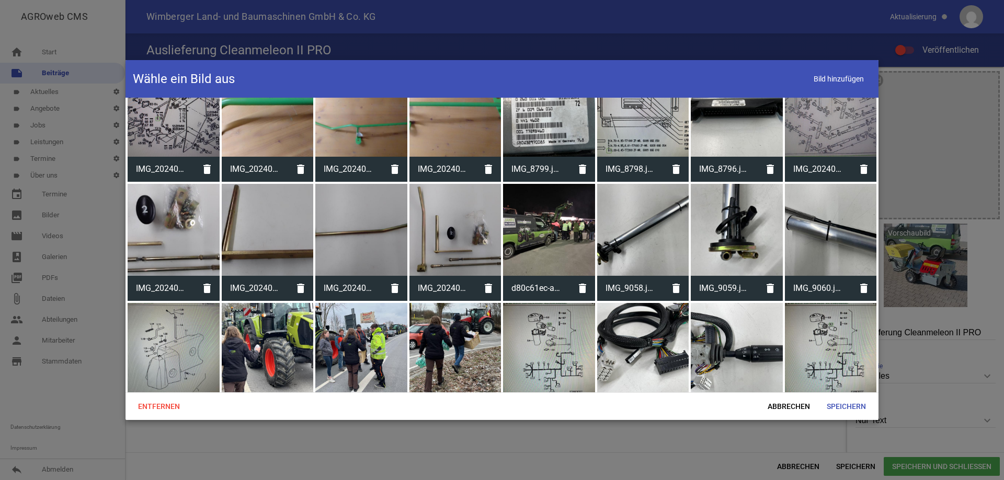
scroll to position [10084, 0]
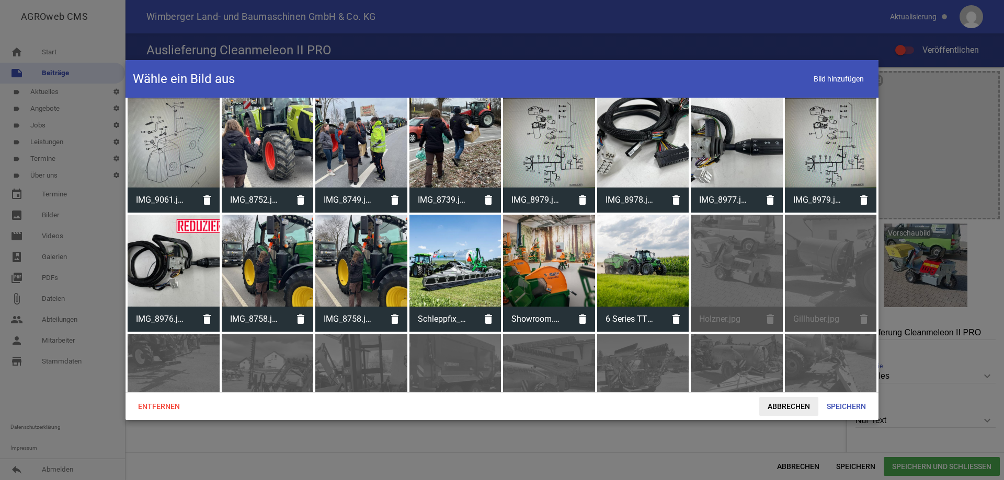
click at [794, 406] on span "Abbrechen" at bounding box center [788, 406] width 59 height 19
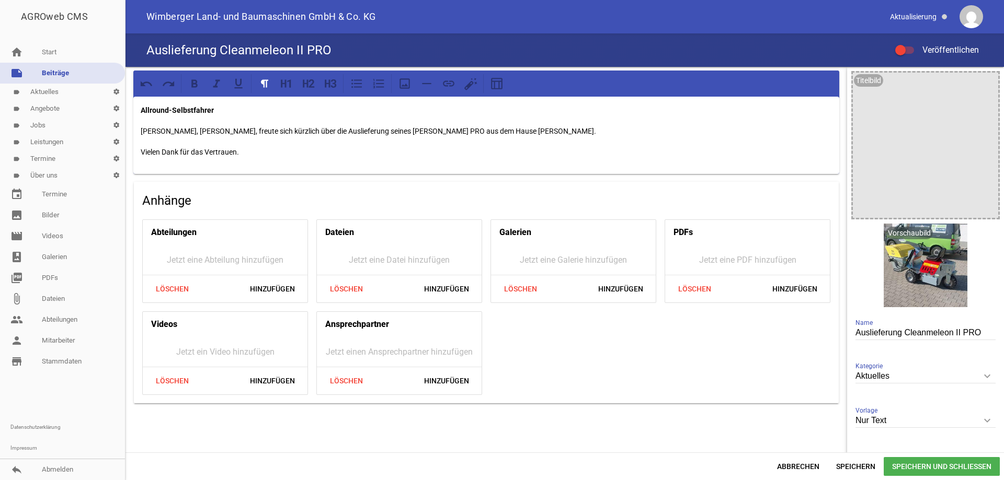
click at [906, 49] on div at bounding box center [904, 50] width 19 height 7
click at [909, 44] on input "Veröffentlichen" at bounding box center [909, 44] width 0 height 0
click at [945, 465] on span "Speichern und Schließen" at bounding box center [941, 466] width 116 height 19
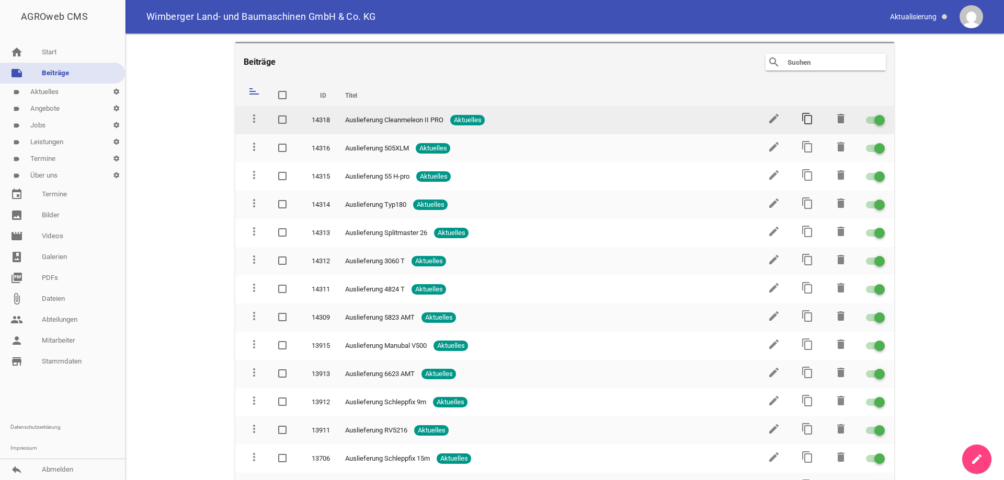
click at [801, 122] on icon "content_copy" at bounding box center [807, 118] width 13 height 13
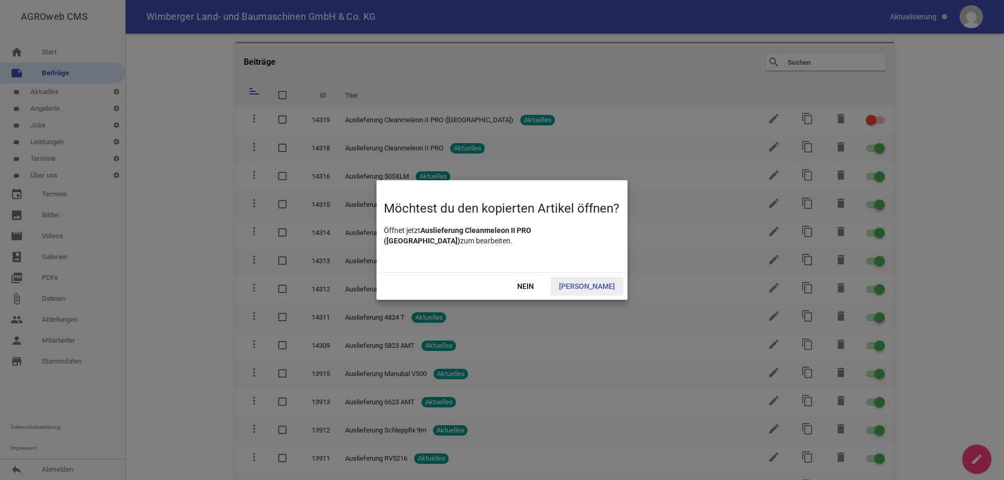
click at [596, 284] on span "[PERSON_NAME]" at bounding box center [586, 286] width 73 height 19
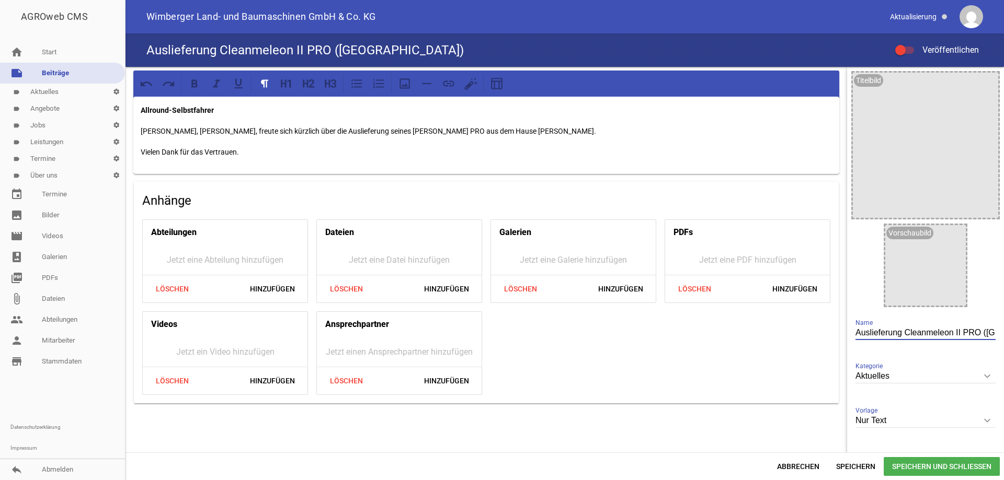
scroll to position [0, 15]
drag, startPoint x: 900, startPoint y: 331, endPoint x: 1003, endPoint y: 327, distance: 103.6
click at [1003, 327] on div "Allround-Selbstfahrer [PERSON_NAME], [PERSON_NAME], freute sich kürzlich über d…" at bounding box center [564, 260] width 878 height 386
type input "Auslieferung GL+220"
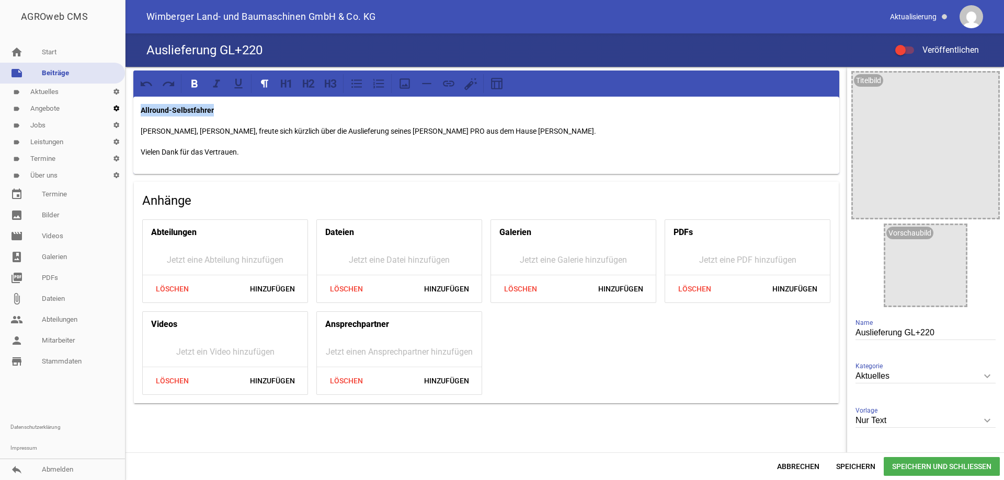
drag, startPoint x: 238, startPoint y: 114, endPoint x: 115, endPoint y: 102, distance: 123.4
click at [115, 102] on div "AGROweb CMS home Start note Beiträge label Aktuelles settings label Angebote se…" at bounding box center [502, 240] width 1004 height 480
click at [237, 131] on p "[PERSON_NAME], [PERSON_NAME], freute sich kürzlich über die Auslieferung seines…" at bounding box center [486, 131] width 691 height 13
click at [948, 237] on icon "image" at bounding box center [954, 236] width 17 height 17
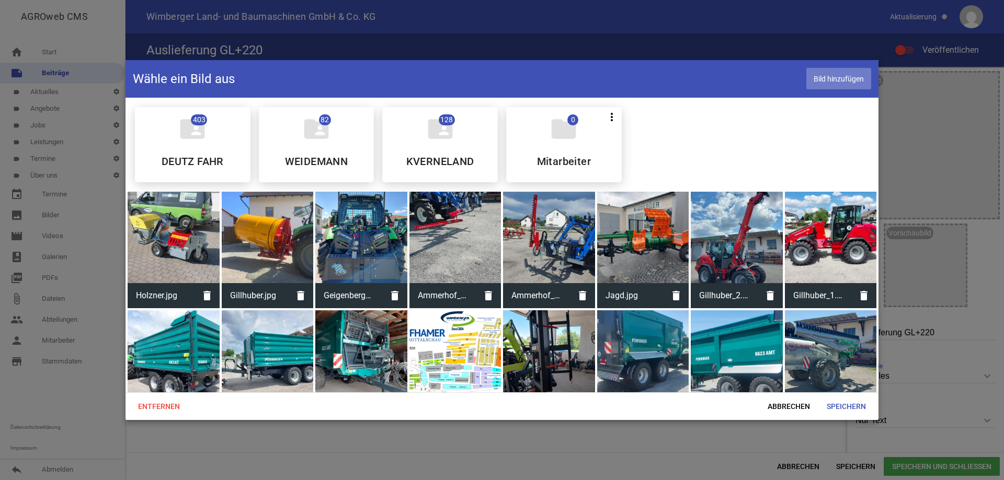
click at [828, 82] on span "Bild hinzufügen" at bounding box center [838, 78] width 65 height 21
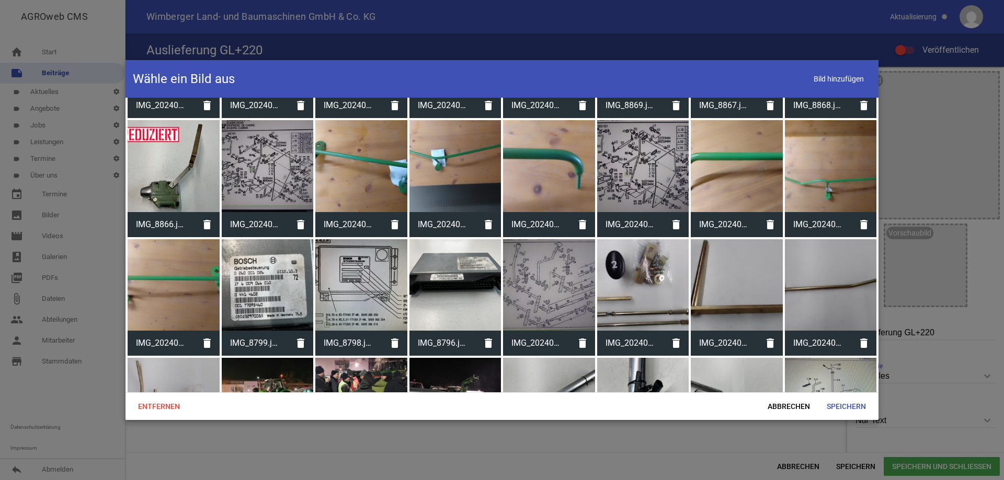
scroll to position [11388, 0]
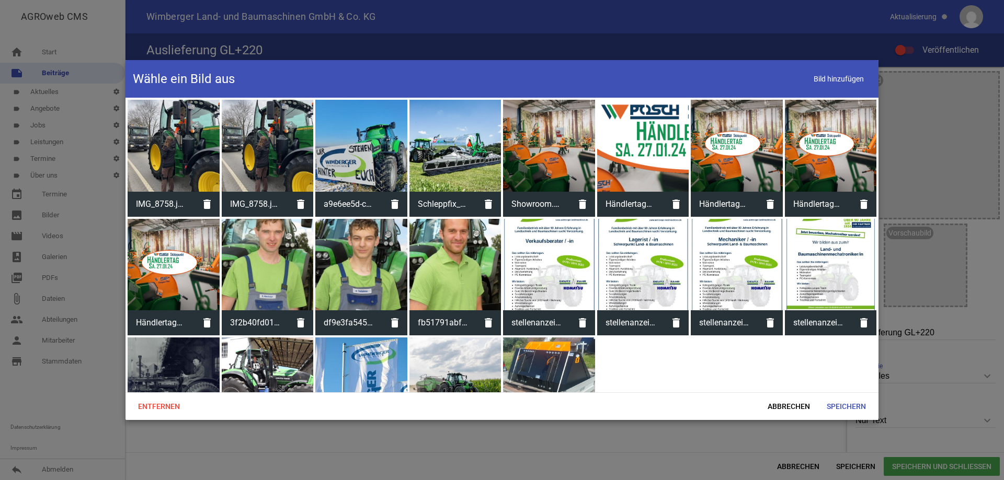
click at [544, 338] on div at bounding box center [549, 384] width 92 height 92
click at [843, 408] on span "Speichern" at bounding box center [846, 406] width 56 height 19
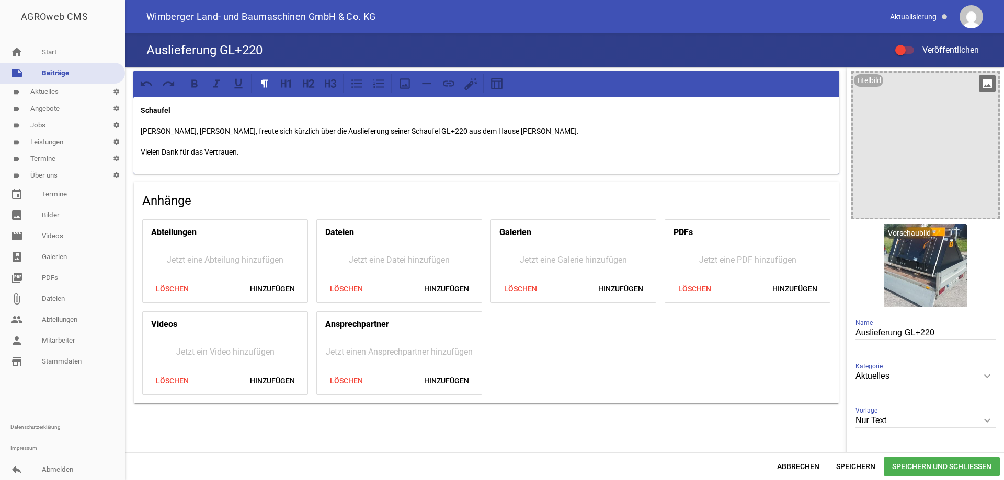
click at [978, 83] on icon "image" at bounding box center [986, 83] width 17 height 17
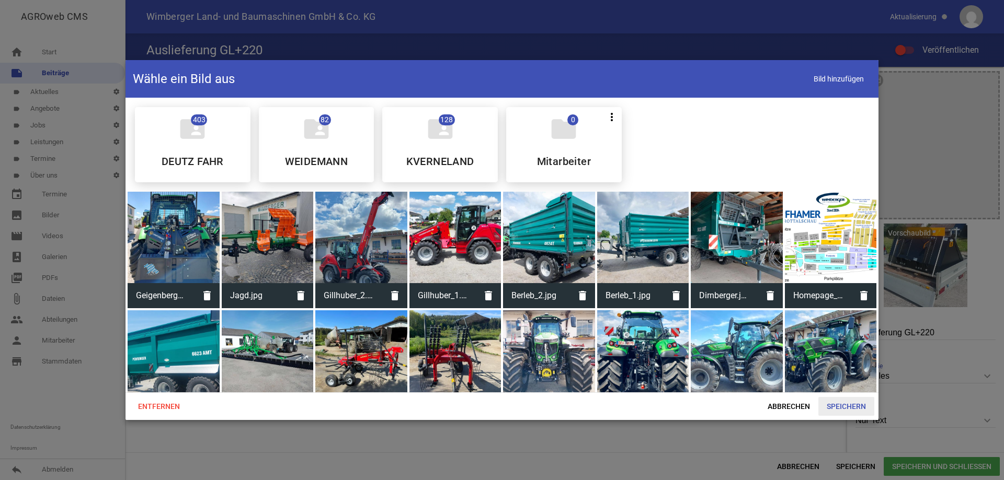
click at [836, 405] on span "Speichern" at bounding box center [846, 406] width 56 height 19
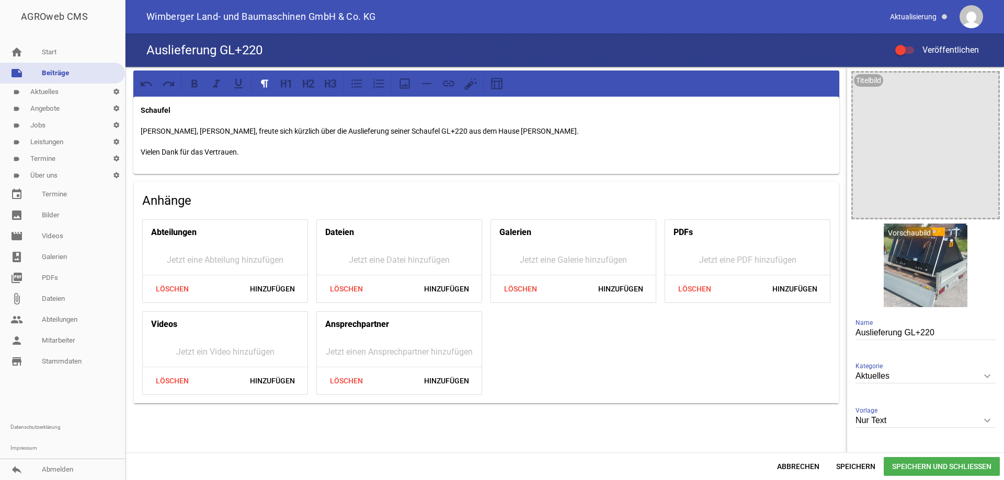
click at [934, 49] on span "Veröffentlichen" at bounding box center [943, 50] width 69 height 10
click at [909, 44] on input "Veröffentlichen" at bounding box center [909, 44] width 0 height 0
click at [938, 465] on span "Speichern und Schließen" at bounding box center [941, 466] width 116 height 19
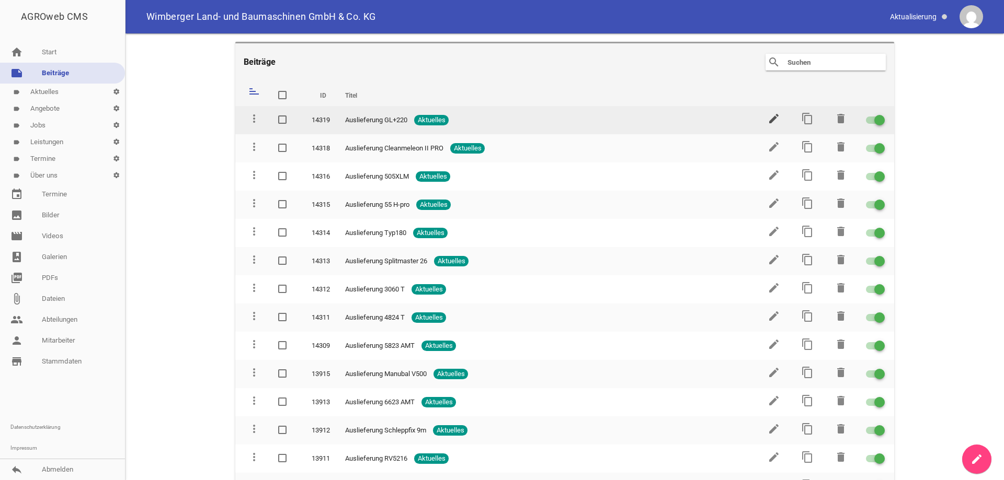
click at [770, 120] on icon "edit" at bounding box center [773, 118] width 13 height 13
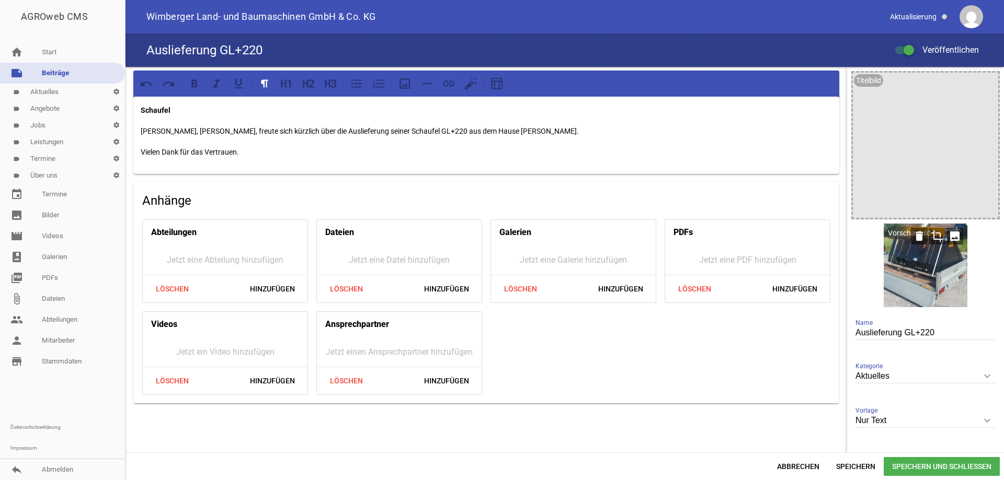
click at [936, 237] on icon "crop" at bounding box center [936, 236] width 17 height 17
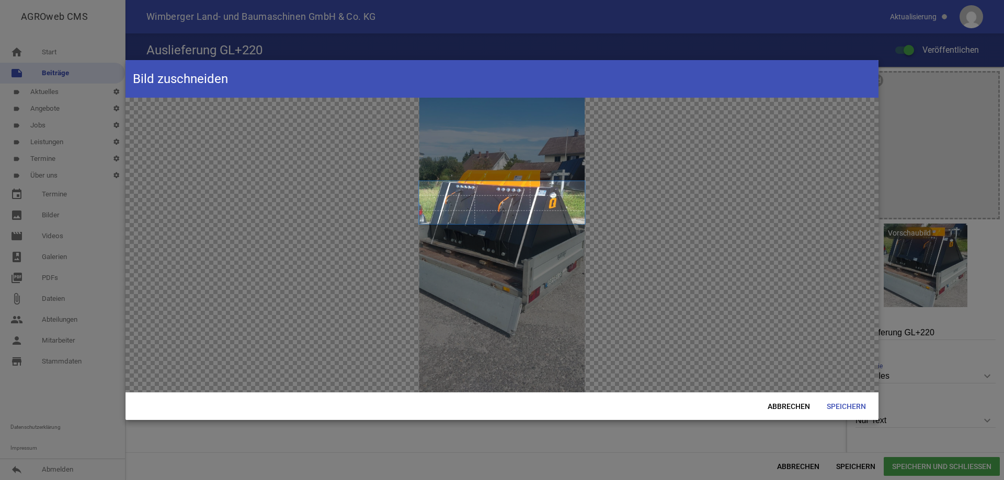
click at [521, 204] on span at bounding box center [502, 202] width 166 height 43
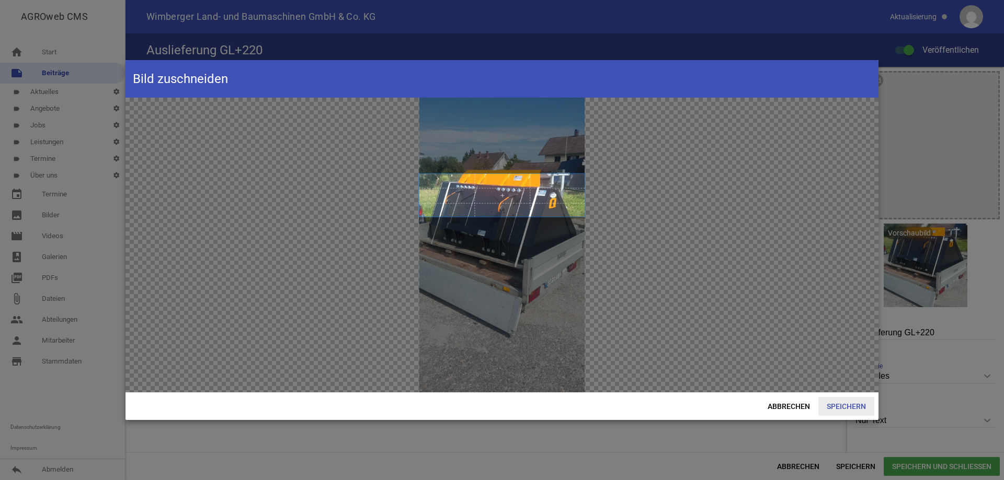
click at [837, 406] on span "Speichern" at bounding box center [846, 406] width 56 height 19
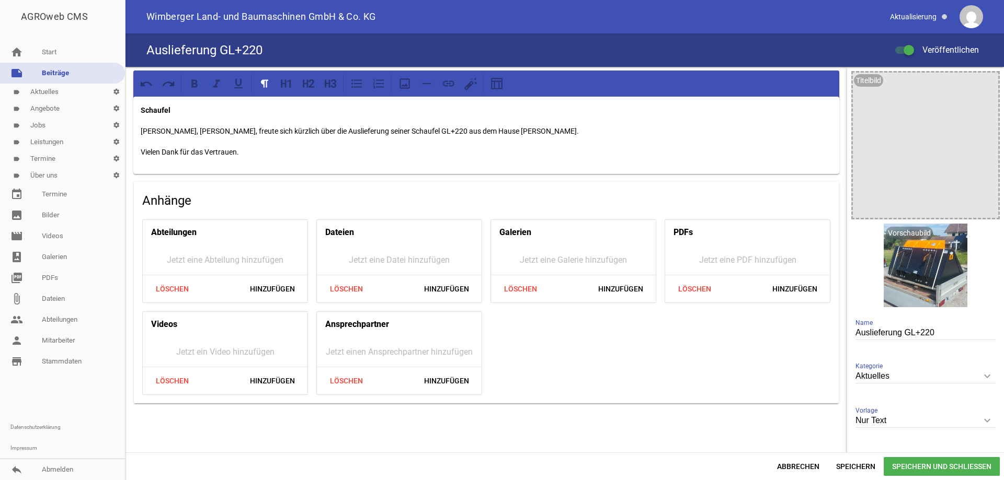
click at [918, 463] on span "Speichern und Schließen" at bounding box center [941, 466] width 116 height 19
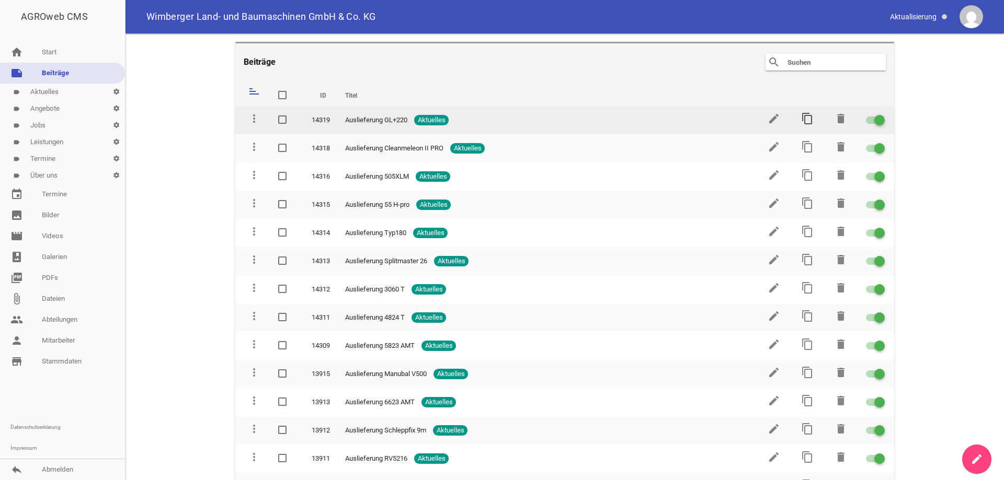
click at [801, 116] on icon "content_copy" at bounding box center [807, 118] width 13 height 13
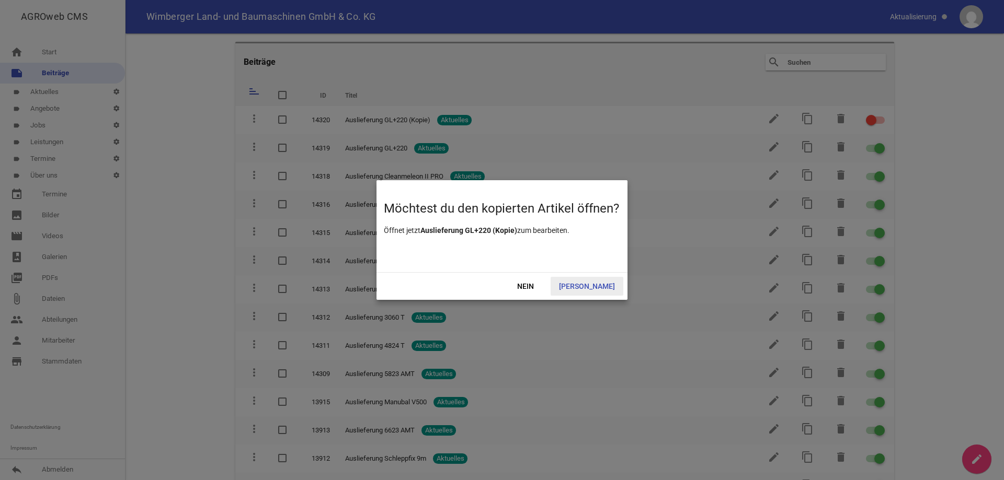
click at [595, 284] on span "[PERSON_NAME]" at bounding box center [586, 286] width 73 height 19
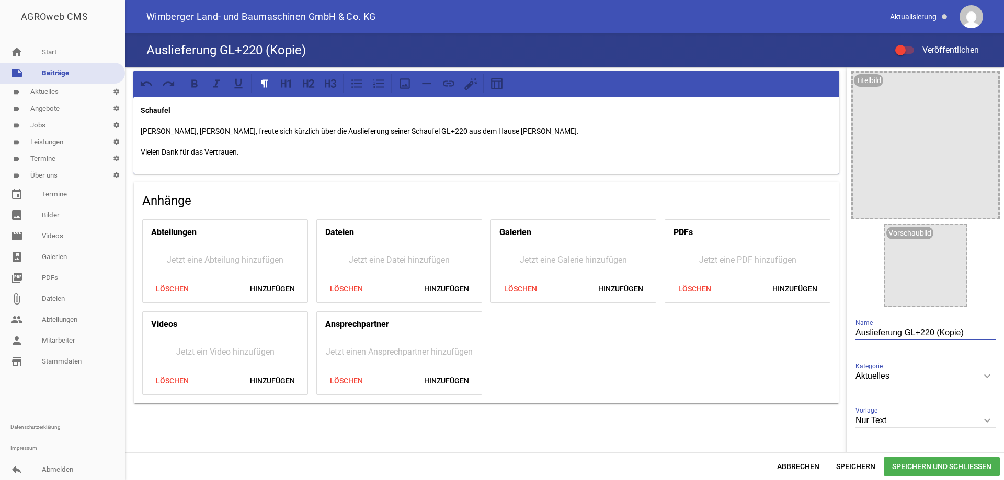
drag, startPoint x: 966, startPoint y: 330, endPoint x: 928, endPoint y: 327, distance: 38.3
click at [901, 327] on input "Auslieferung GL+220 (Kopie)" at bounding box center [925, 333] width 140 height 14
click at [900, 334] on input "Auslieferung GL+220 (Kopie)" at bounding box center [925, 333] width 140 height 14
drag, startPoint x: 951, startPoint y: 331, endPoint x: 901, endPoint y: 331, distance: 50.2
click at [901, 331] on input "Auslieferung GL+220 (Kopie)" at bounding box center [925, 333] width 140 height 14
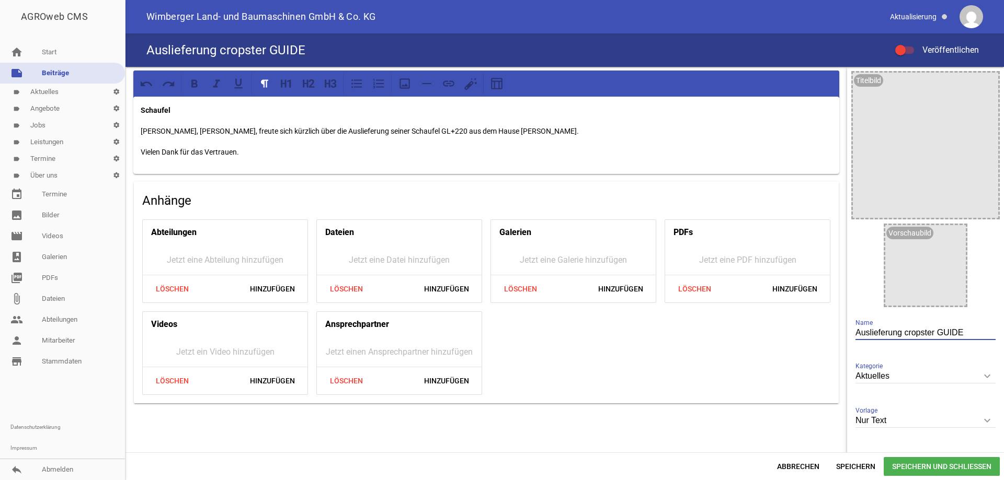
type input "Auslieferung cropster GUIDE"
drag, startPoint x: 199, startPoint y: 114, endPoint x: 102, endPoint y: 110, distance: 96.8
click at [102, 110] on div "AGROweb CMS home Start note Beiträge label Aktuelles settings label Angebote se…" at bounding box center [502, 240] width 1004 height 480
click at [159, 132] on p "[PERSON_NAME], [PERSON_NAME], freute sich kürzlich über die Auslieferung seiner…" at bounding box center [486, 131] width 691 height 13
click at [185, 133] on p "Unsere Kunde, [PERSON_NAME], freute sich kürzlich über die Auslieferung seiner …" at bounding box center [486, 131] width 691 height 13
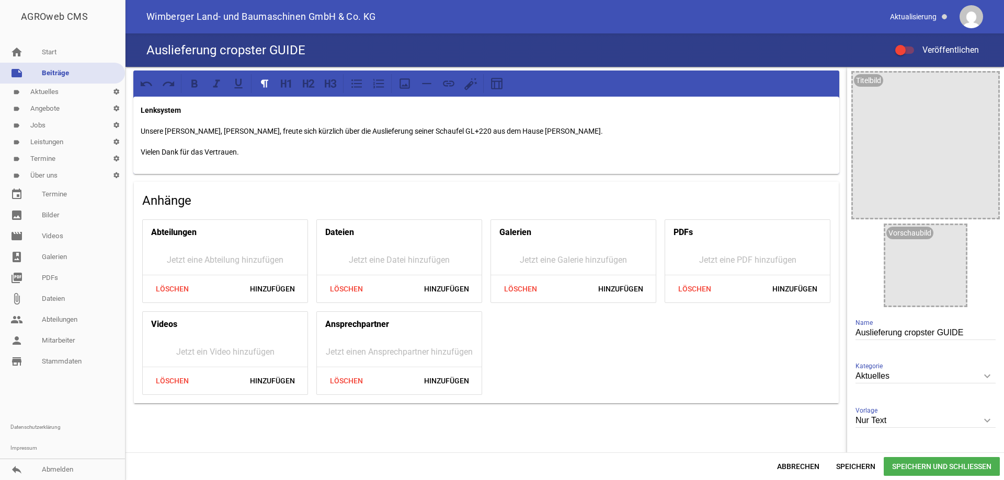
click at [254, 131] on p "Unsere [PERSON_NAME], [PERSON_NAME], freute sich kürzlich über die Auslieferung…" at bounding box center [486, 131] width 691 height 13
click at [564, 130] on p "Unsere [PERSON_NAME], [PERSON_NAME], freute sich kürzlich über die Auslieferung…" at bounding box center [486, 131] width 691 height 13
click at [946, 239] on icon "image" at bounding box center [954, 236] width 17 height 17
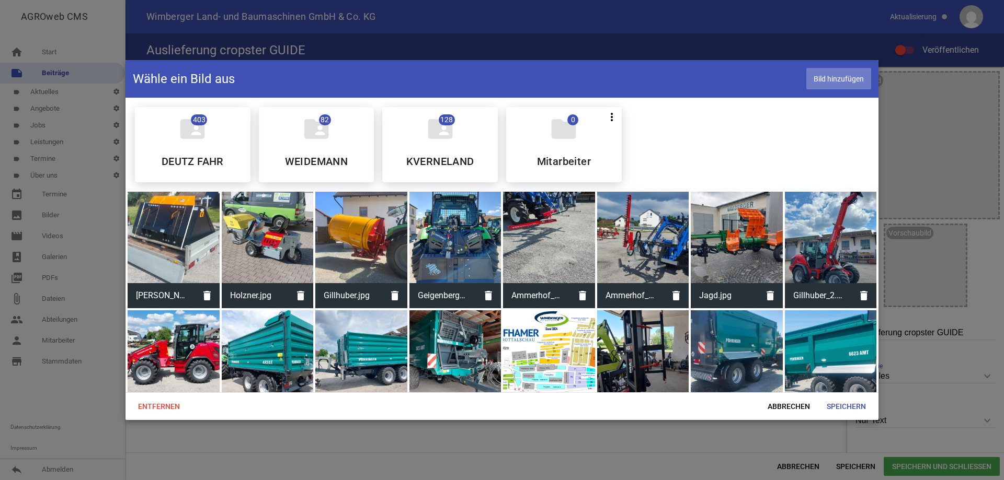
click at [826, 76] on span "Bild hinzufügen" at bounding box center [838, 78] width 65 height 21
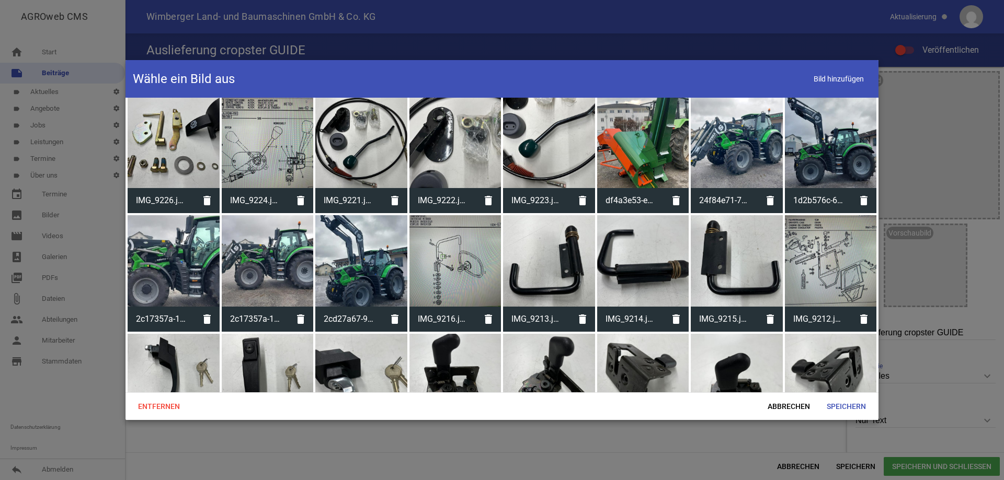
scroll to position [11388, 0]
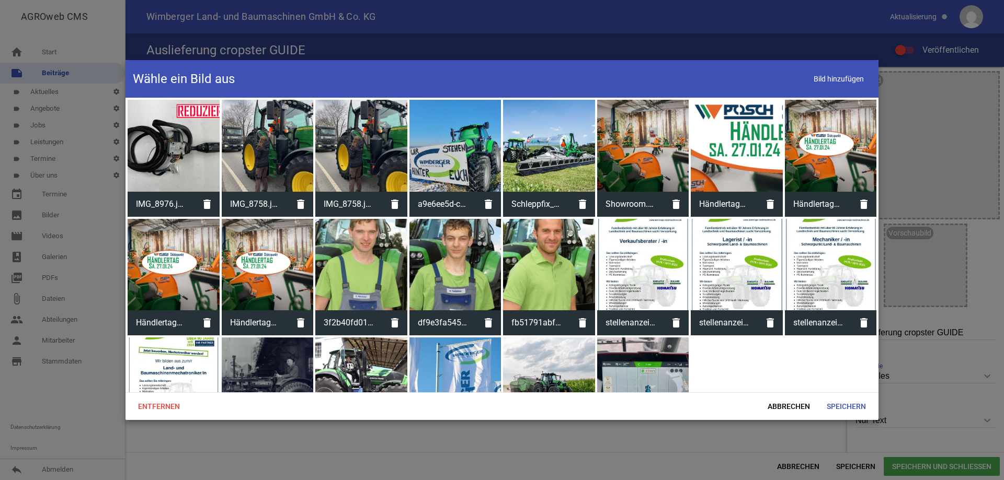
click at [628, 338] on div at bounding box center [643, 384] width 92 height 92
click at [837, 405] on span "Speichern" at bounding box center [846, 406] width 56 height 19
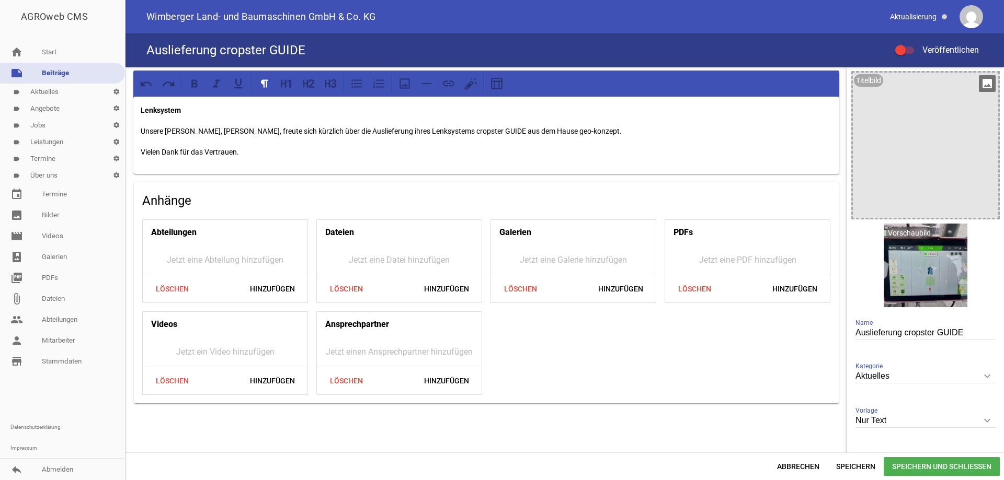
click at [981, 78] on icon "image" at bounding box center [986, 83] width 17 height 17
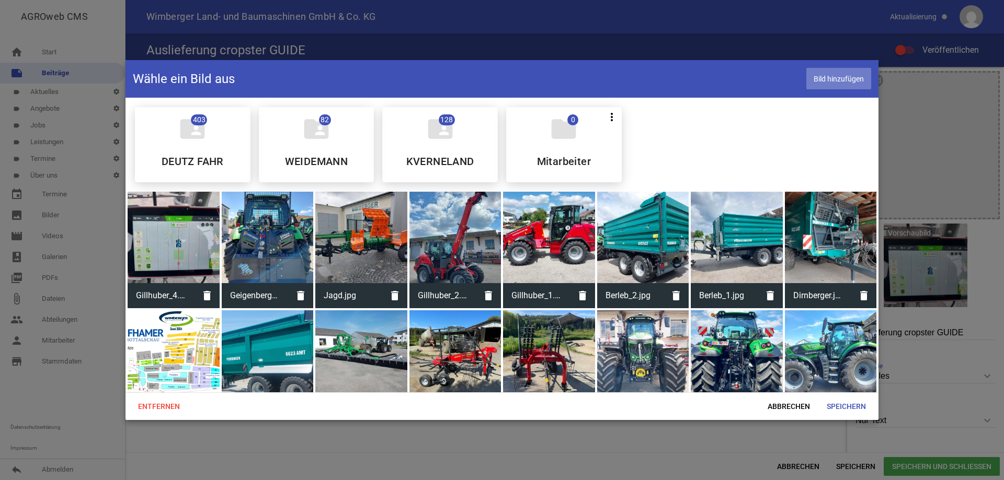
click at [834, 82] on span "Bild hinzufügen" at bounding box center [838, 78] width 65 height 21
